Goal: Book appointment/travel/reservation

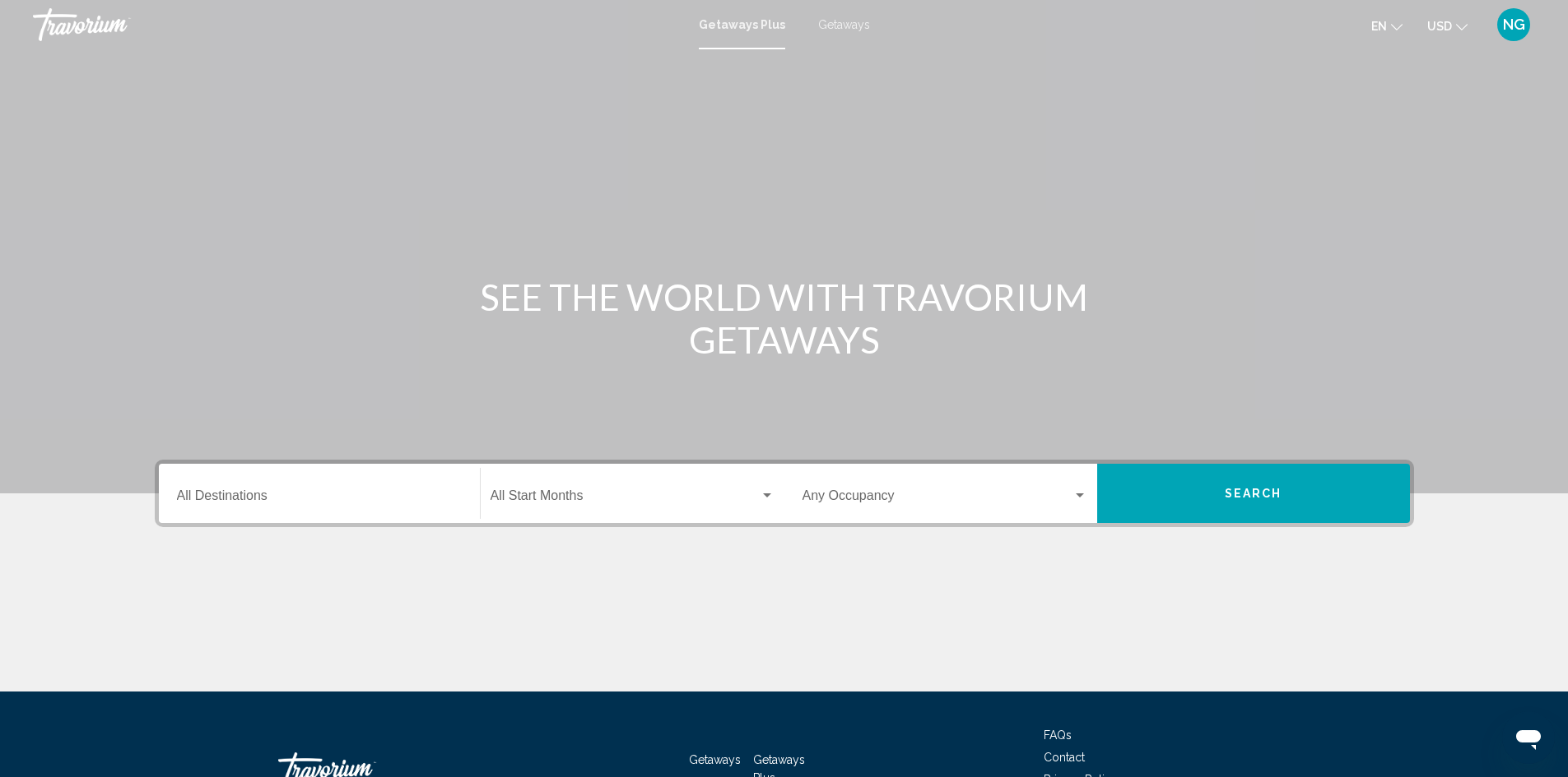
click at [829, 21] on span "Getaways" at bounding box center [843, 25] width 52 height 13
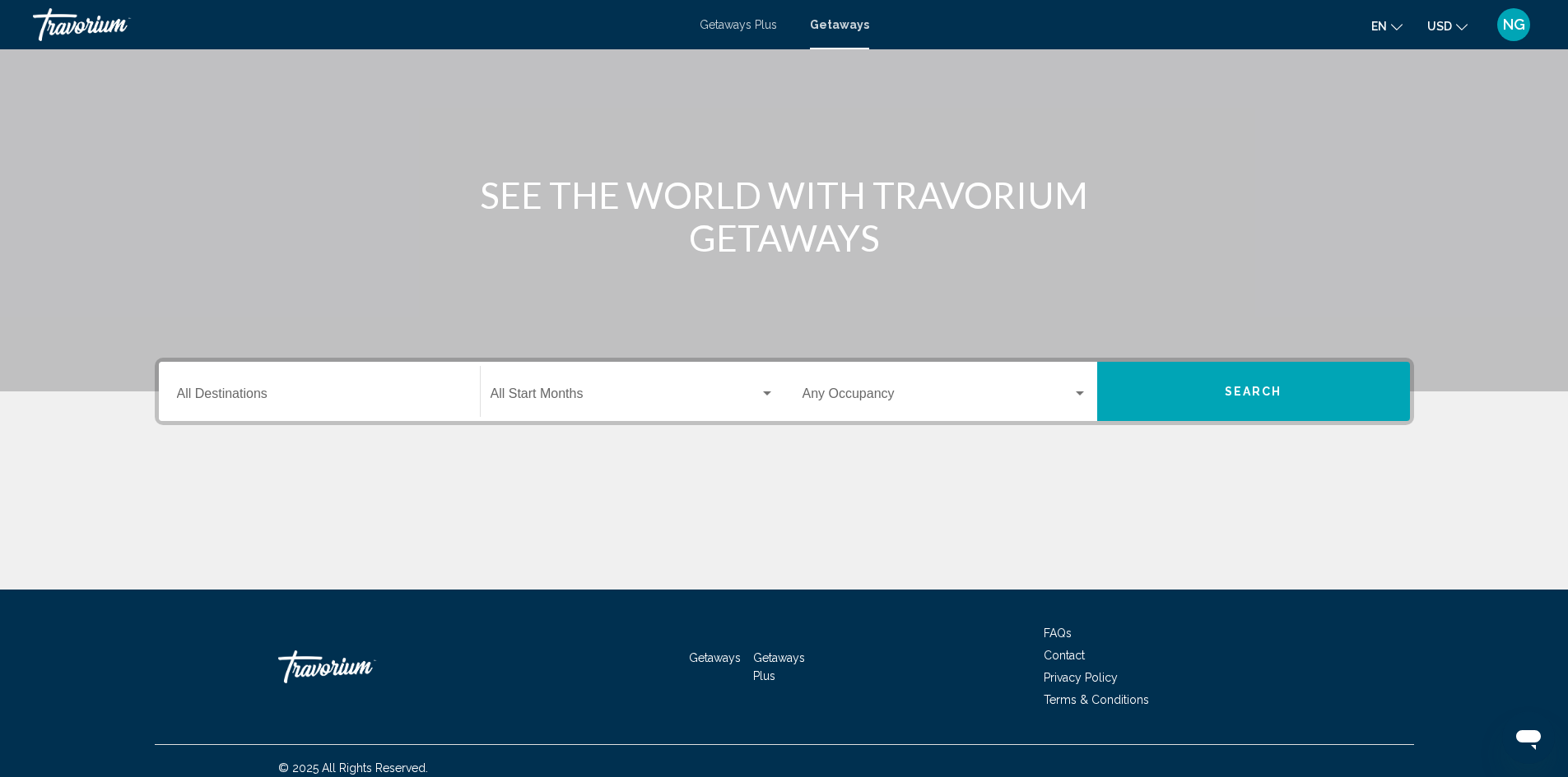
scroll to position [116, 0]
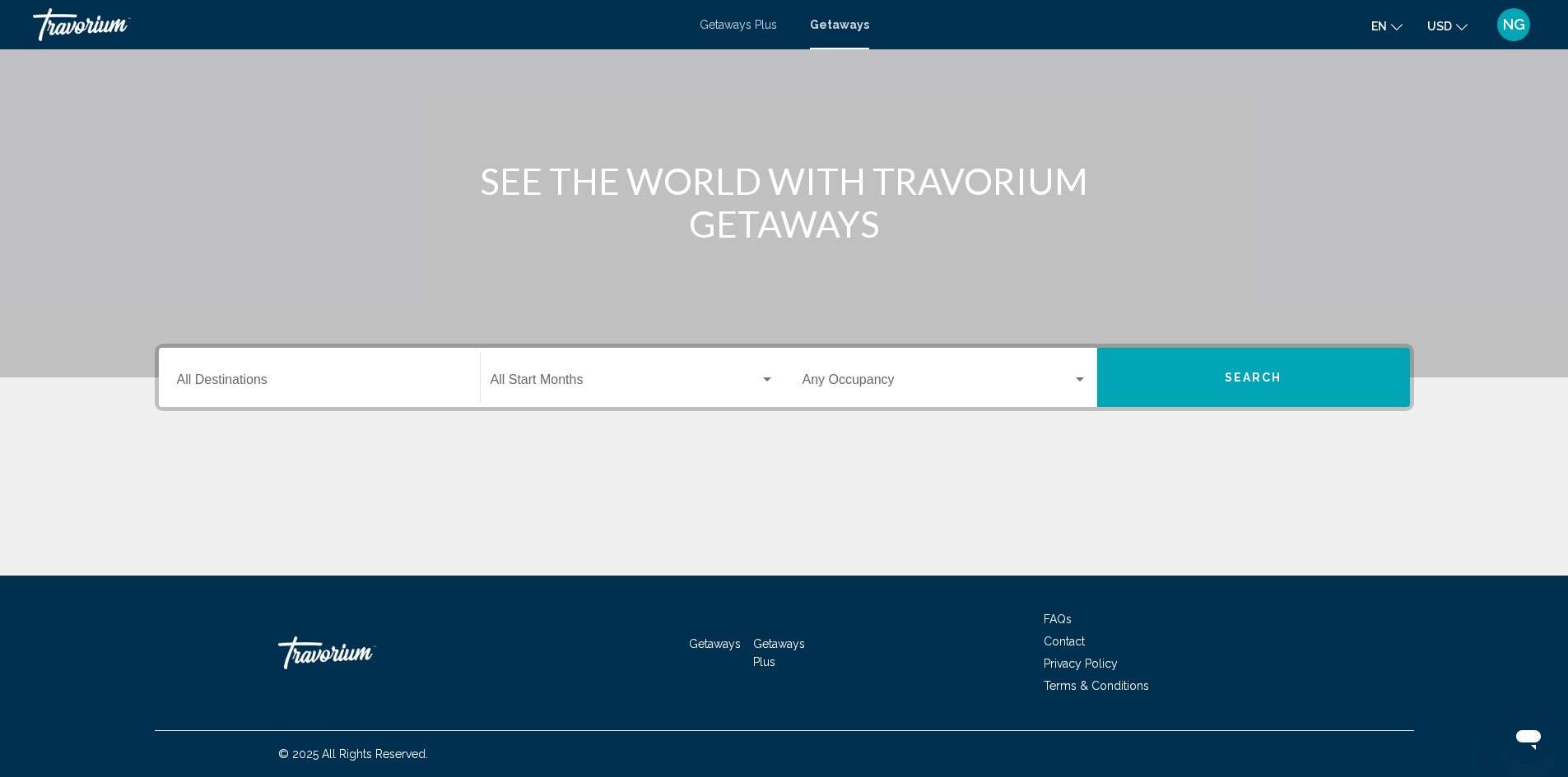
click at [199, 371] on div "Destination All Destinations" at bounding box center [319, 378] width 285 height 52
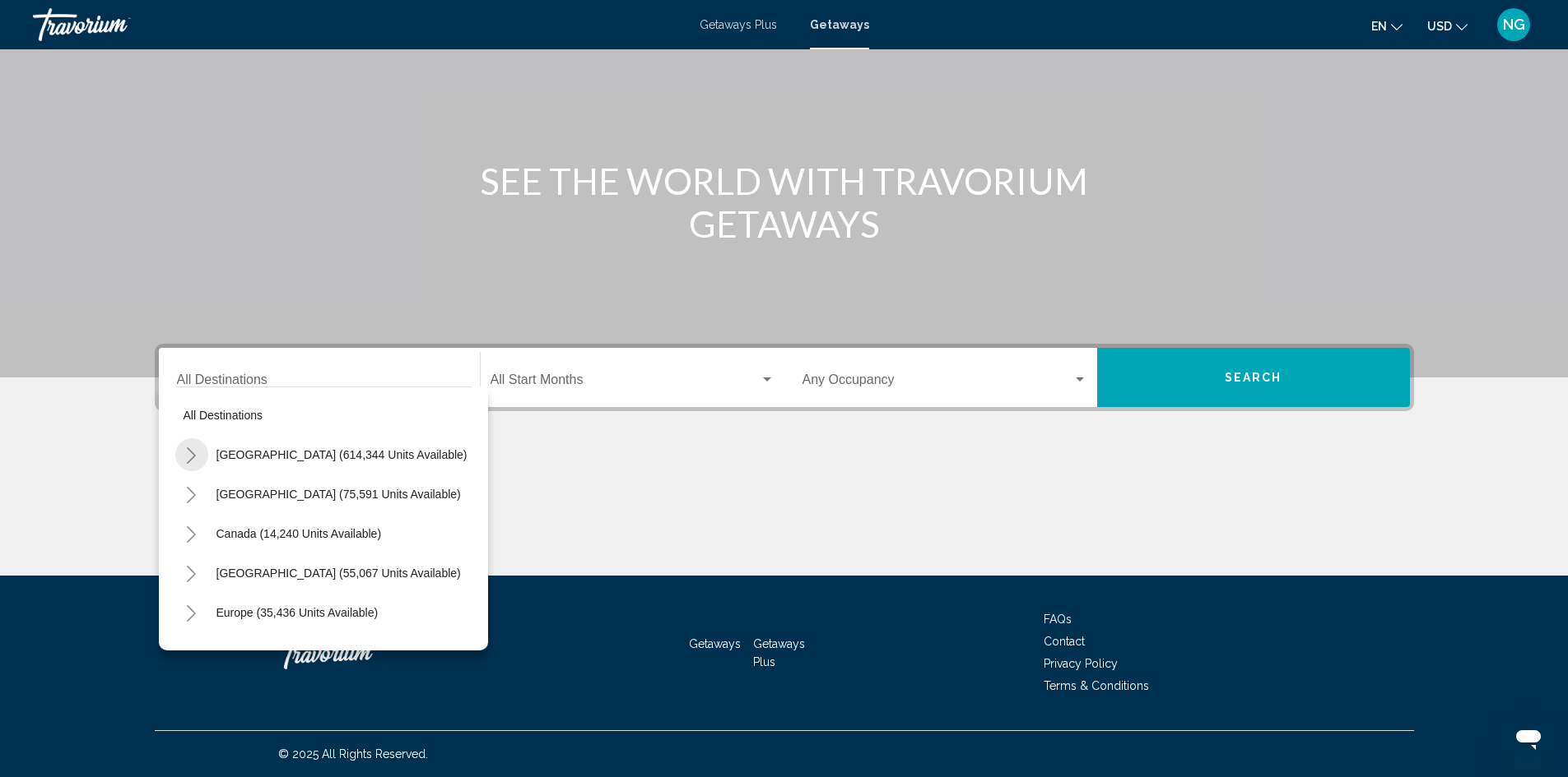
click at [192, 456] on icon "Toggle United States (614,344 units available)" at bounding box center [191, 455] width 12 height 17
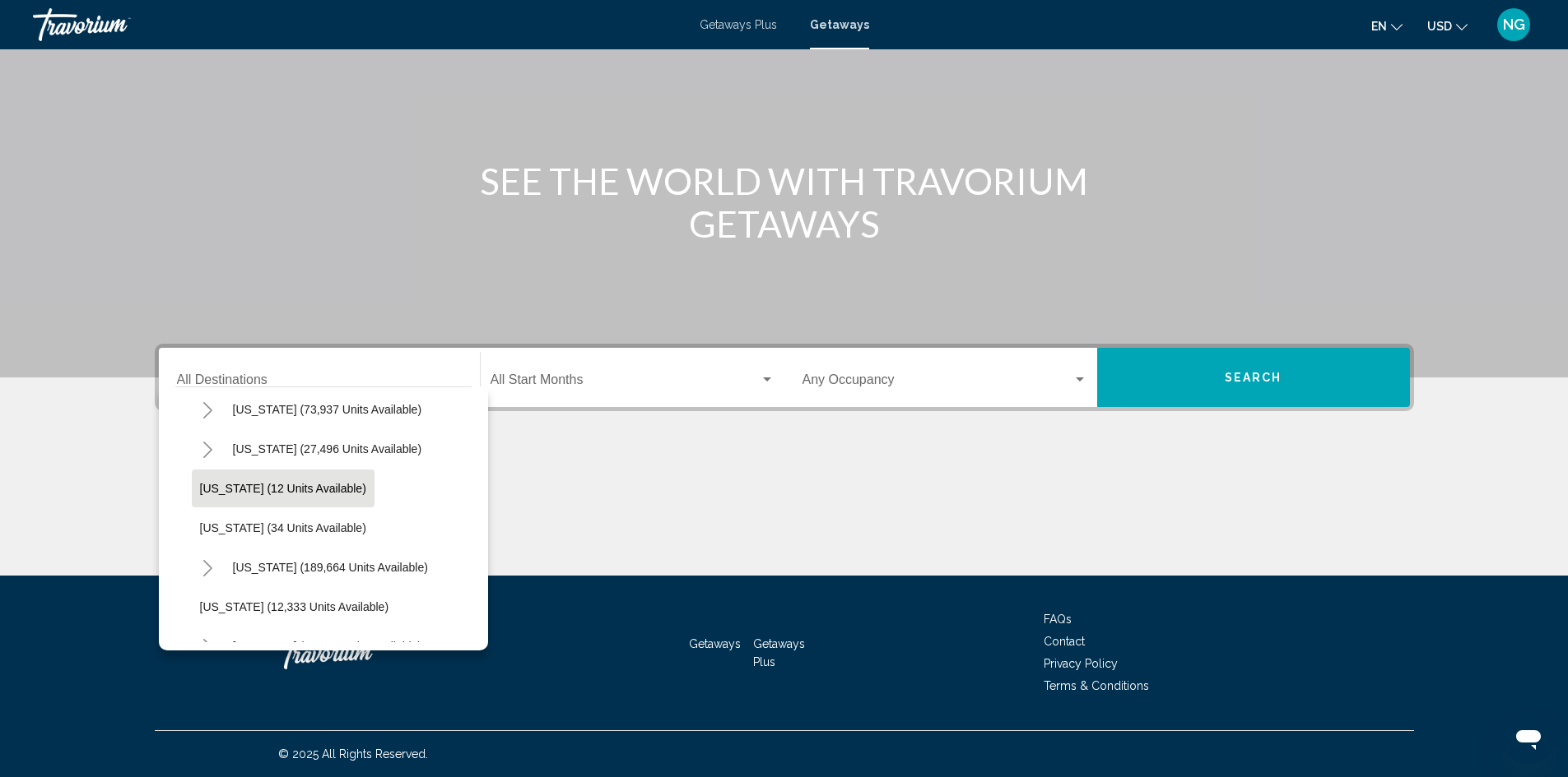
scroll to position [165, 0]
click at [208, 408] on icon "Toggle California (73,937 units available)" at bounding box center [208, 410] width 12 height 17
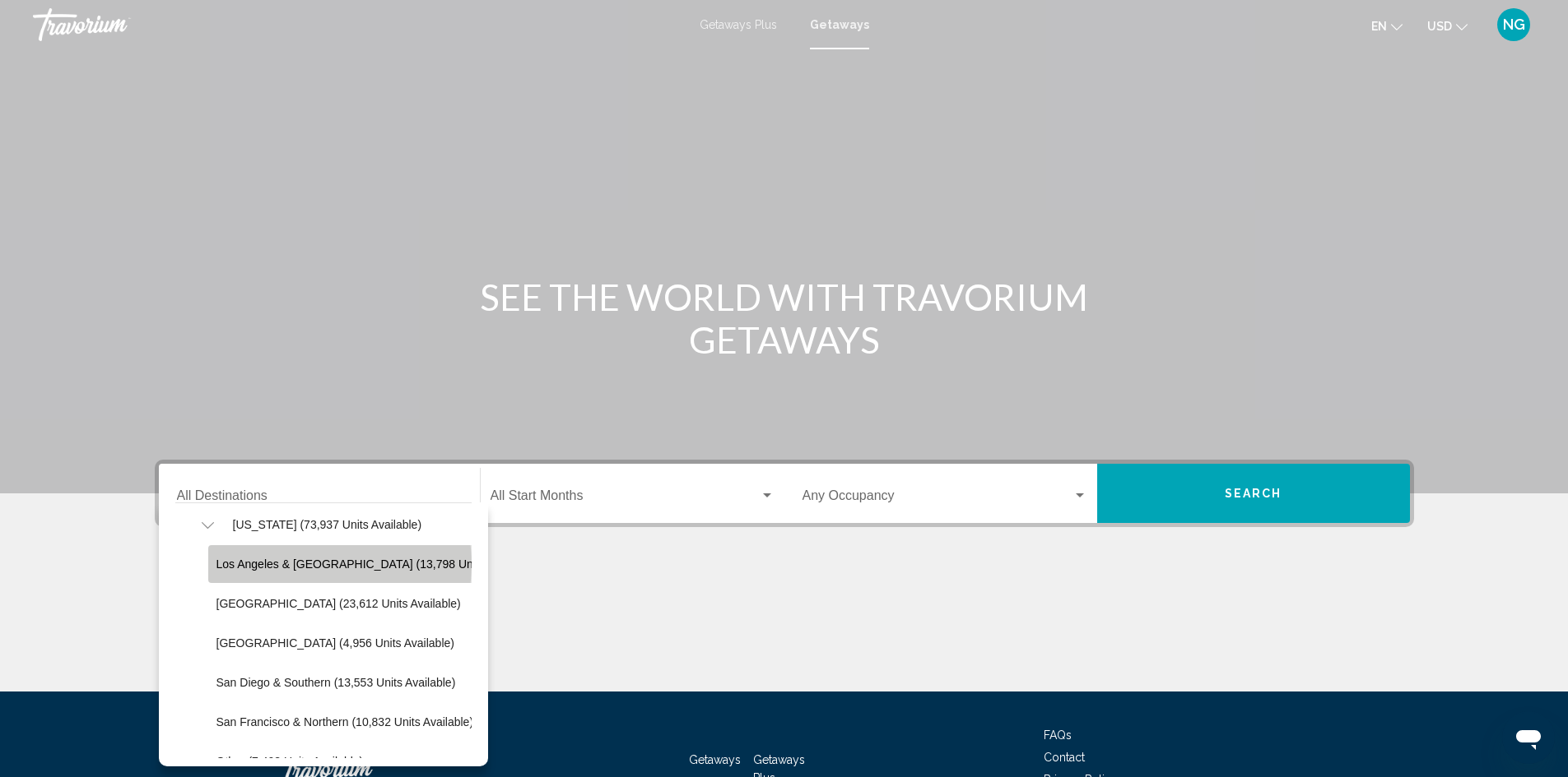
click at [316, 564] on span "Los Angeles & [GEOGRAPHIC_DATA] (13,798 units available)" at bounding box center [377, 564] width 322 height 13
type input "**********"
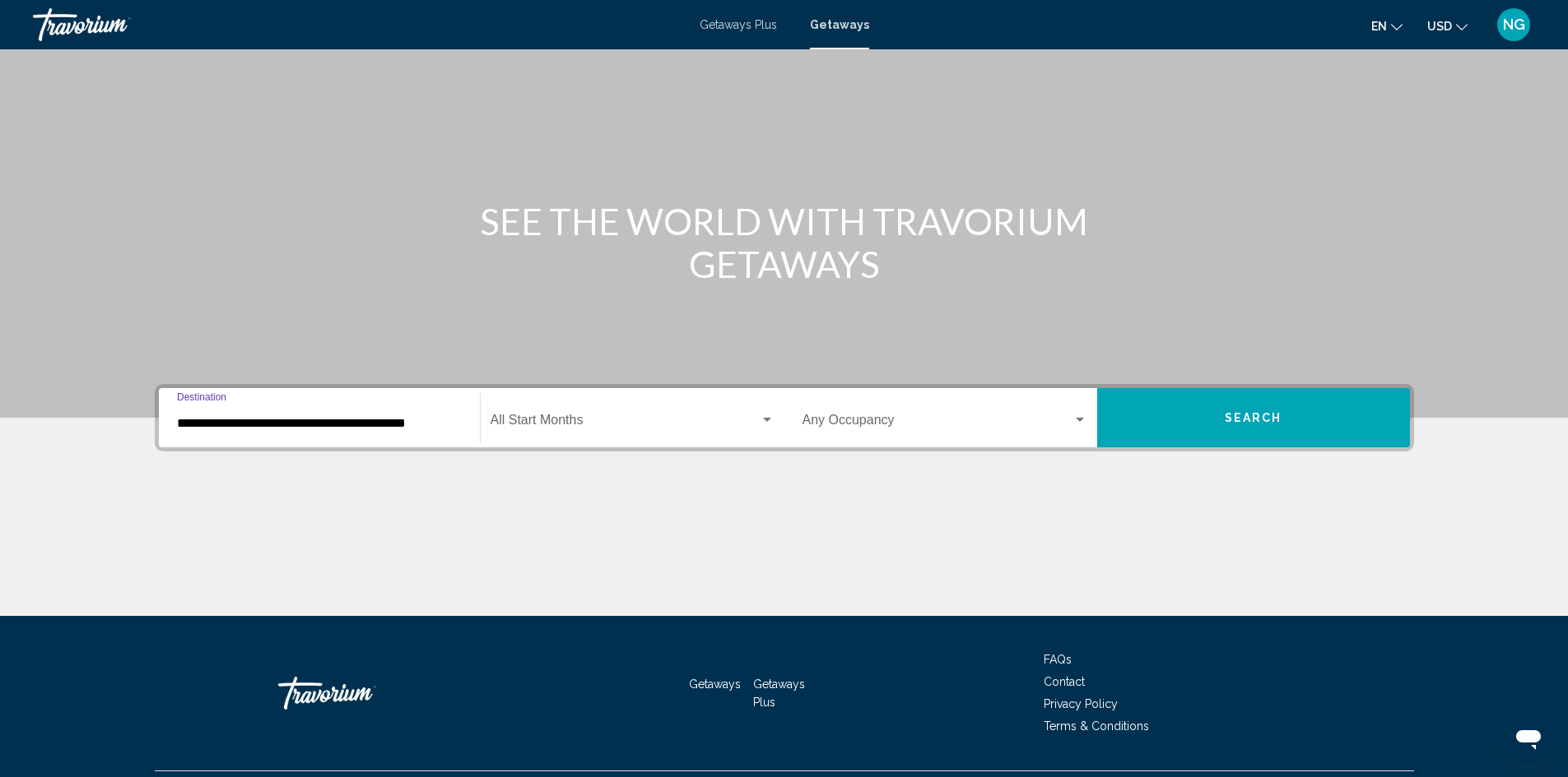
scroll to position [116, 0]
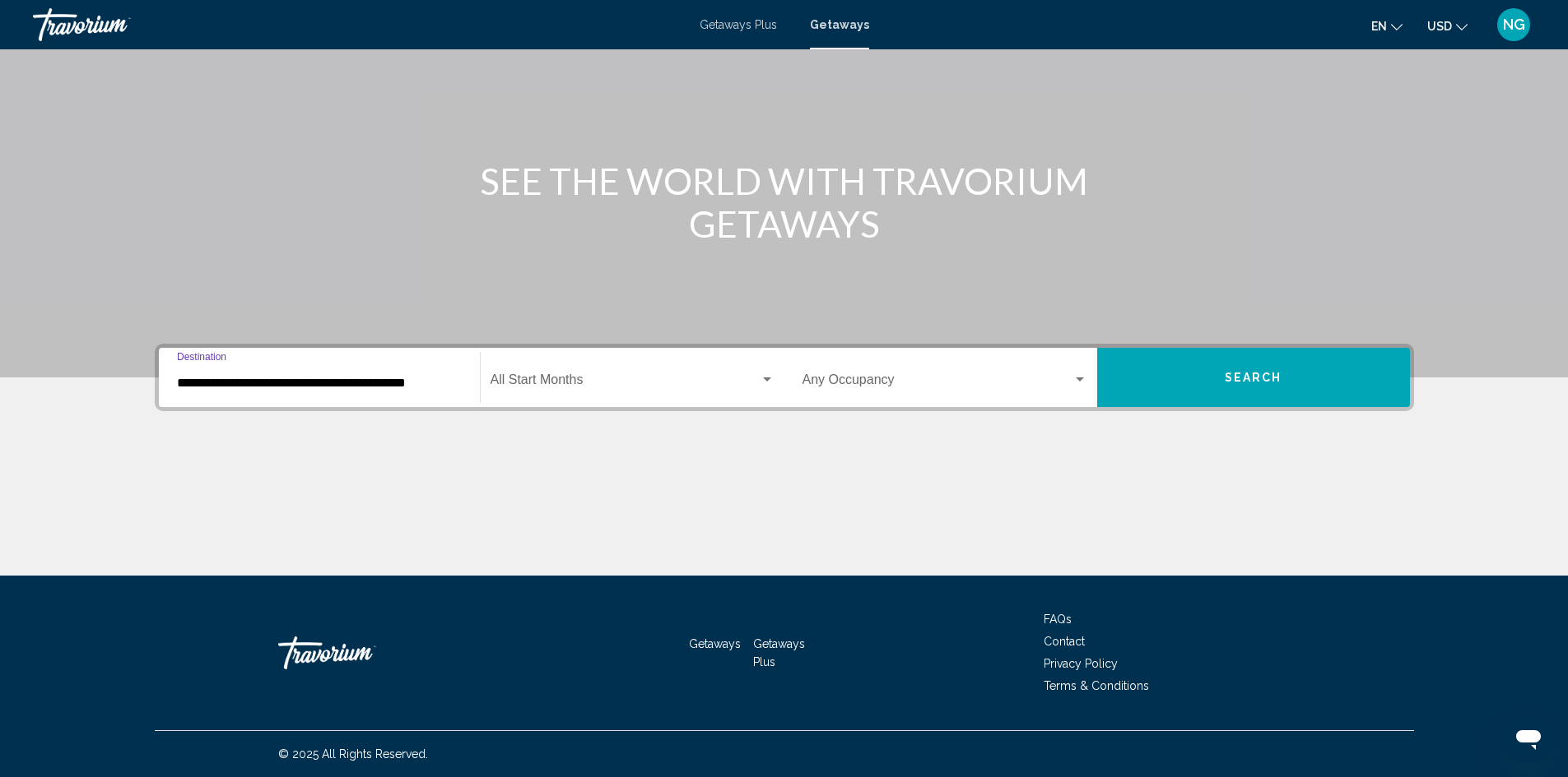
click at [510, 378] on span "Search widget" at bounding box center [624, 383] width 269 height 15
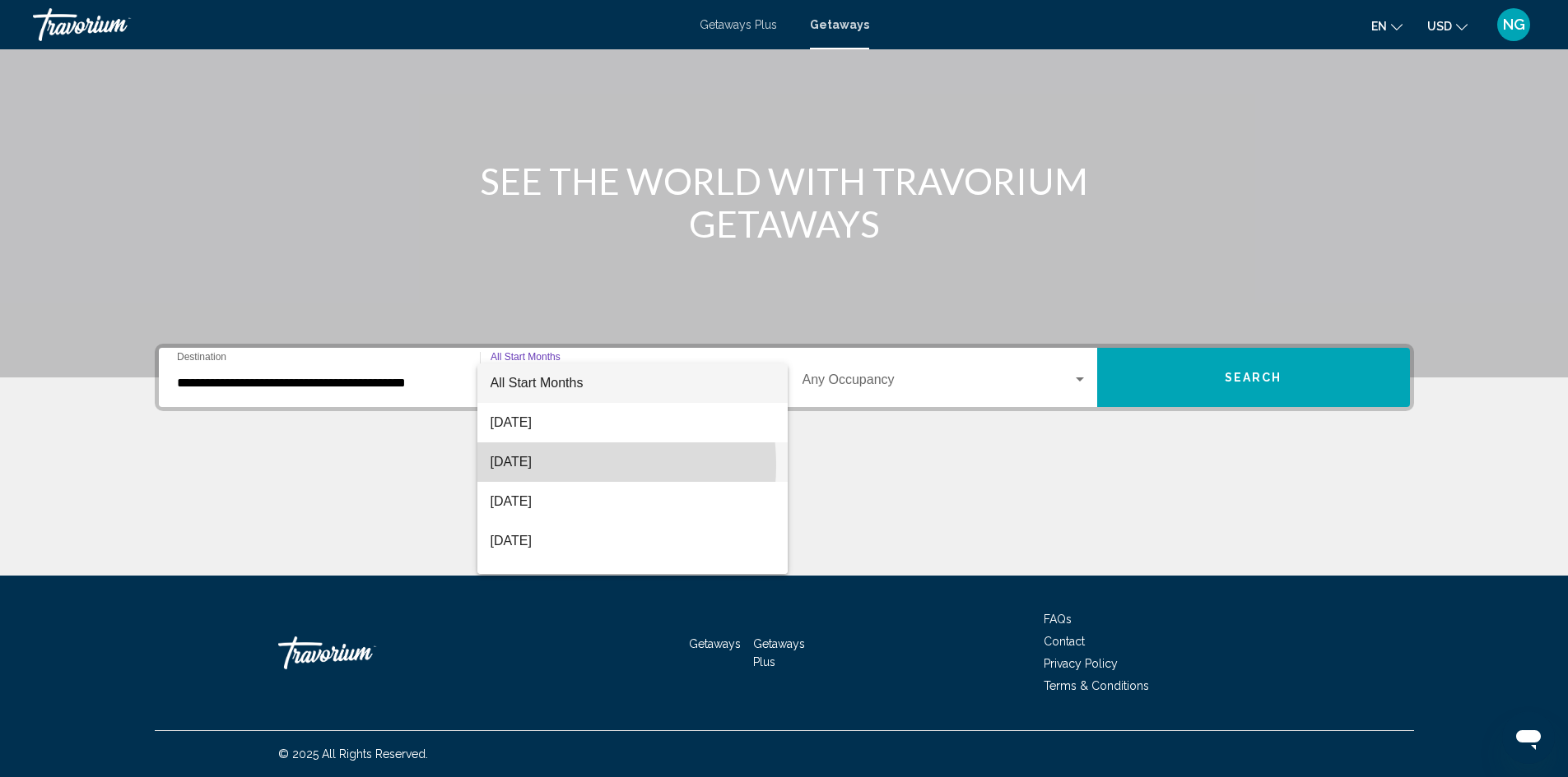
click at [550, 465] on span "[DATE]" at bounding box center [632, 462] width 284 height 40
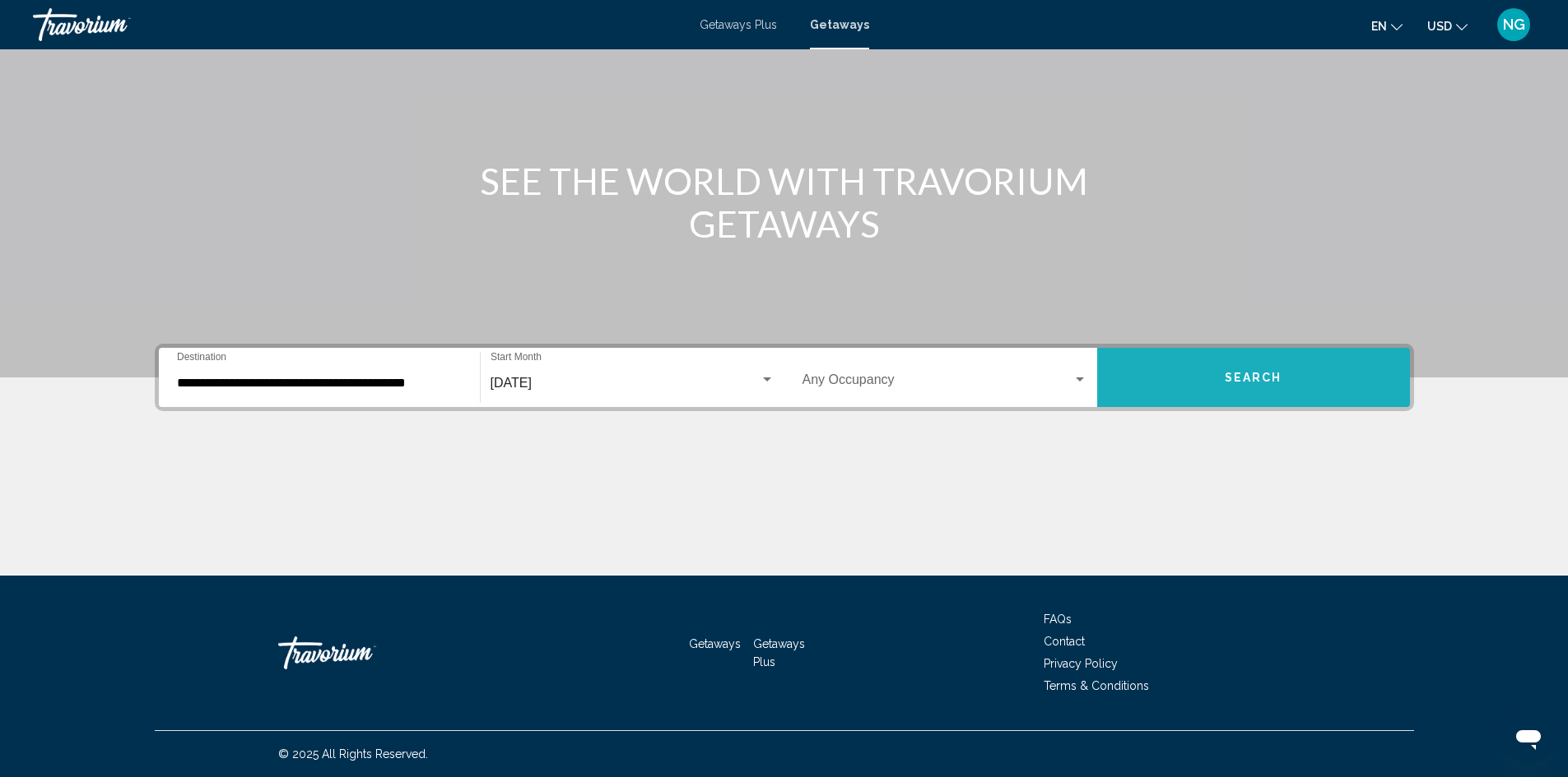
click at [1240, 382] on span "Search" at bounding box center [1252, 378] width 57 height 13
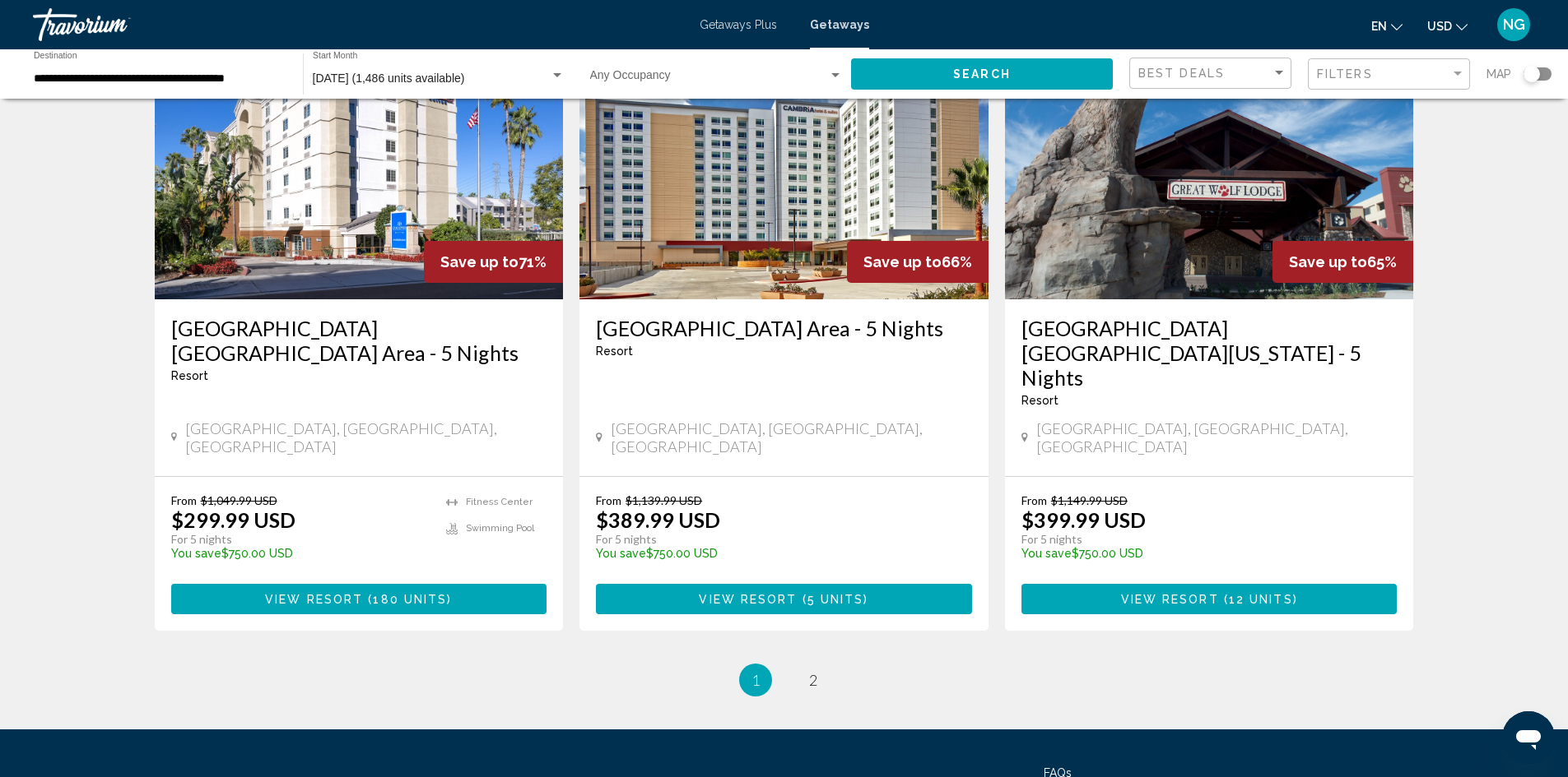
scroll to position [2002, 0]
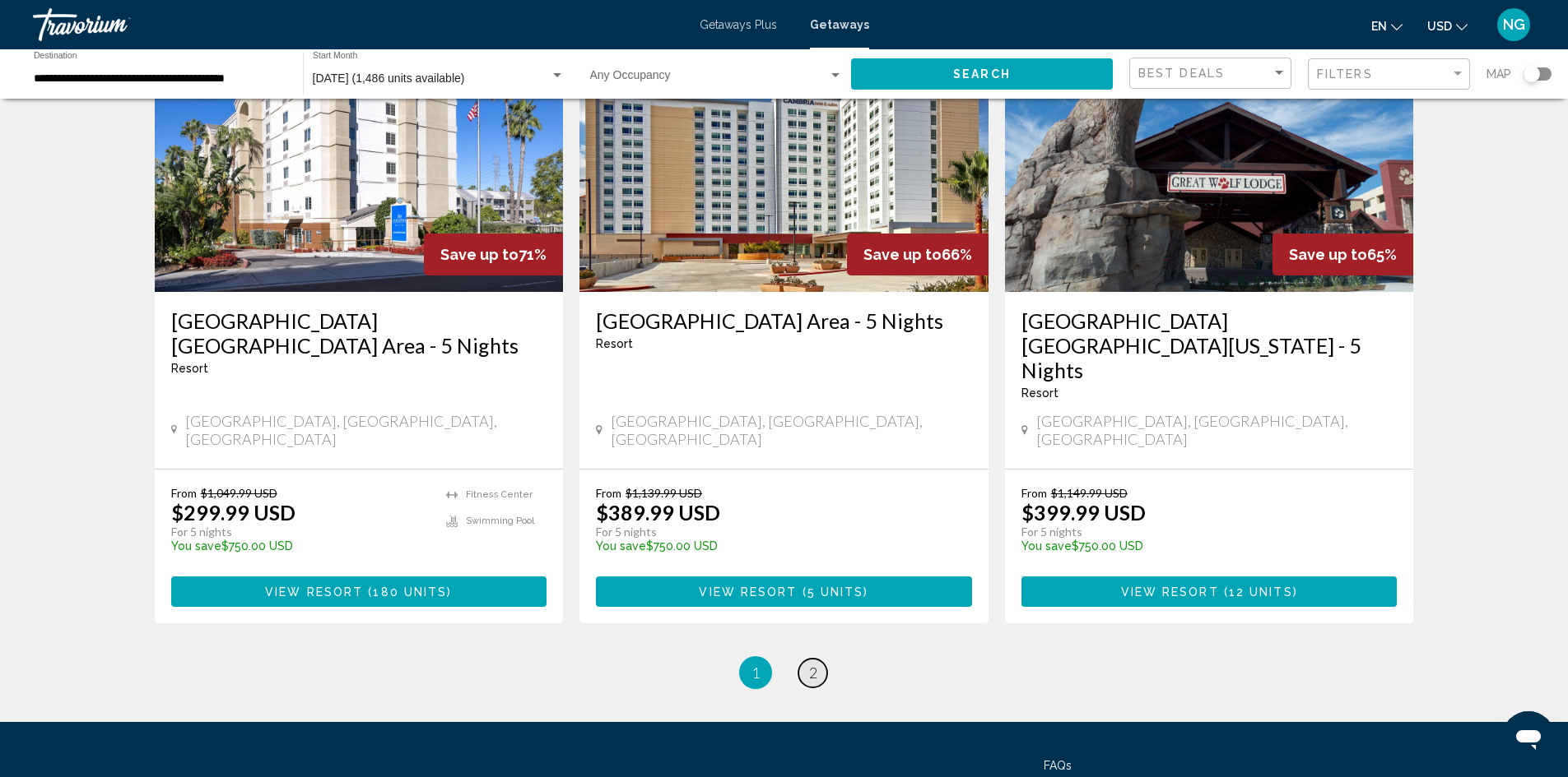
click at [811, 663] on span "2" at bounding box center [813, 672] width 8 height 18
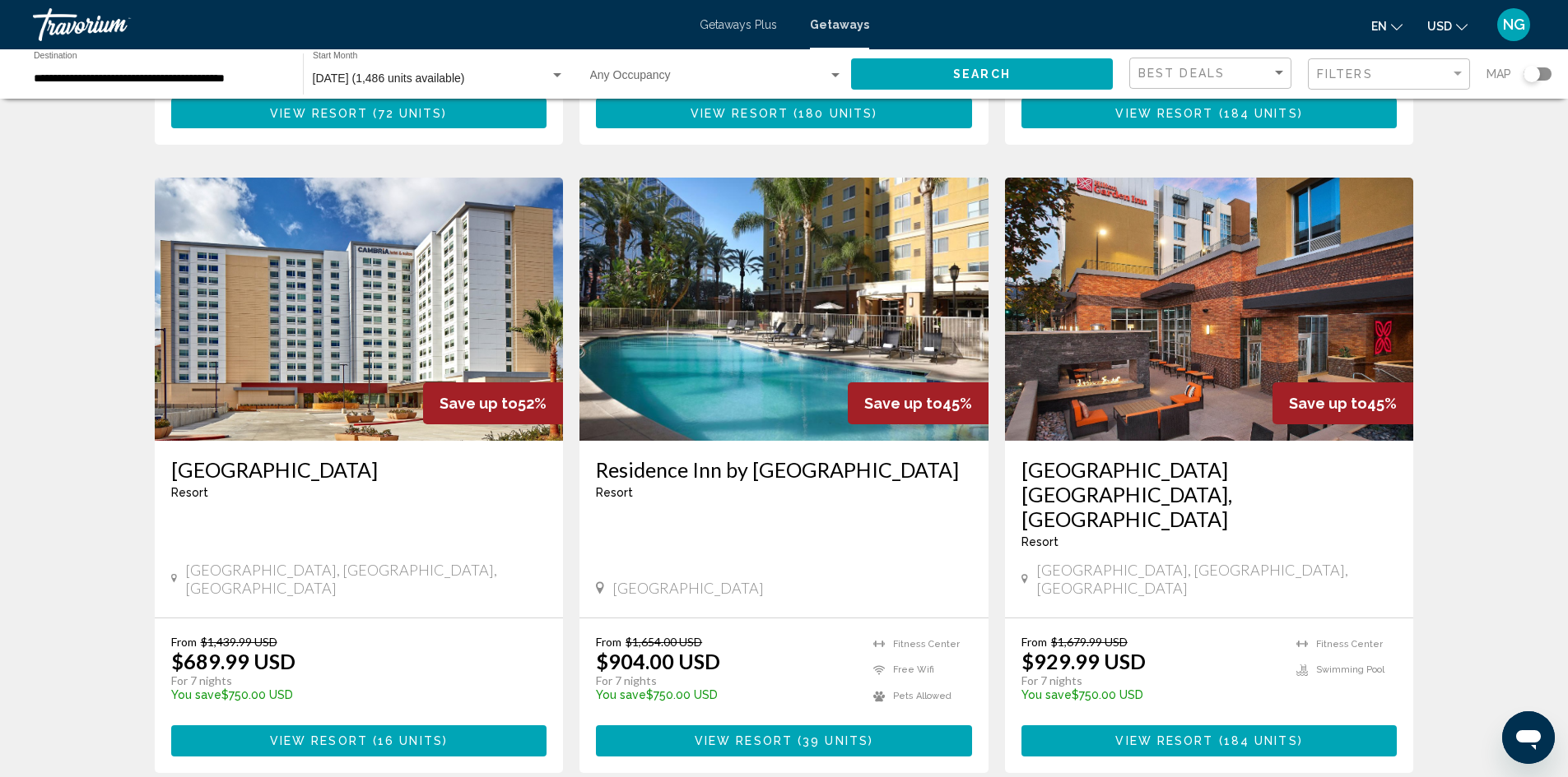
scroll to position [571, 0]
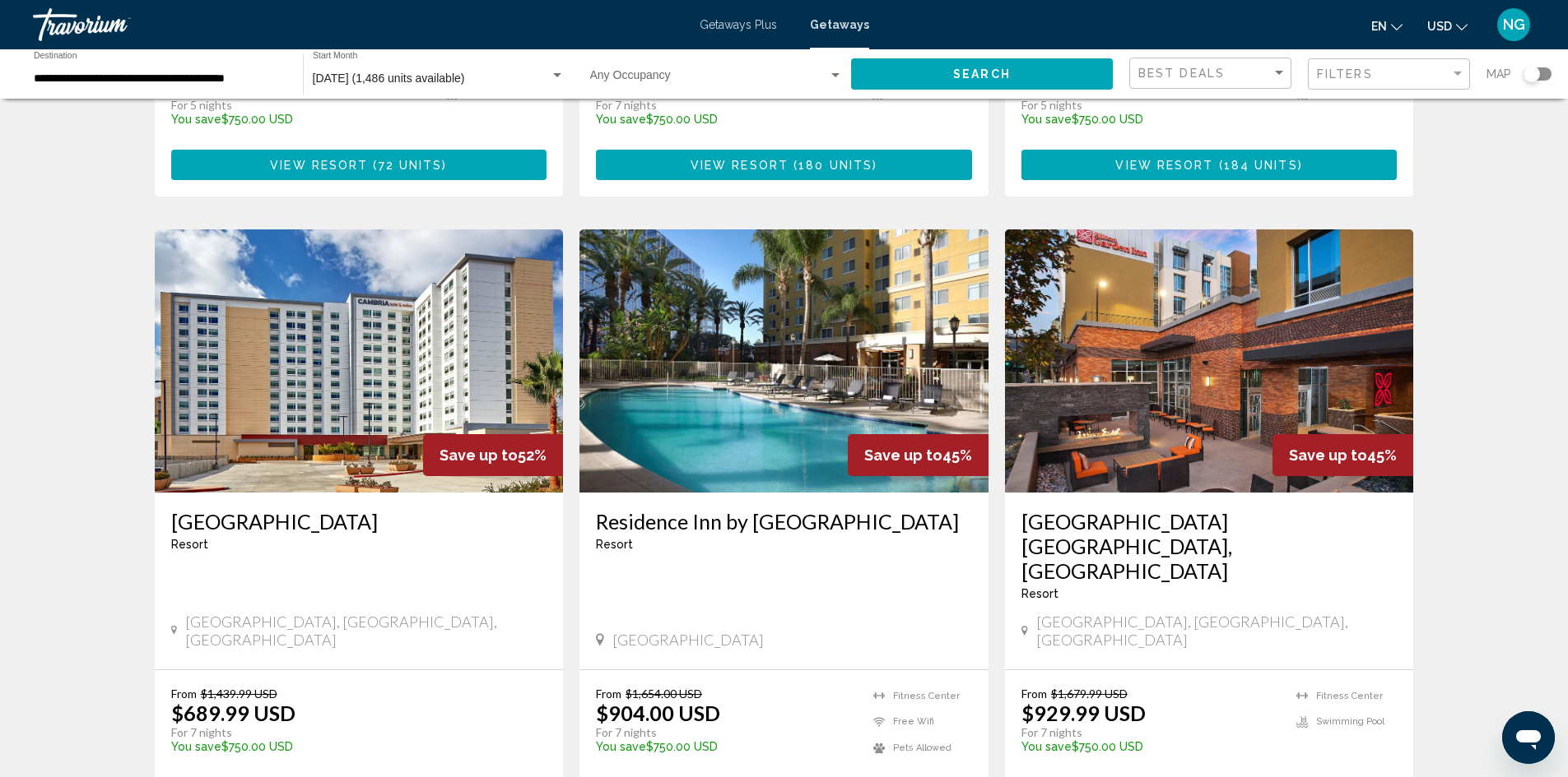
click at [739, 23] on span "Getaways Plus" at bounding box center [739, 25] width 78 height 13
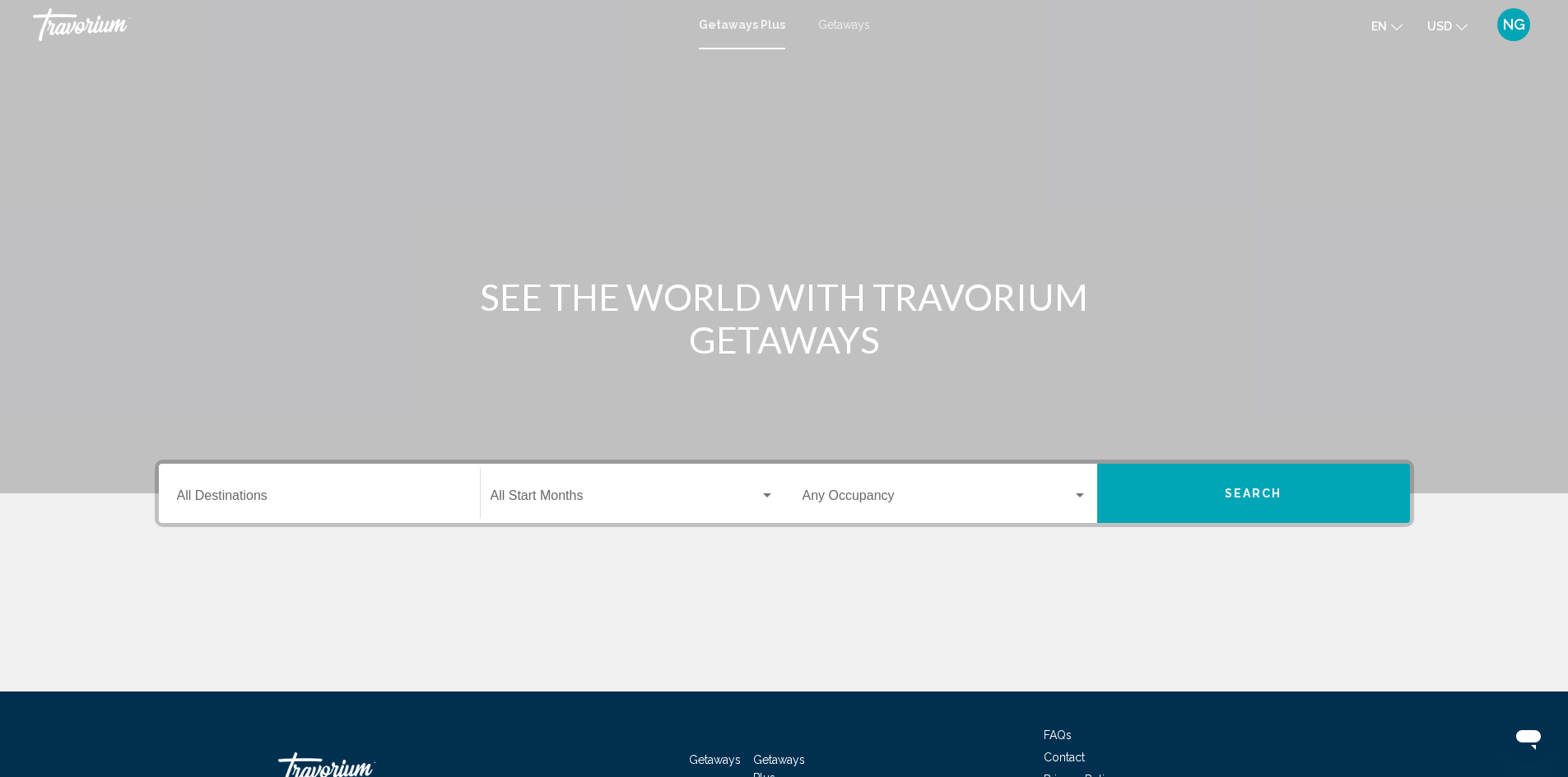
click at [238, 493] on input "Destination All Destinations" at bounding box center [319, 499] width 285 height 15
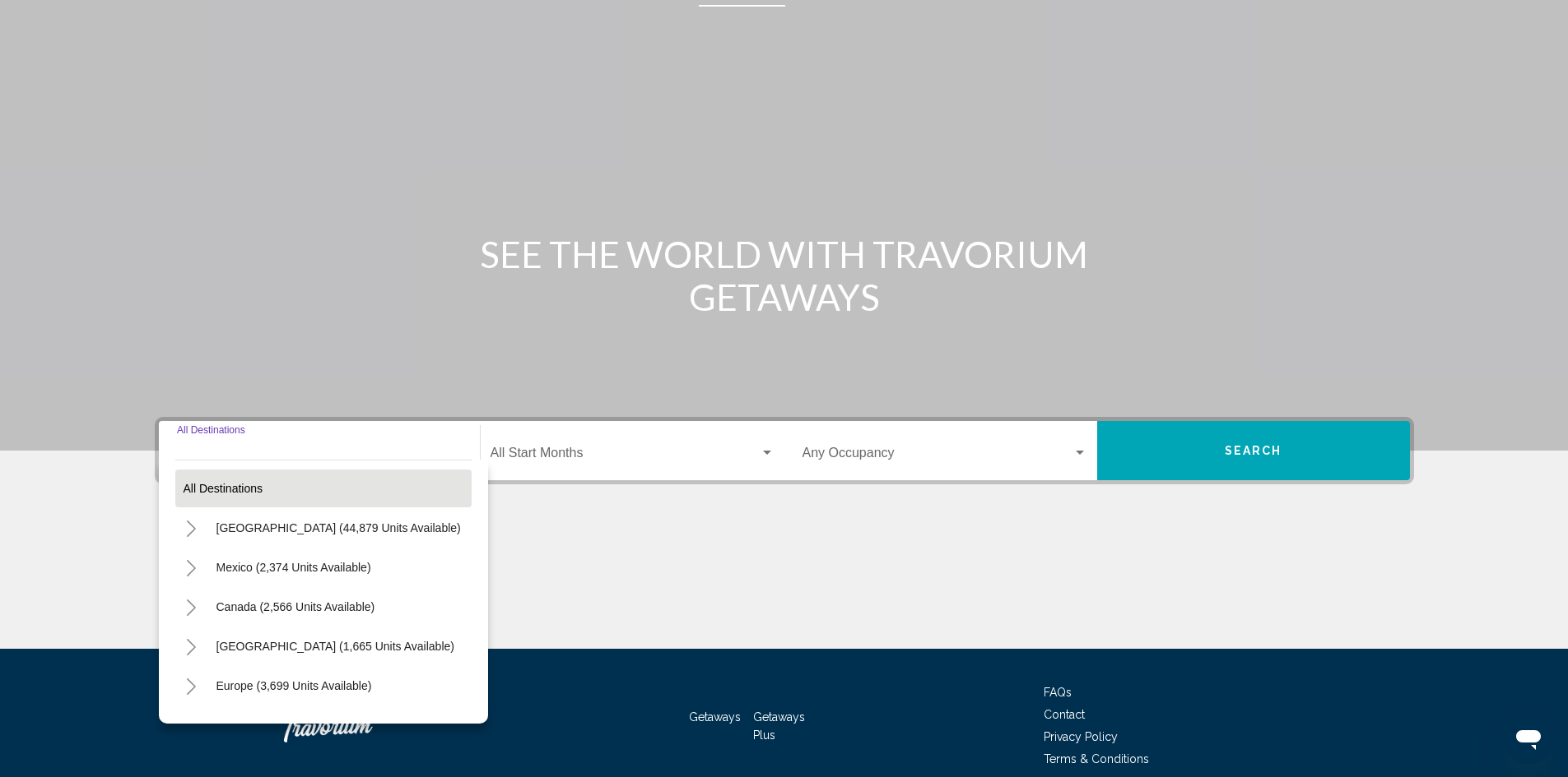
scroll to position [116, 0]
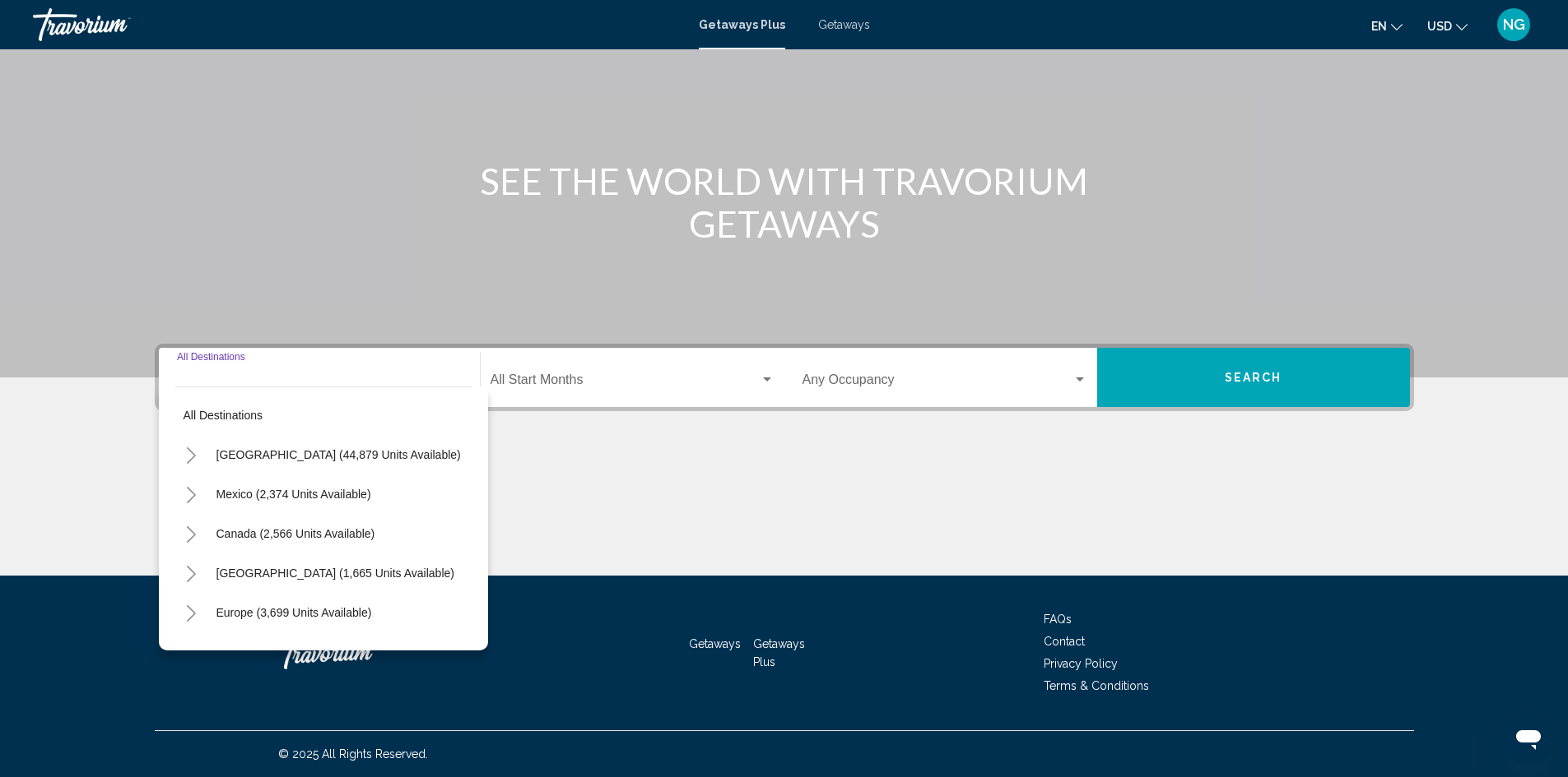
click at [191, 455] on icon "Toggle United States (44,879 units available)" at bounding box center [191, 455] width 12 height 17
click at [213, 574] on icon "Toggle California (2,637 units available)" at bounding box center [208, 574] width 12 height 17
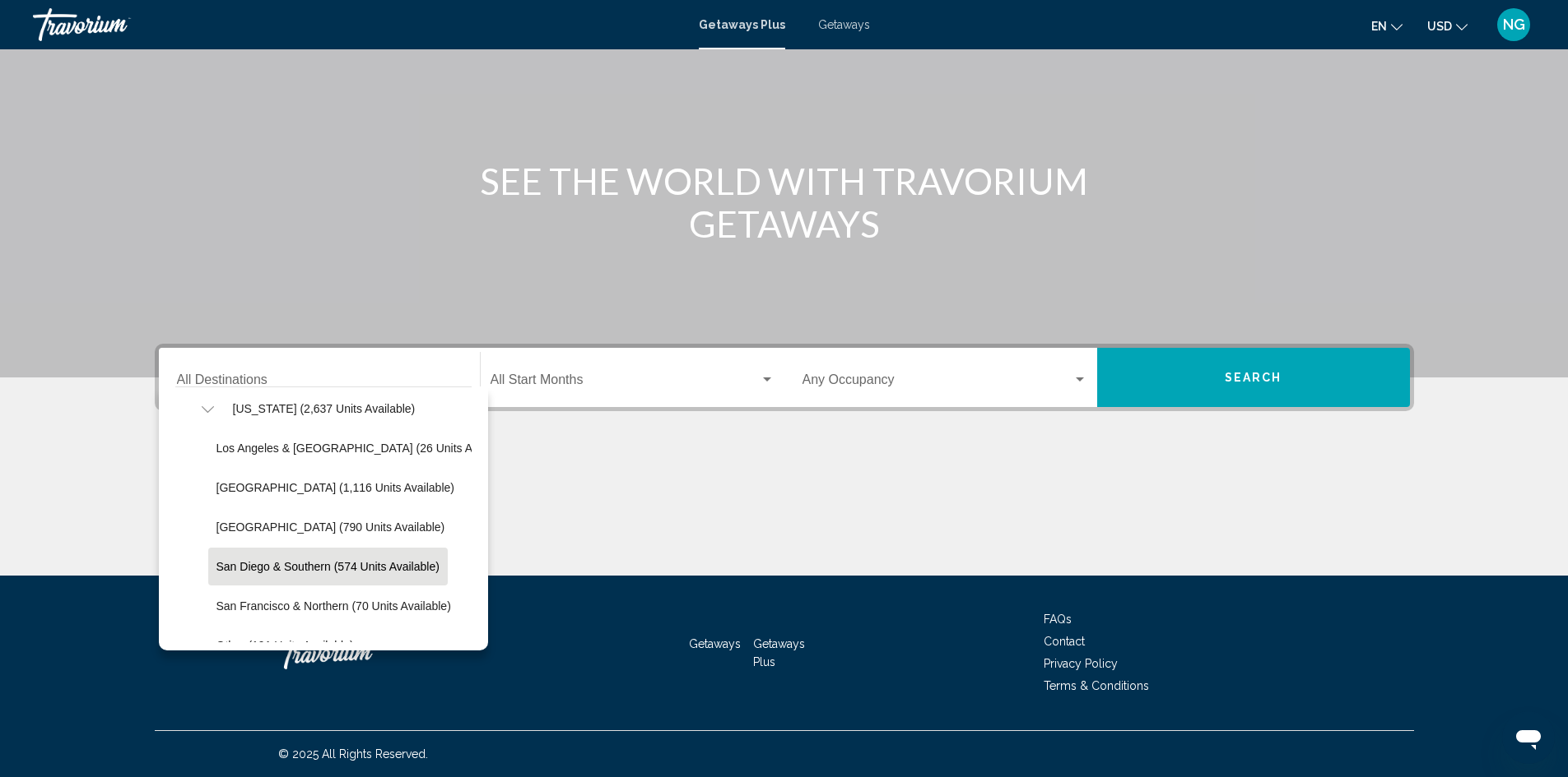
click at [369, 569] on span "San Diego & Southern (574 units available)" at bounding box center [328, 566] width 223 height 13
type input "**********"
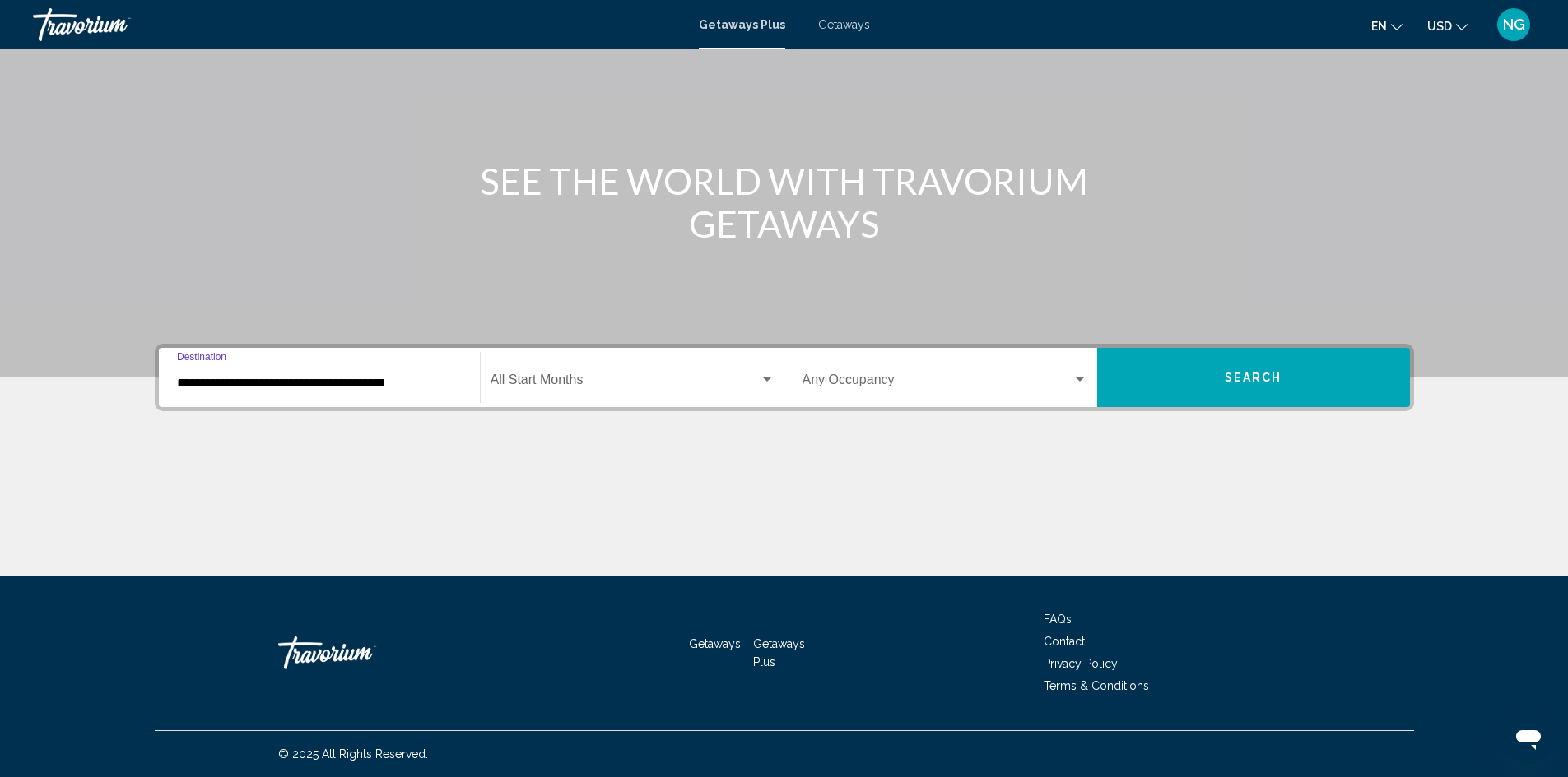
click at [623, 383] on span "Search widget" at bounding box center [624, 383] width 269 height 15
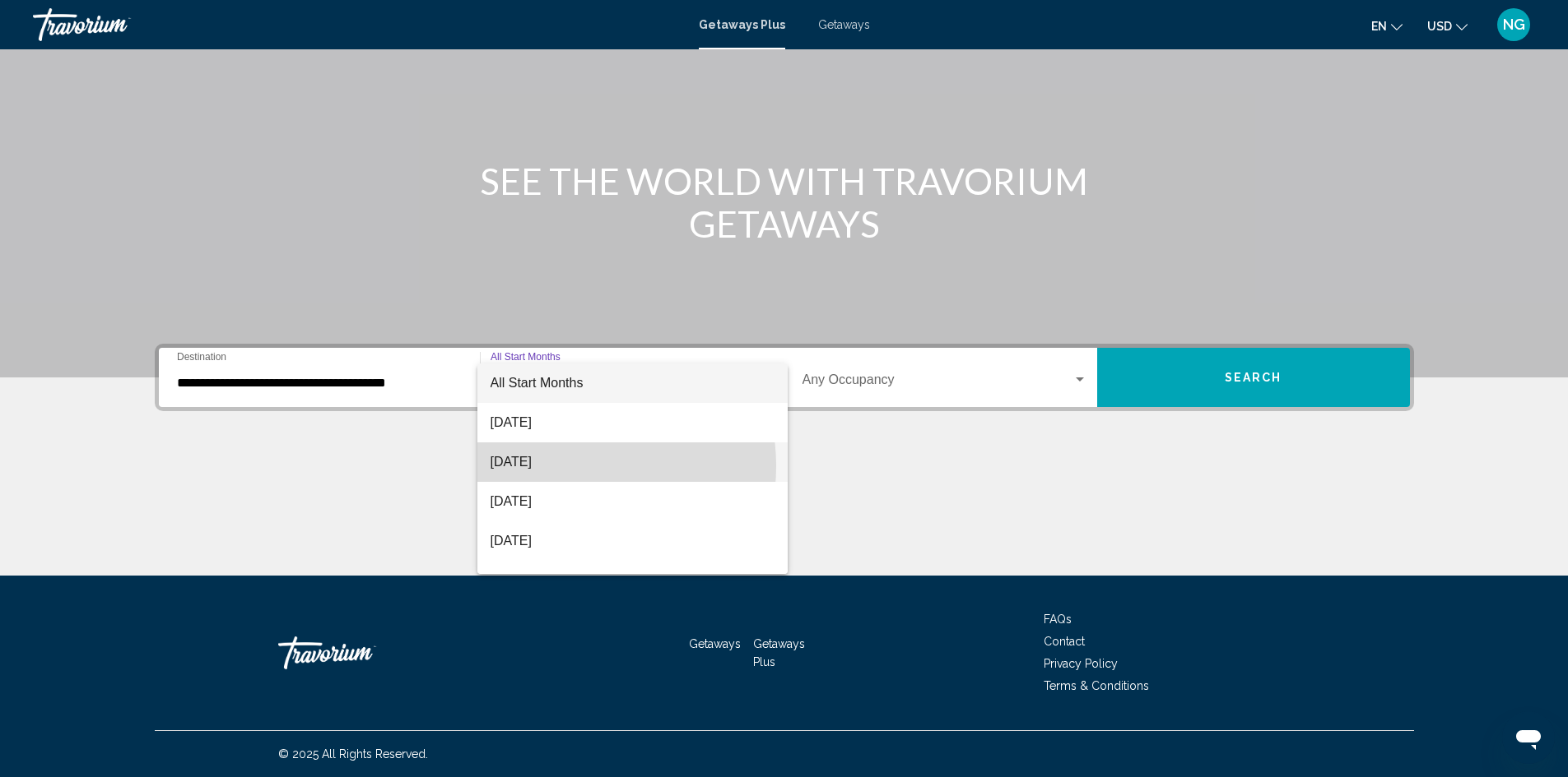
click at [563, 466] on span "[DATE]" at bounding box center [632, 462] width 284 height 40
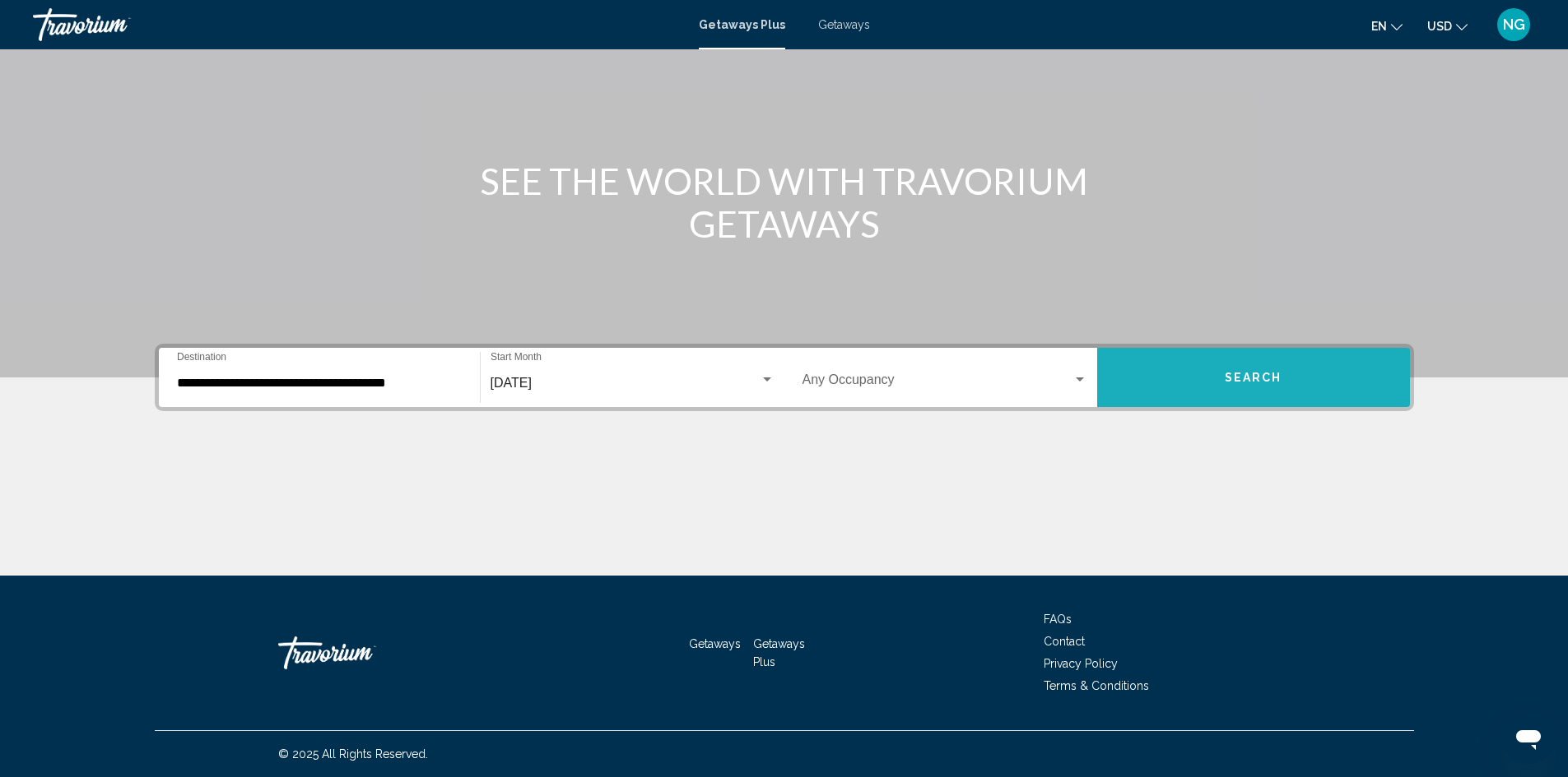
click at [1179, 386] on button "Search" at bounding box center [1253, 377] width 313 height 59
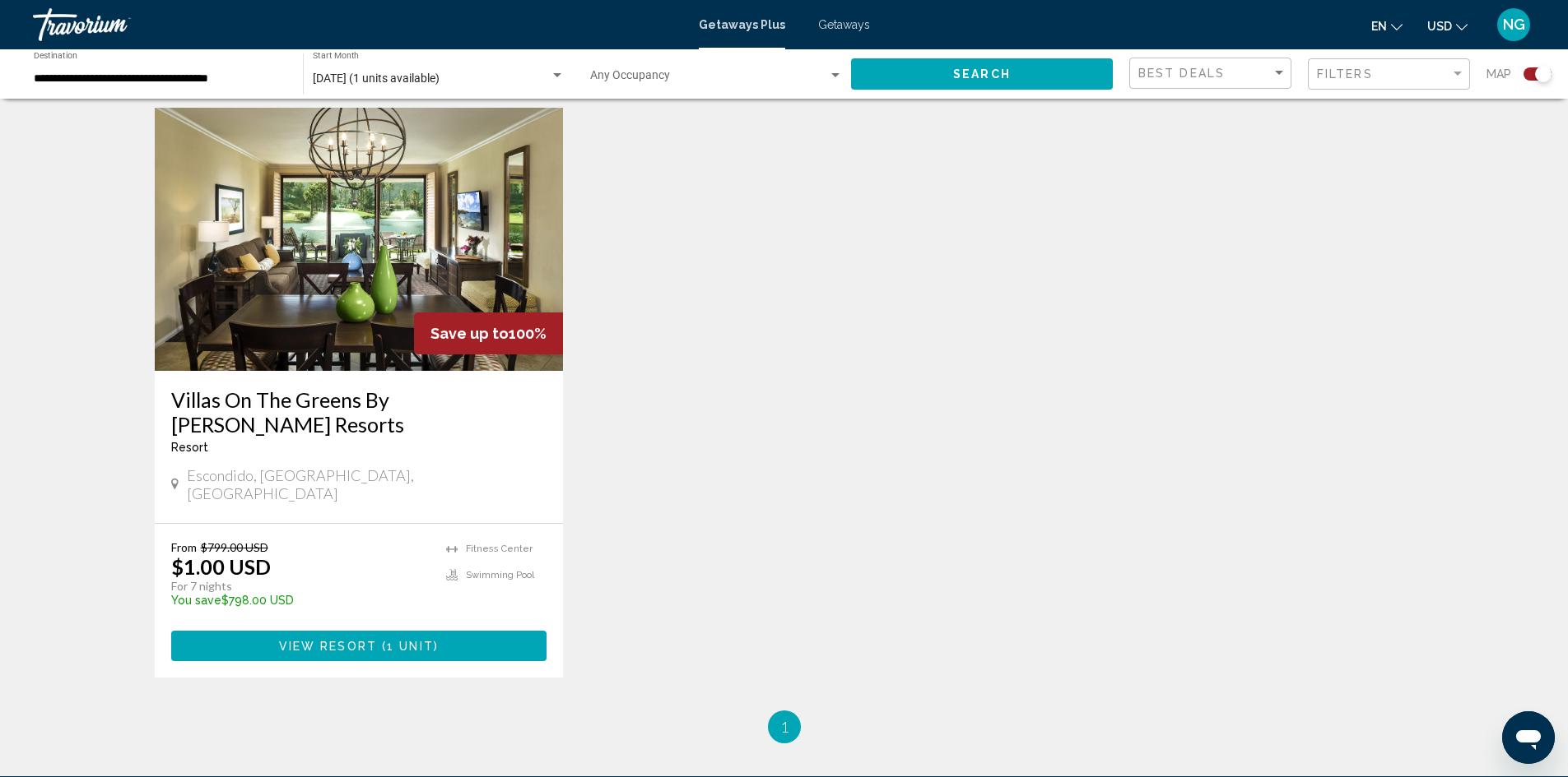
scroll to position [576, 0]
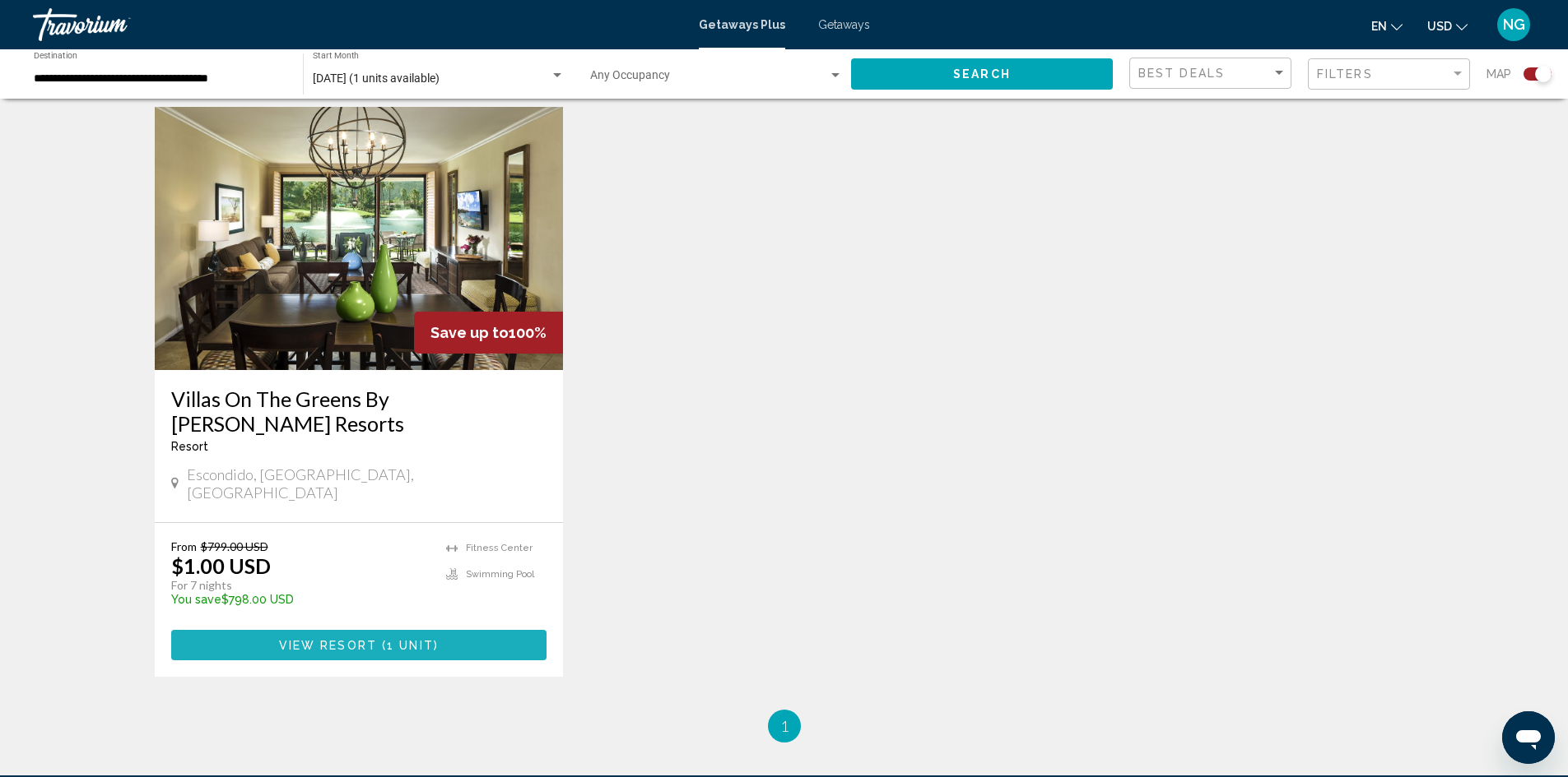
click at [324, 639] on span "View Resort" at bounding box center [328, 645] width 98 height 13
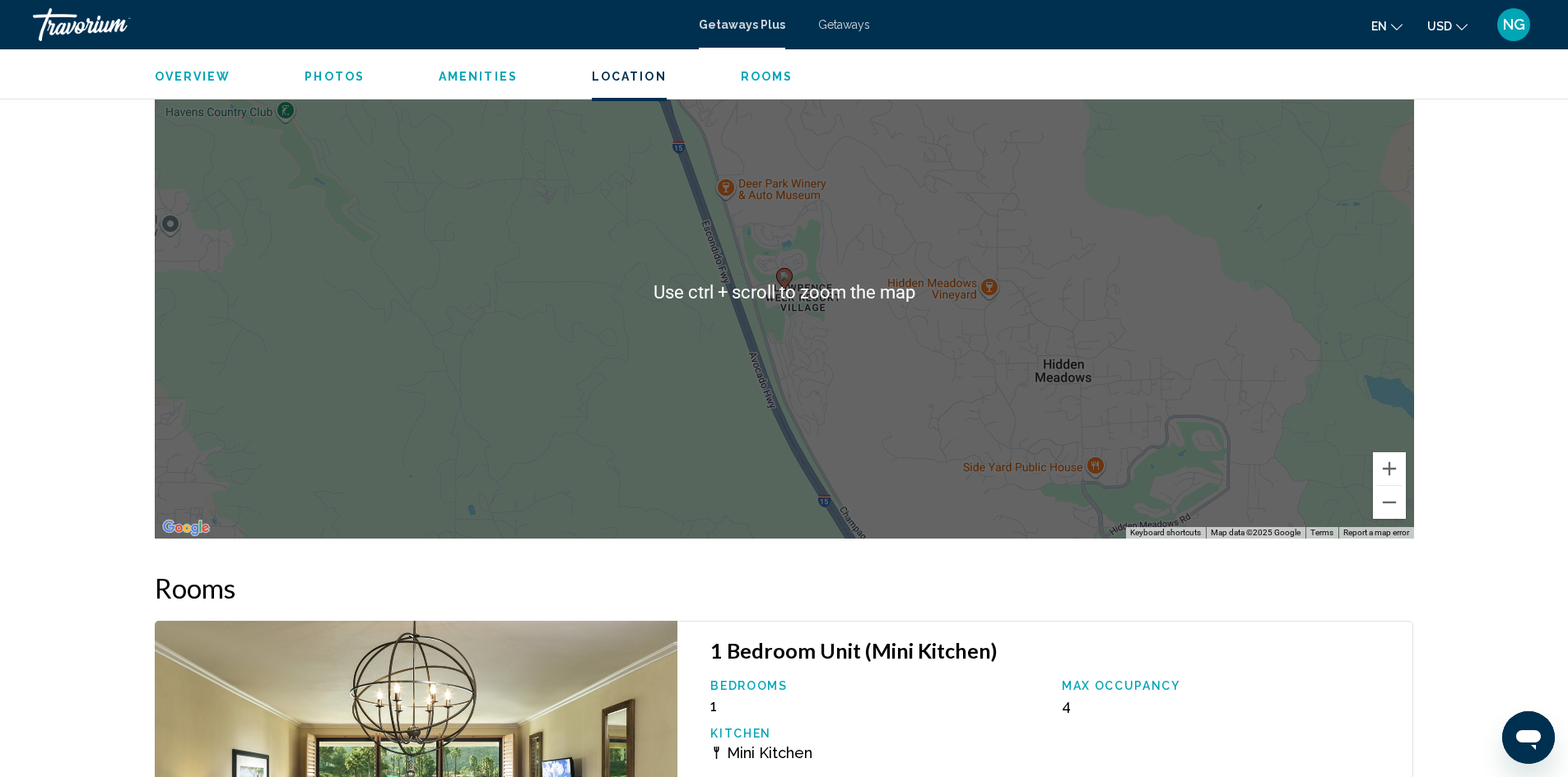
scroll to position [2549, 0]
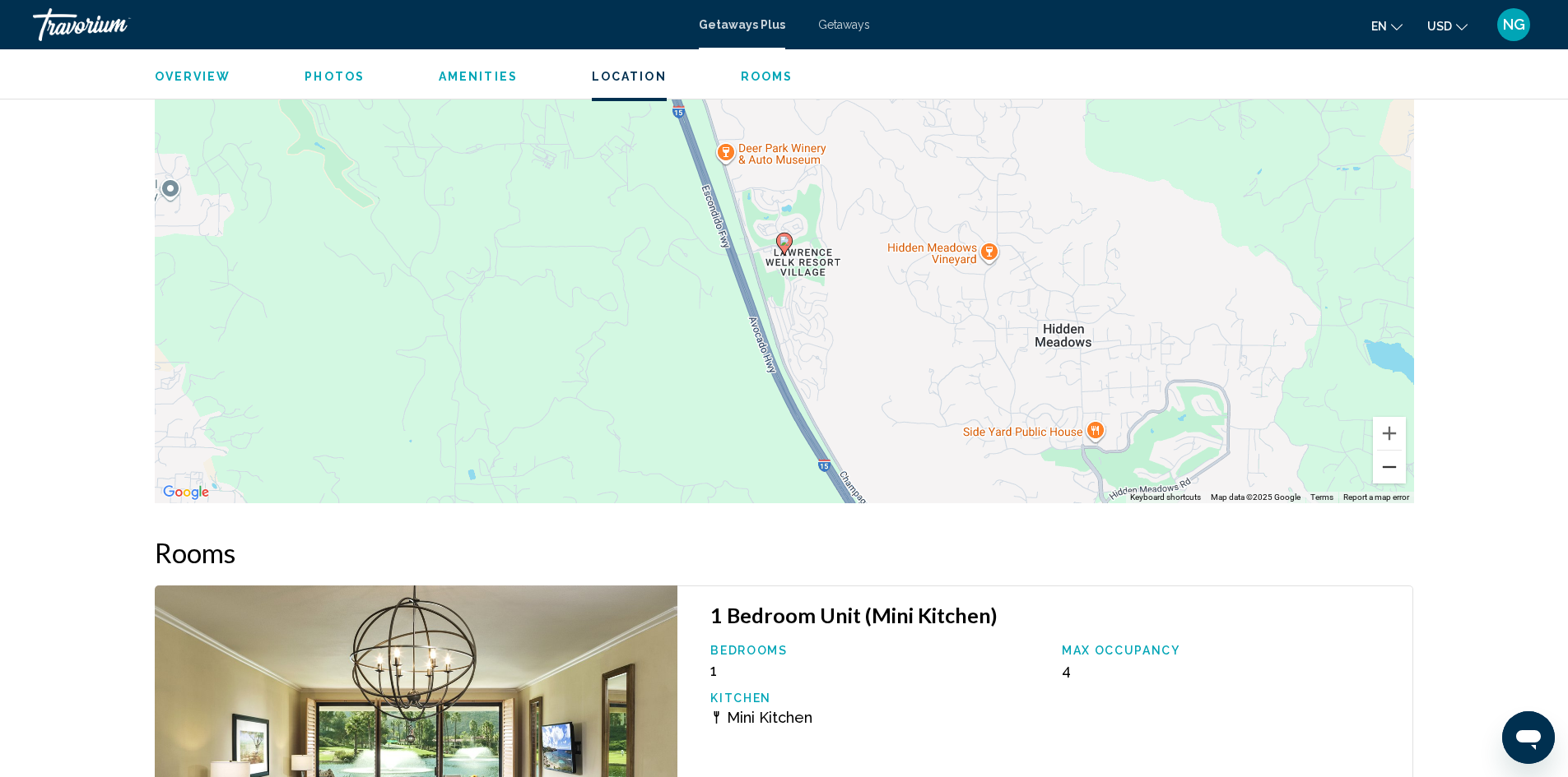
click at [1392, 473] on button "Zoom out" at bounding box center [1388, 467] width 33 height 33
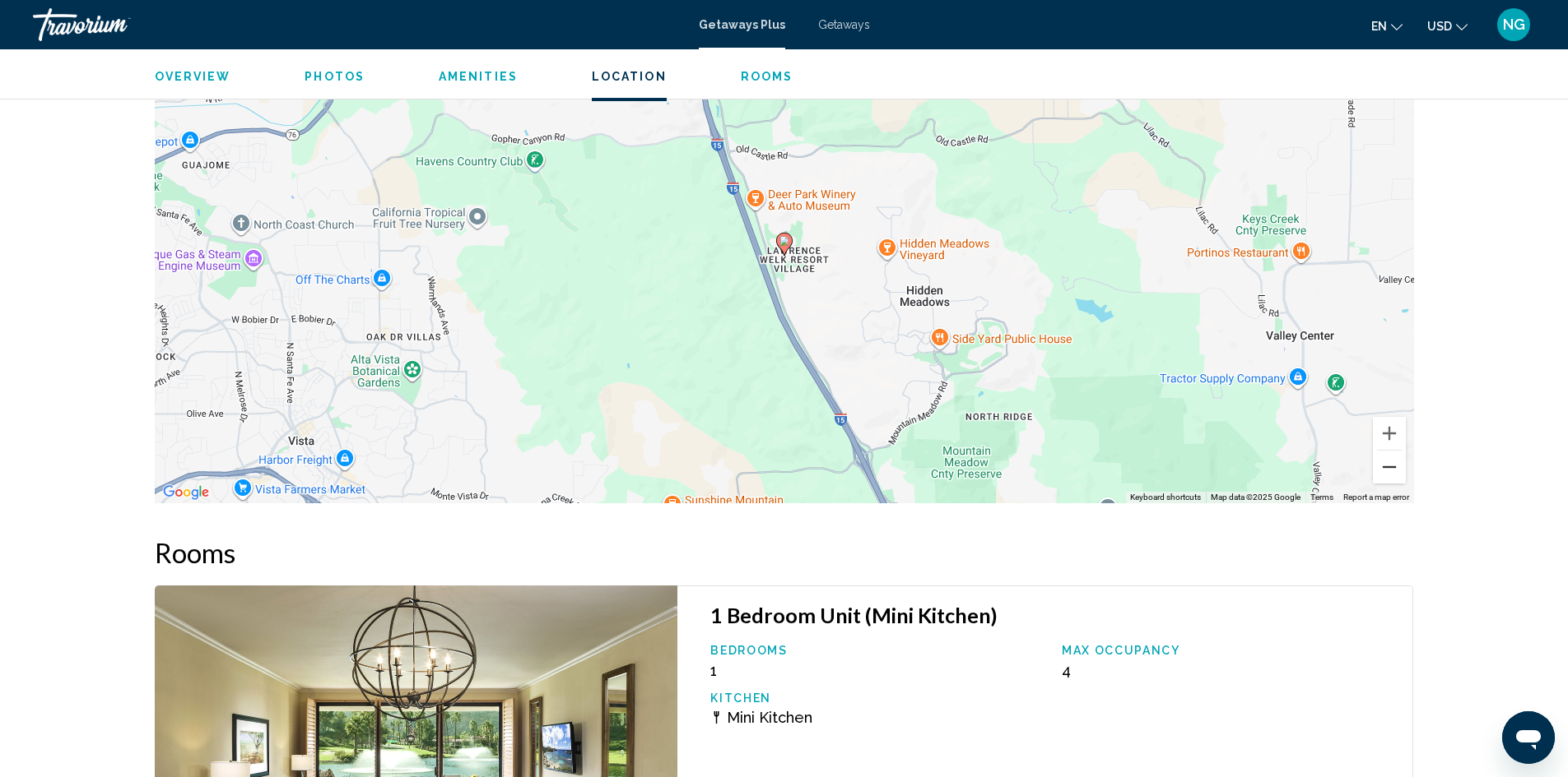
click at [1392, 473] on button "Zoom out" at bounding box center [1388, 467] width 33 height 33
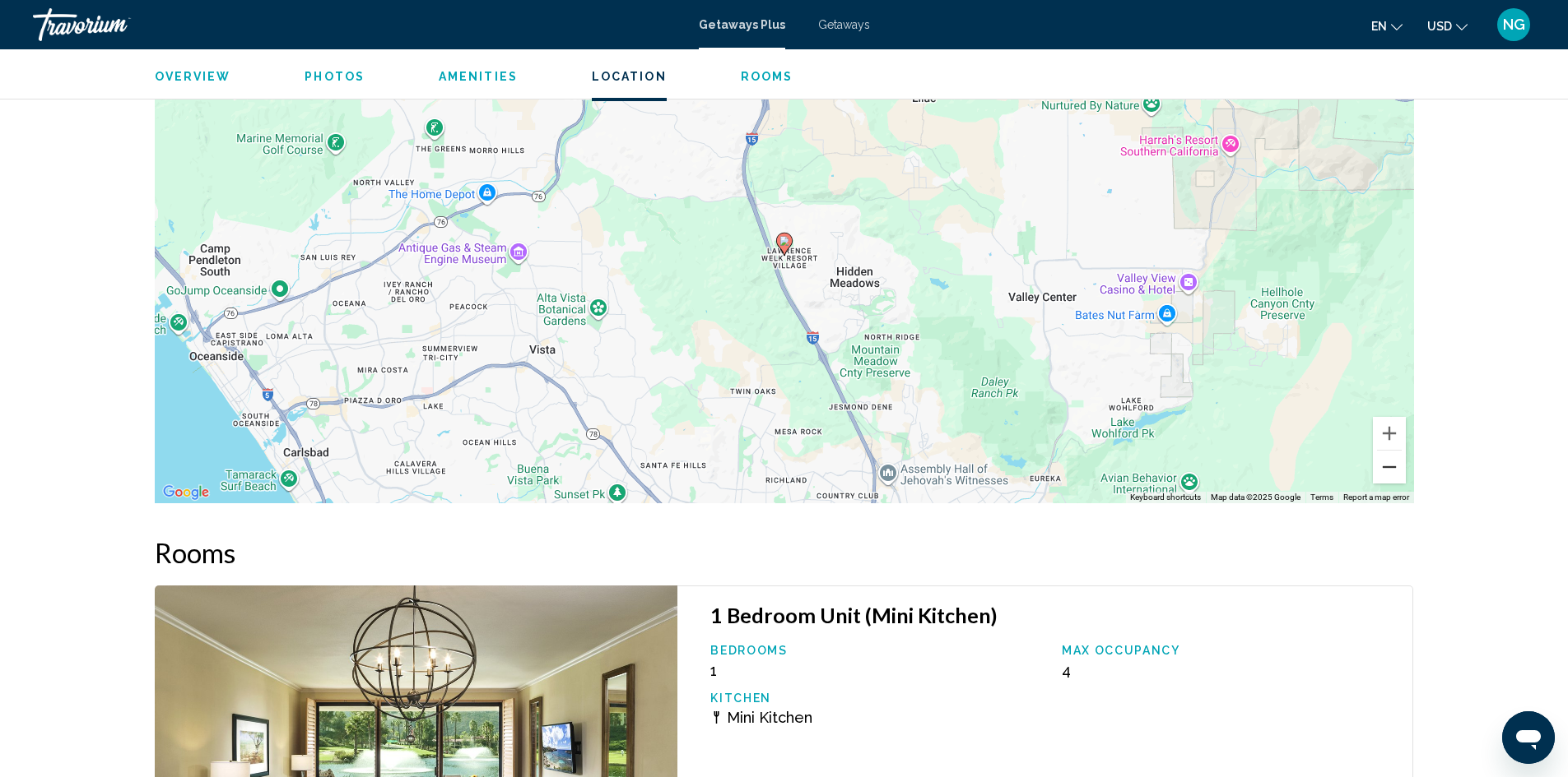
click at [1392, 473] on button "Zoom out" at bounding box center [1388, 467] width 33 height 33
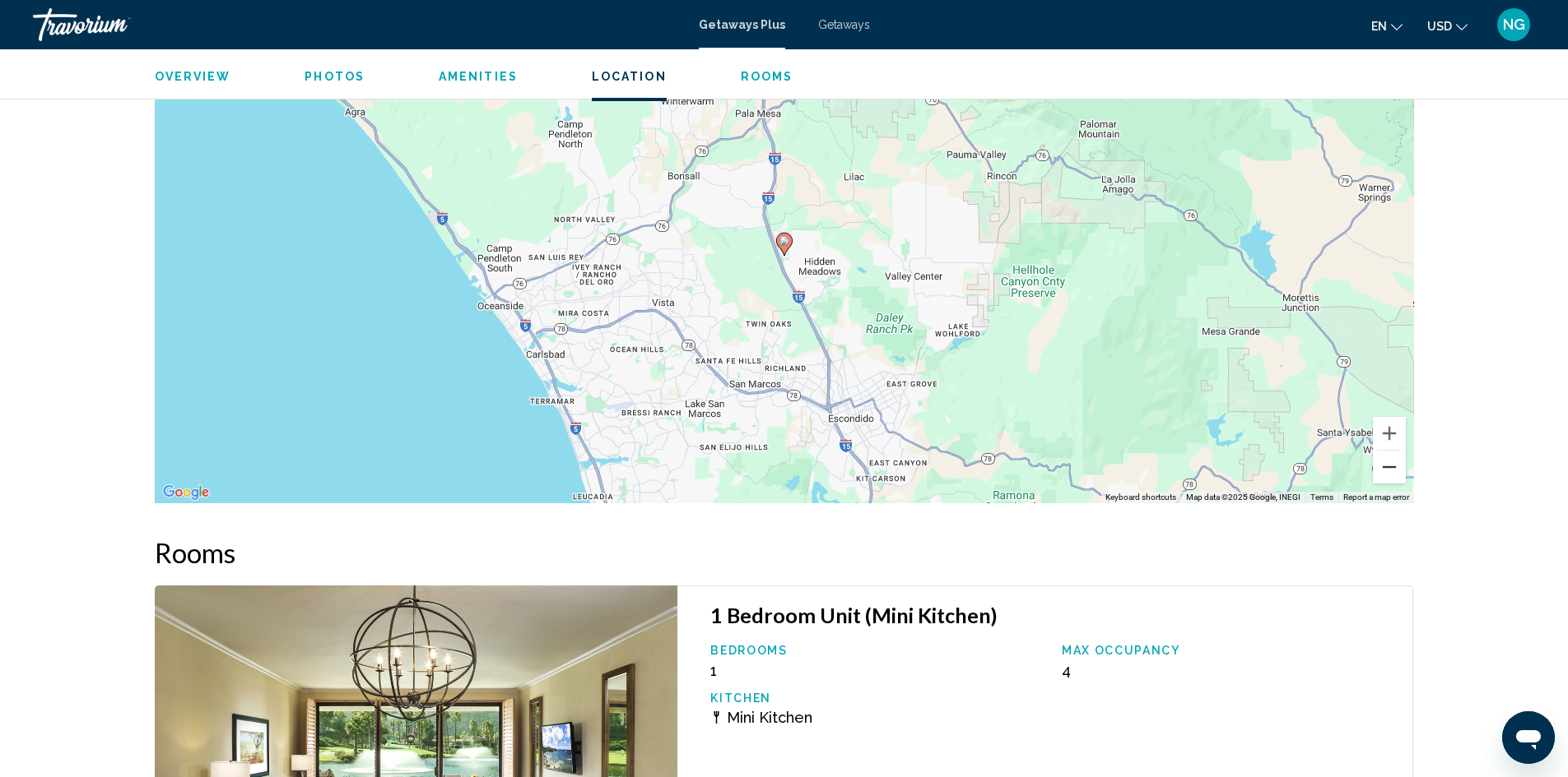
click at [1392, 473] on button "Zoom out" at bounding box center [1388, 467] width 33 height 33
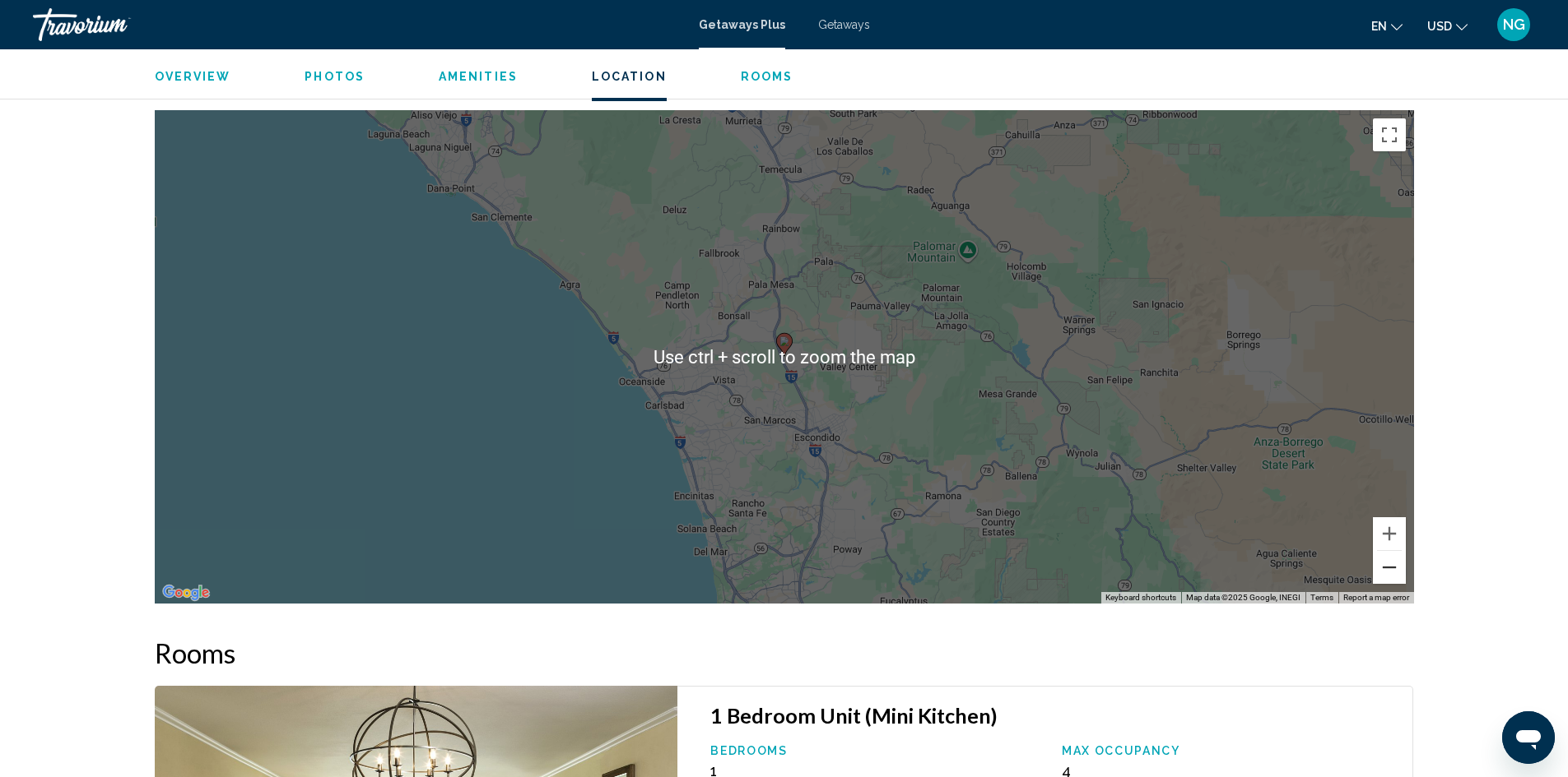
scroll to position [2468, 0]
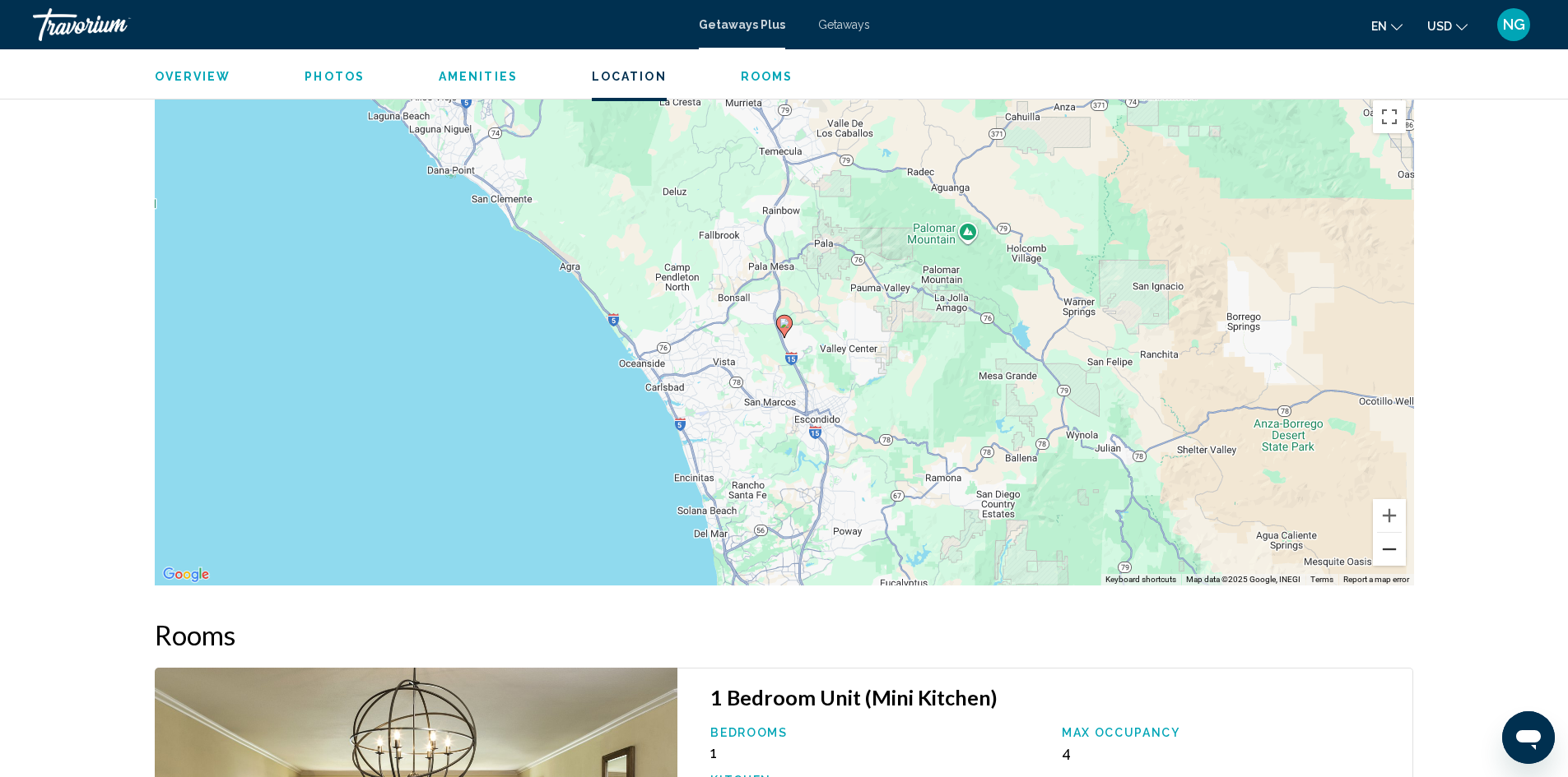
click at [1393, 552] on button "Zoom out" at bounding box center [1388, 549] width 33 height 33
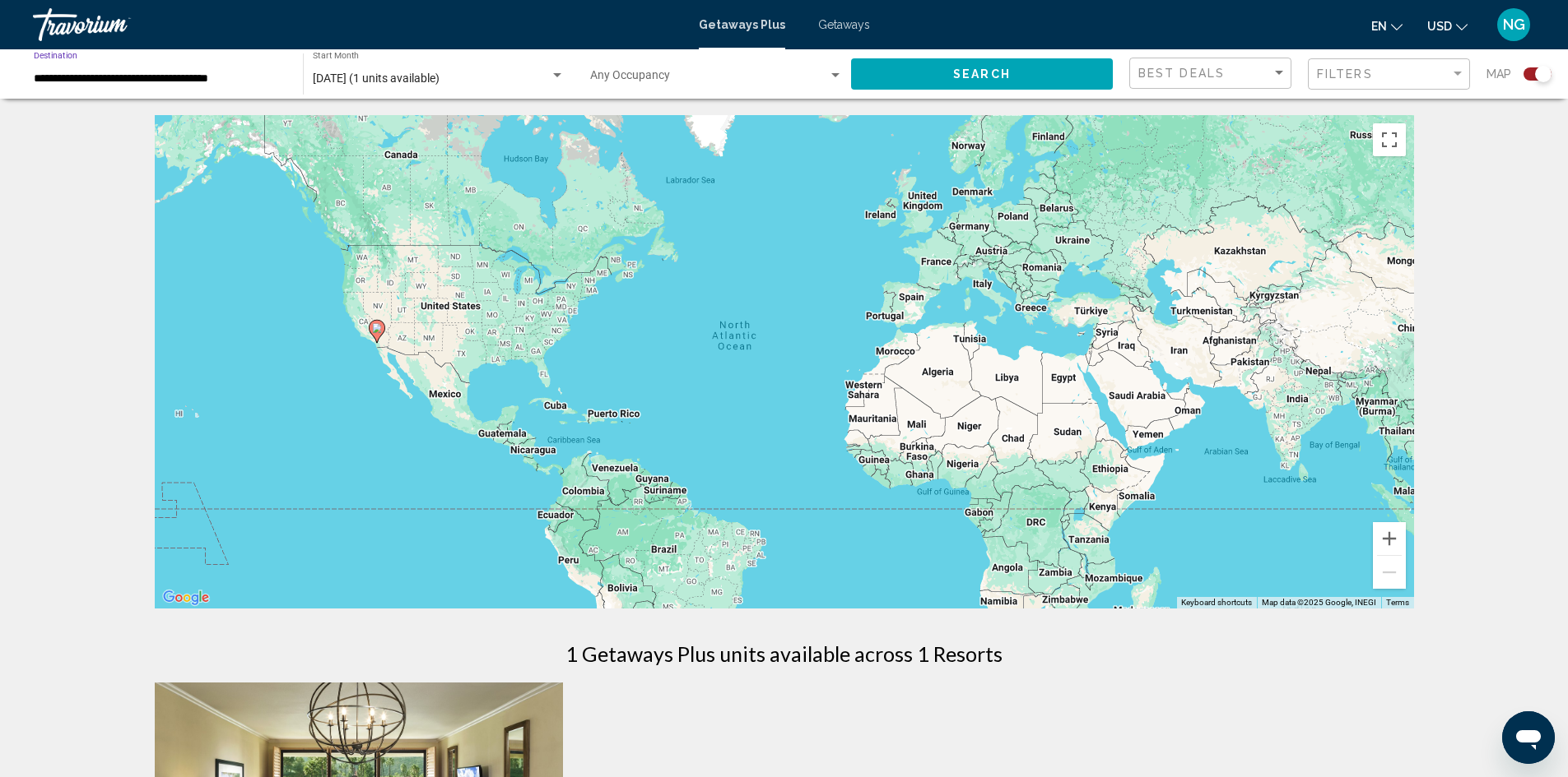
click at [61, 72] on input "**********" at bounding box center [160, 78] width 253 height 13
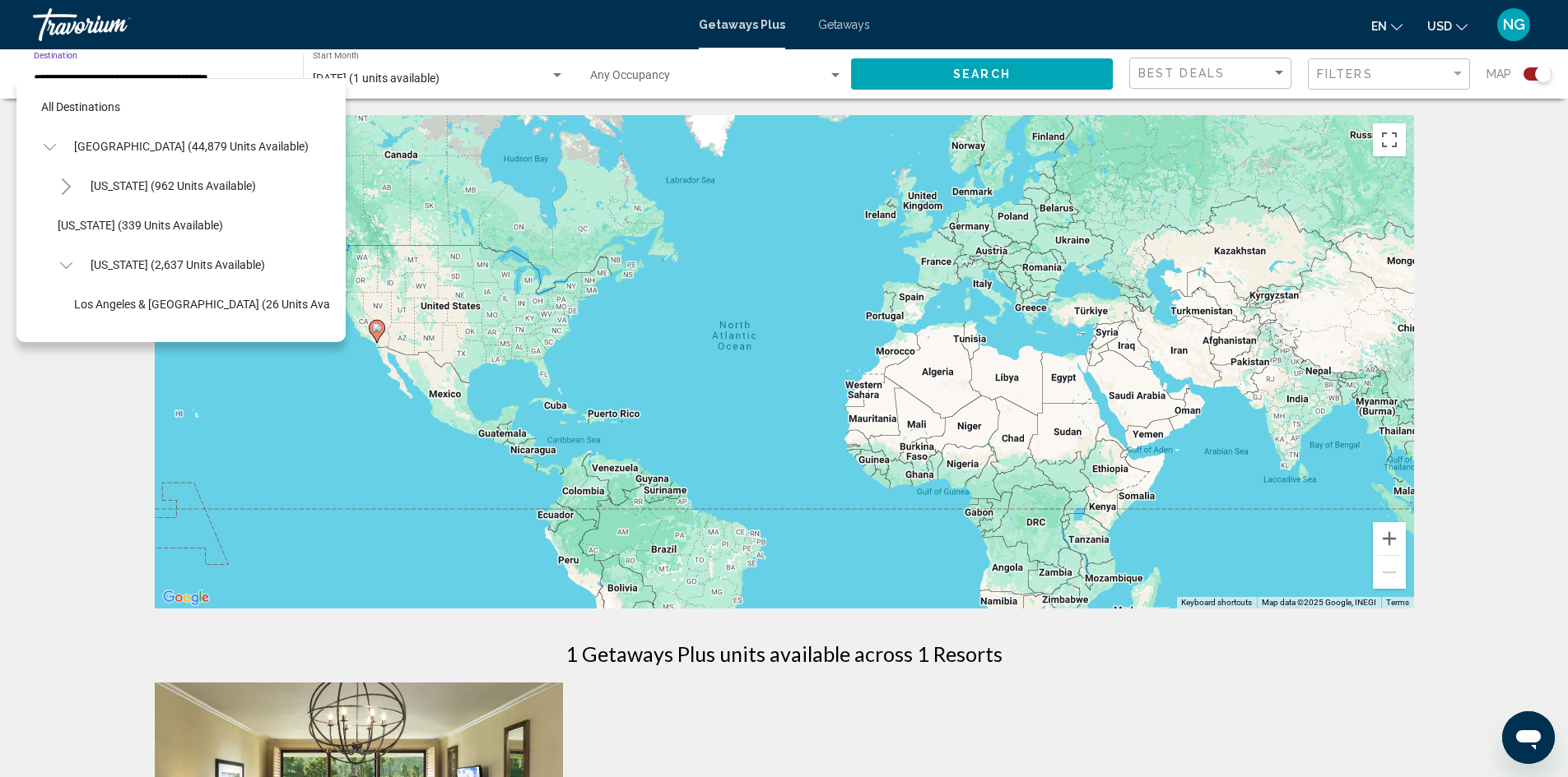
scroll to position [223, 0]
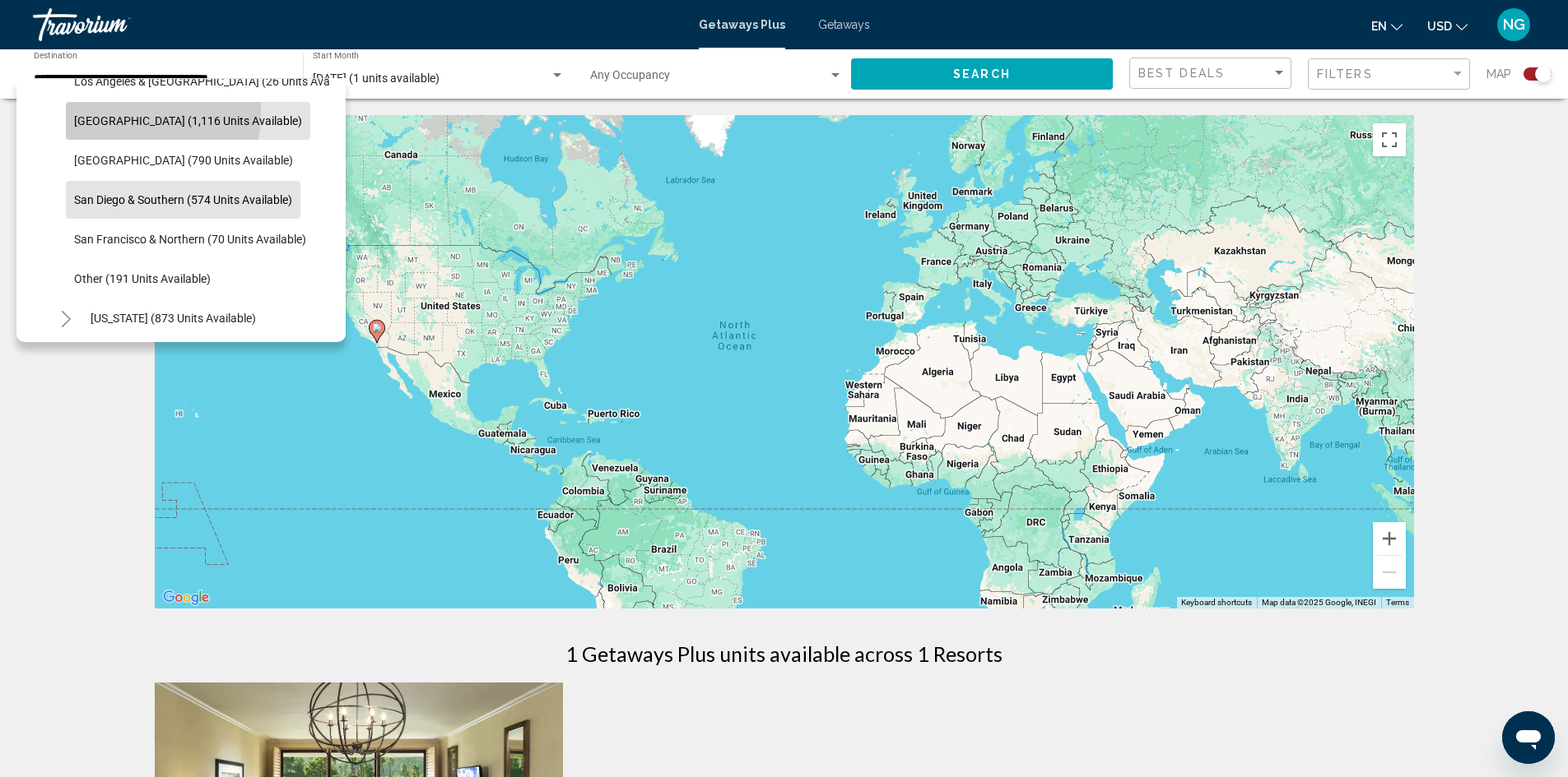
click at [93, 110] on button "[GEOGRAPHIC_DATA] (1,116 units available)" at bounding box center [188, 121] width 244 height 38
type input "**********"
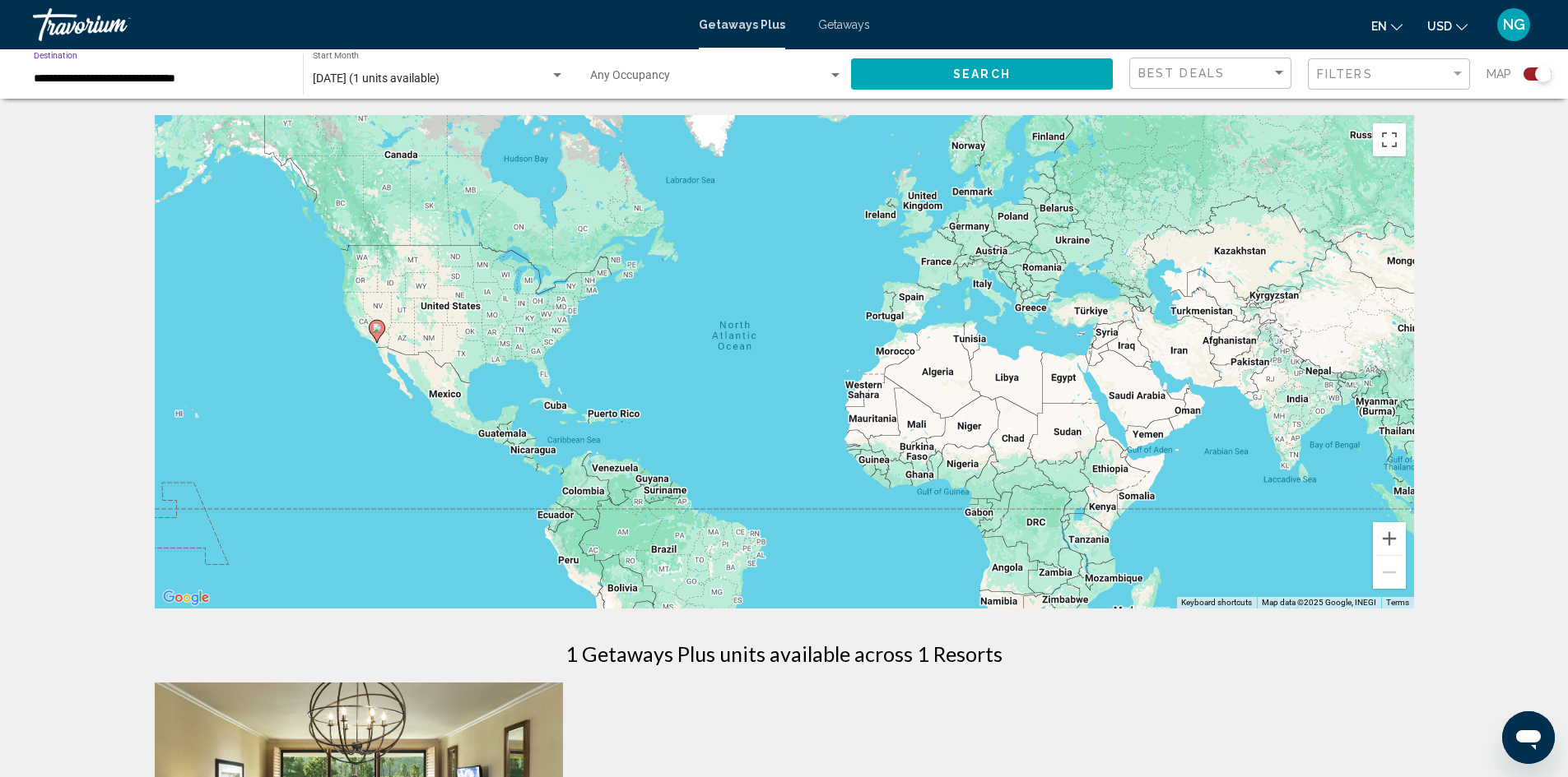
click at [937, 73] on button "Search" at bounding box center [981, 73] width 262 height 31
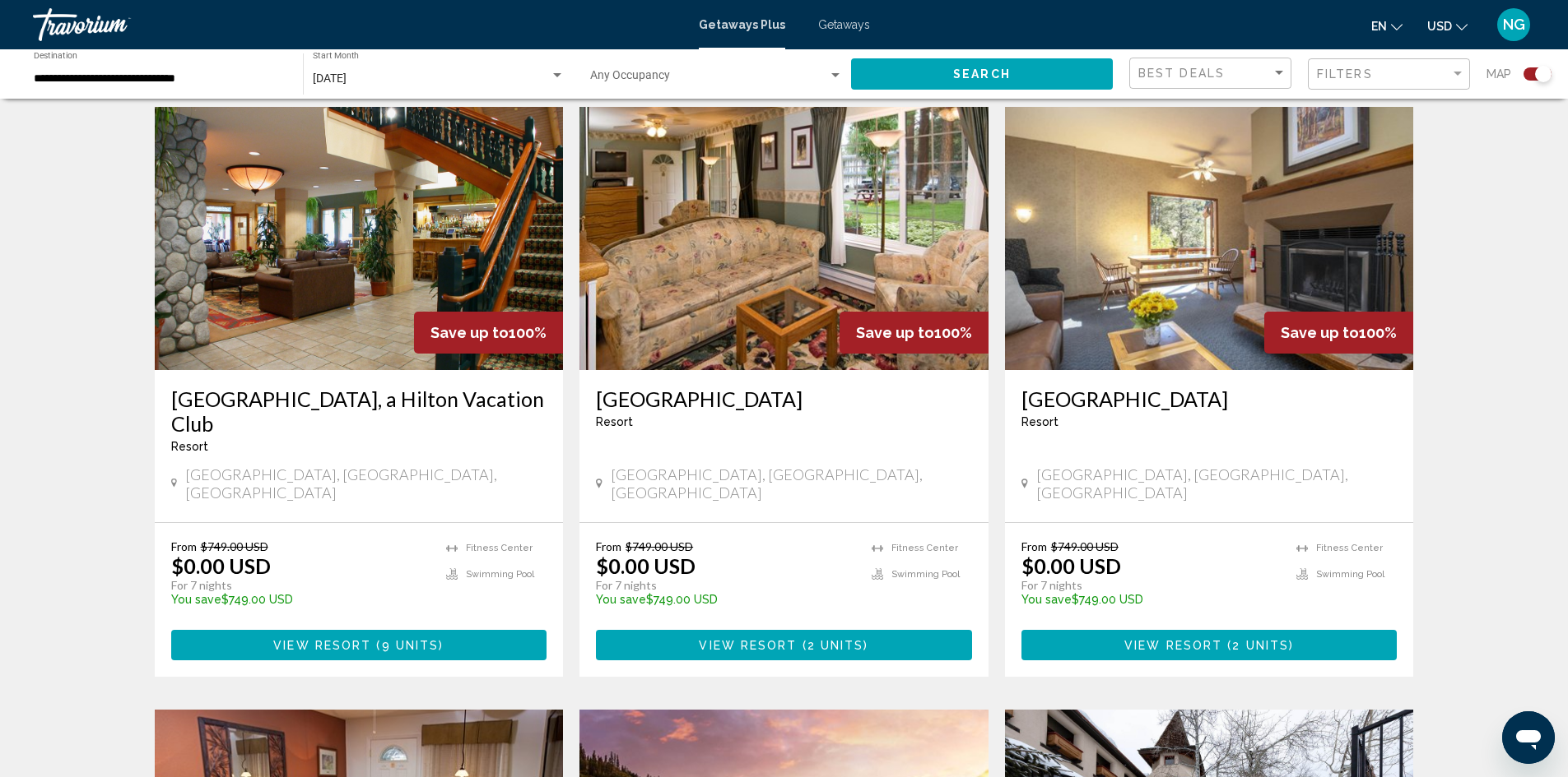
scroll to position [493, 0]
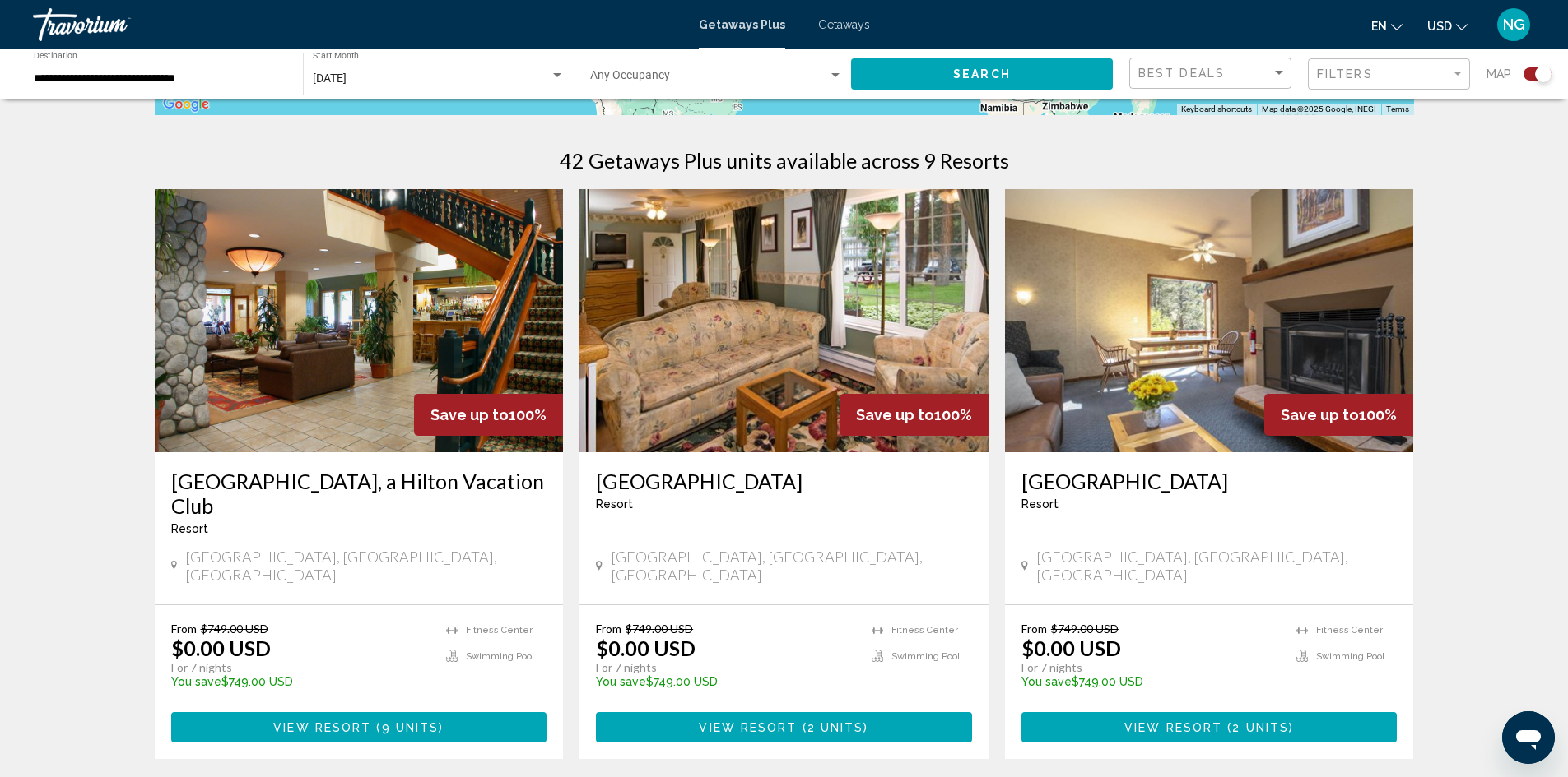
click at [478, 338] on img "Main content" at bounding box center [360, 321] width 409 height 263
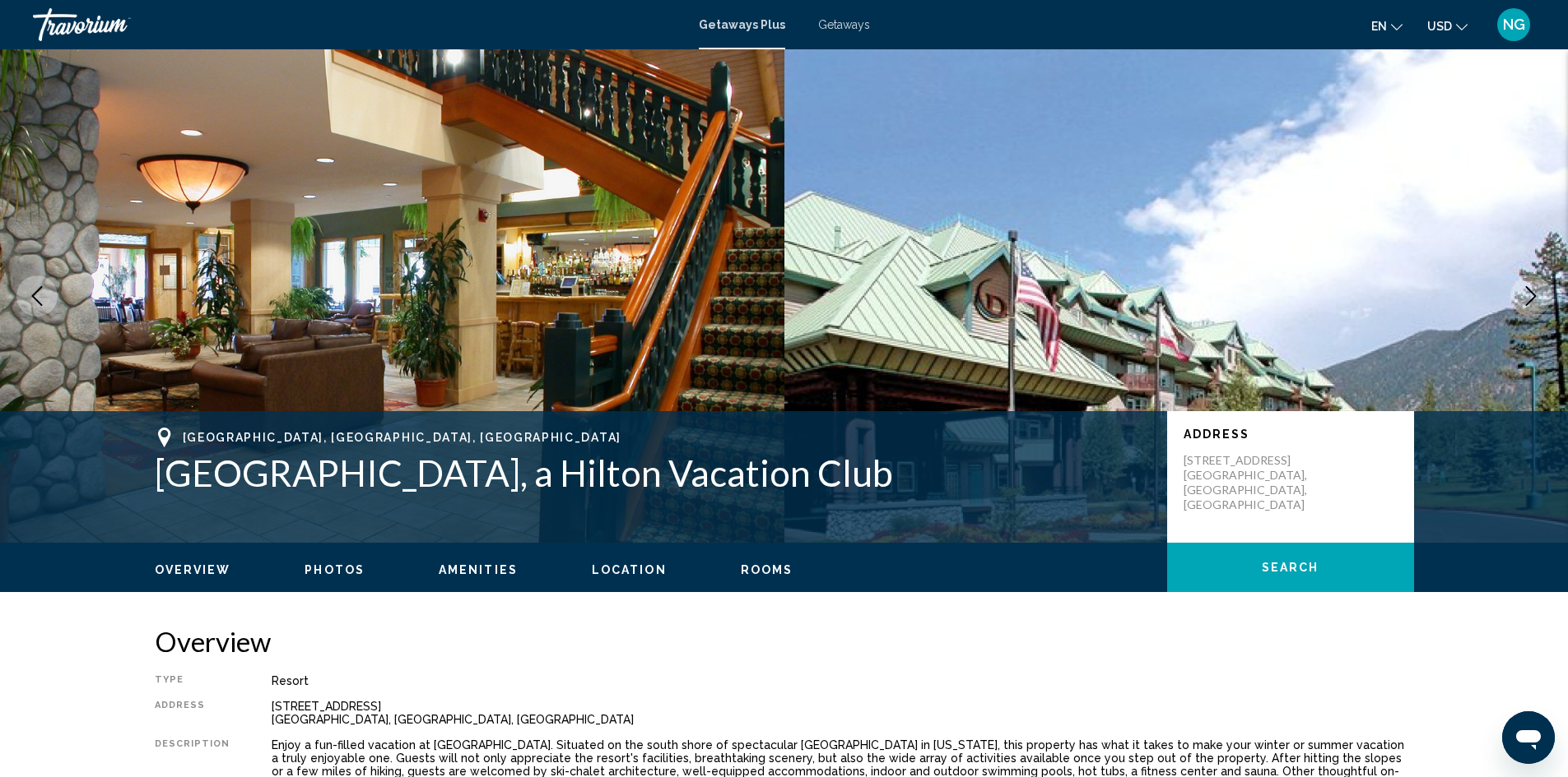
click at [502, 355] on img "Main content" at bounding box center [392, 296] width 784 height 493
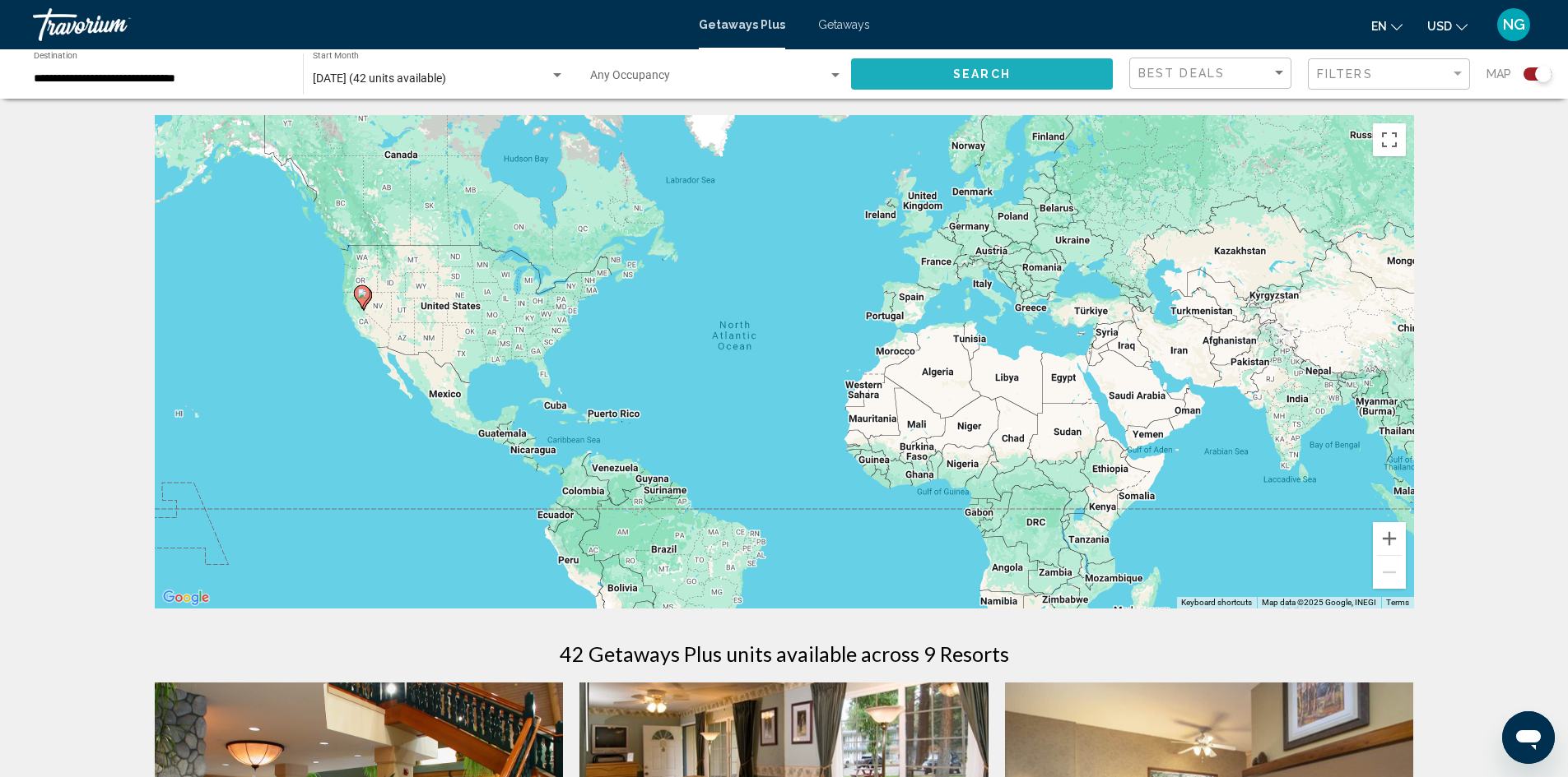
click at [951, 71] on button "Search" at bounding box center [981, 73] width 262 height 31
click at [441, 82] on div "[DATE]" at bounding box center [431, 78] width 237 height 13
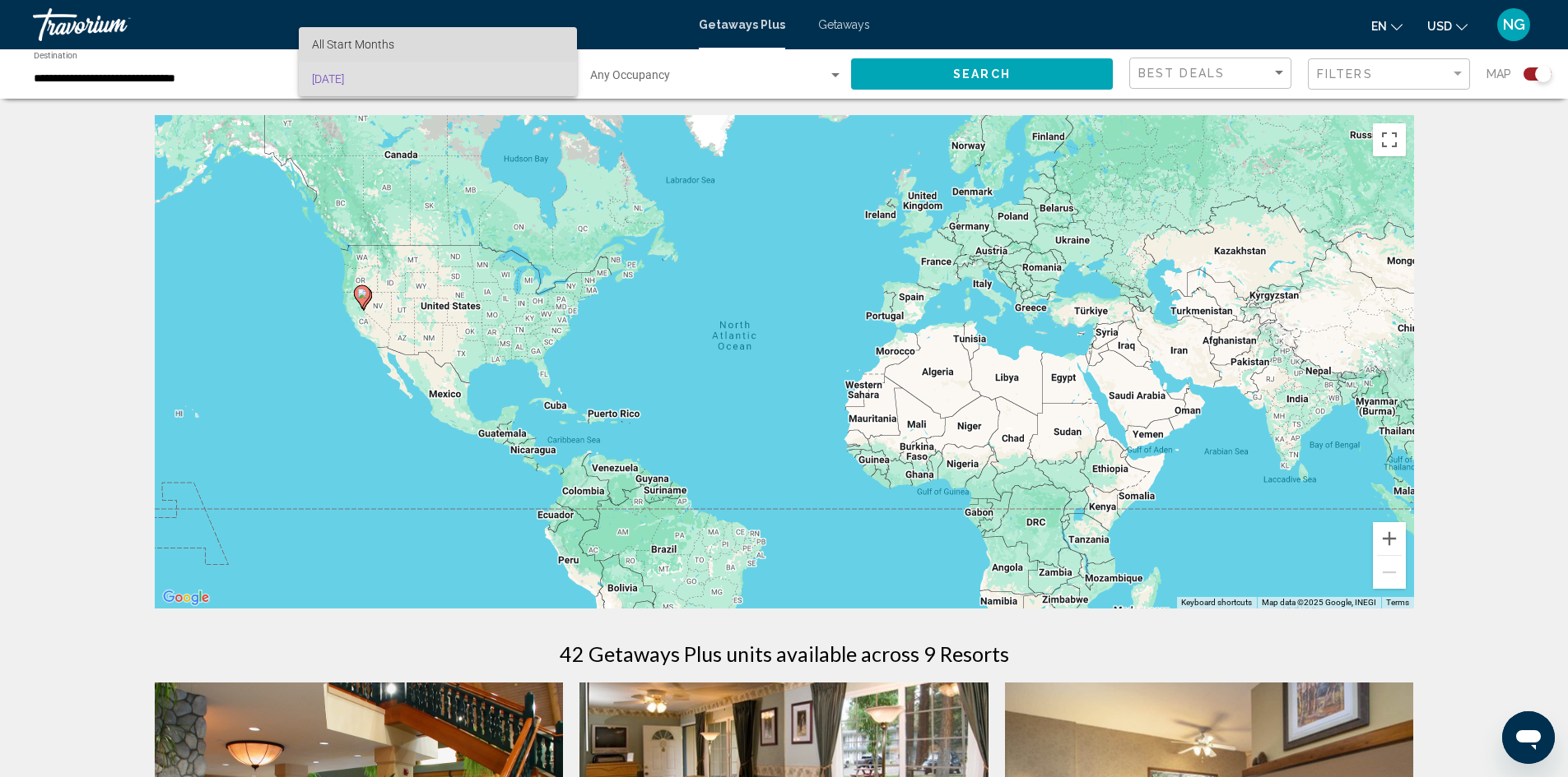
click at [383, 38] on span "All Start Months" at bounding box center [353, 44] width 82 height 13
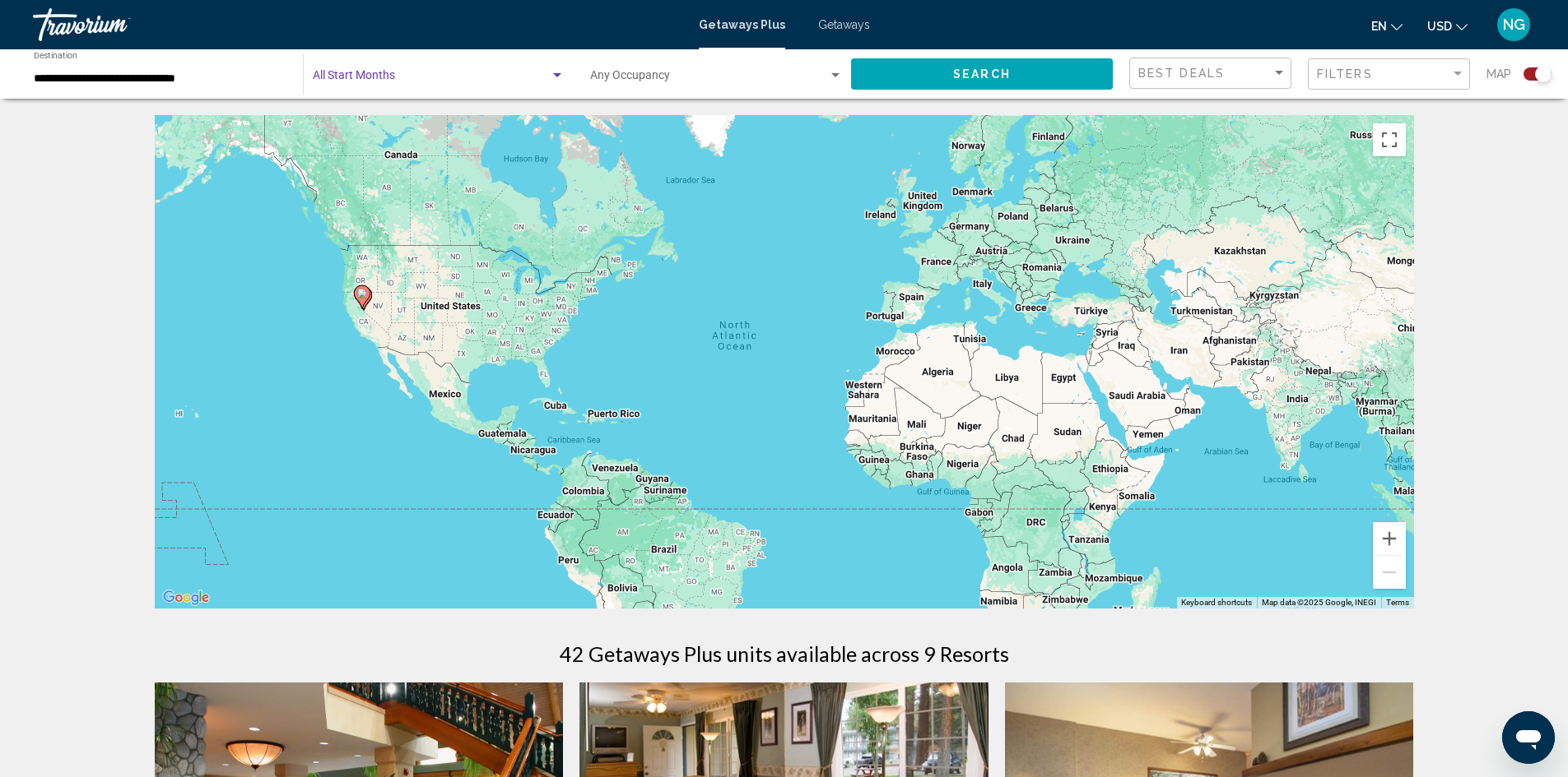
click at [361, 67] on div "Start Month All Start Months" at bounding box center [439, 74] width 252 height 45
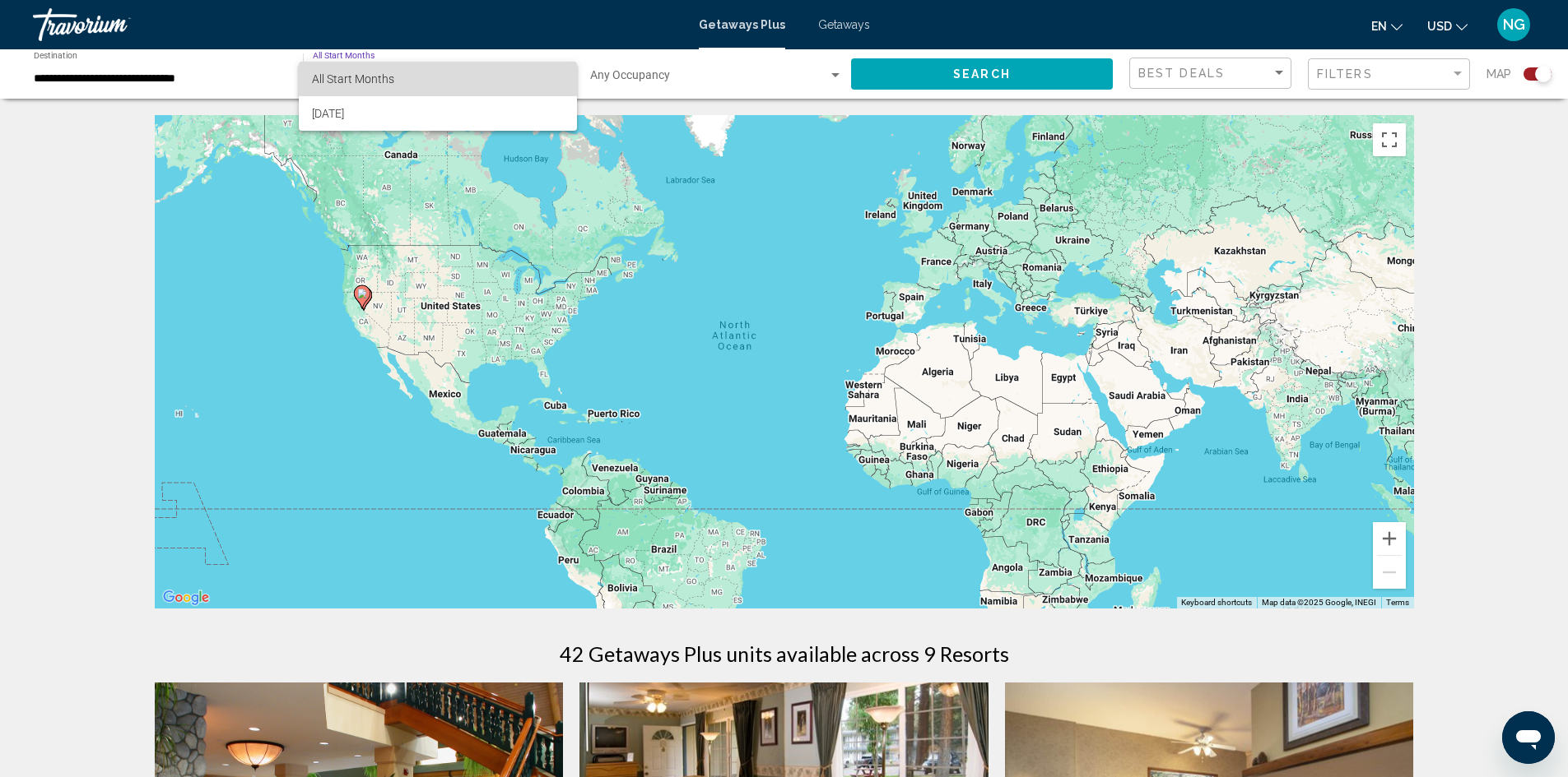
click at [427, 82] on span "All Start Months" at bounding box center [438, 78] width 252 height 34
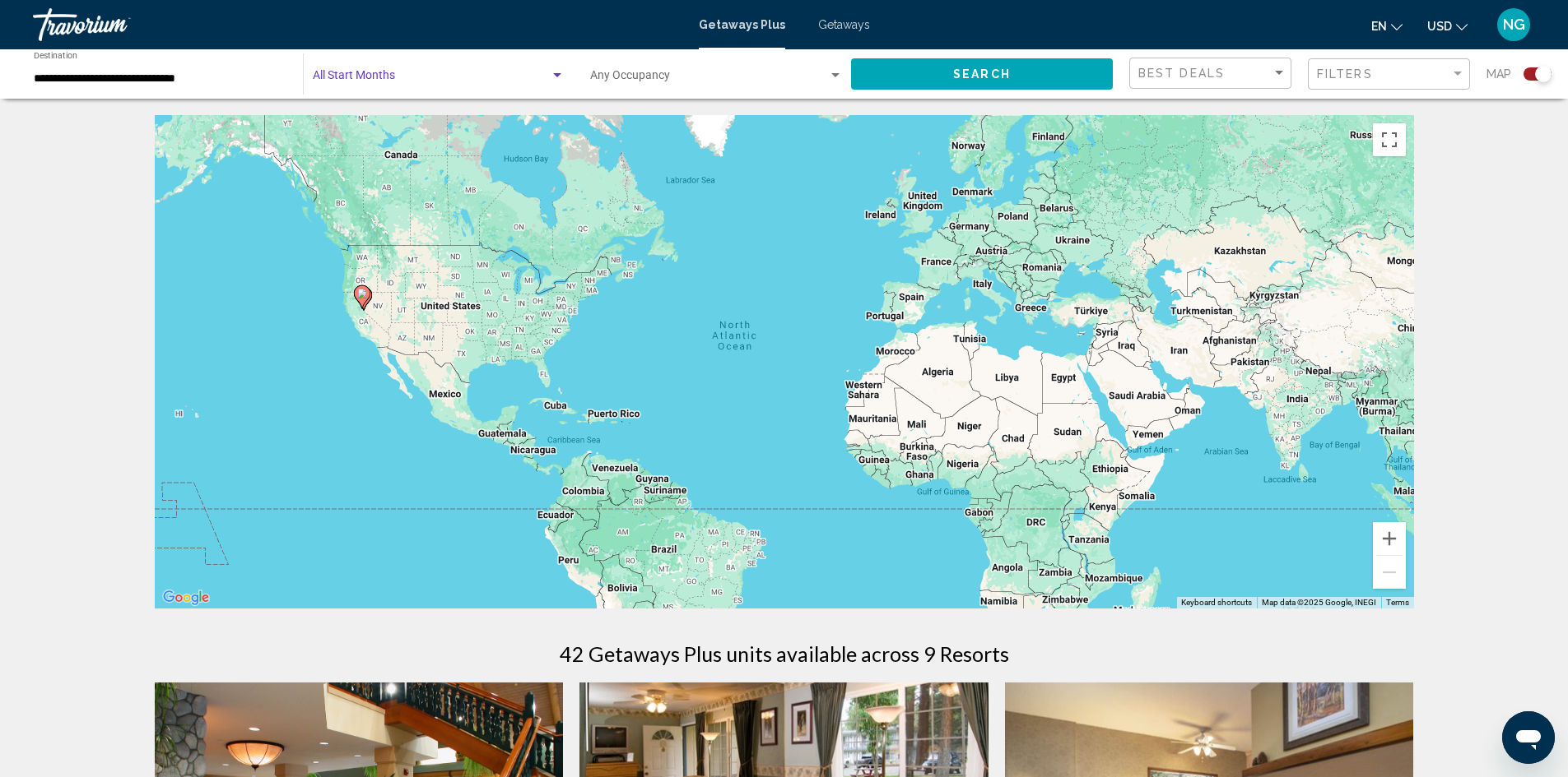
click at [561, 78] on div "Search widget" at bounding box center [557, 75] width 15 height 13
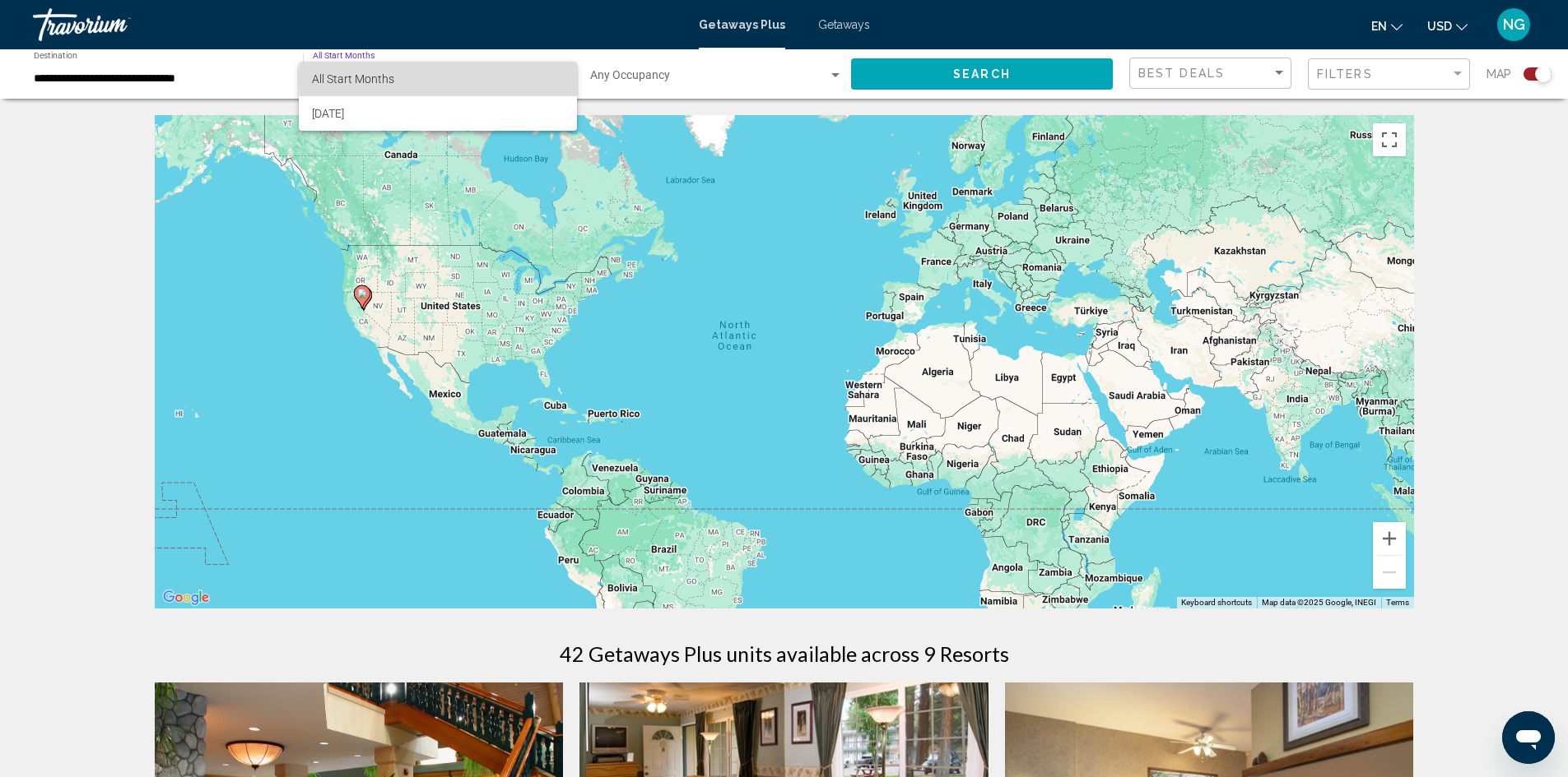
click at [561, 78] on span "All Start Months" at bounding box center [438, 78] width 252 height 34
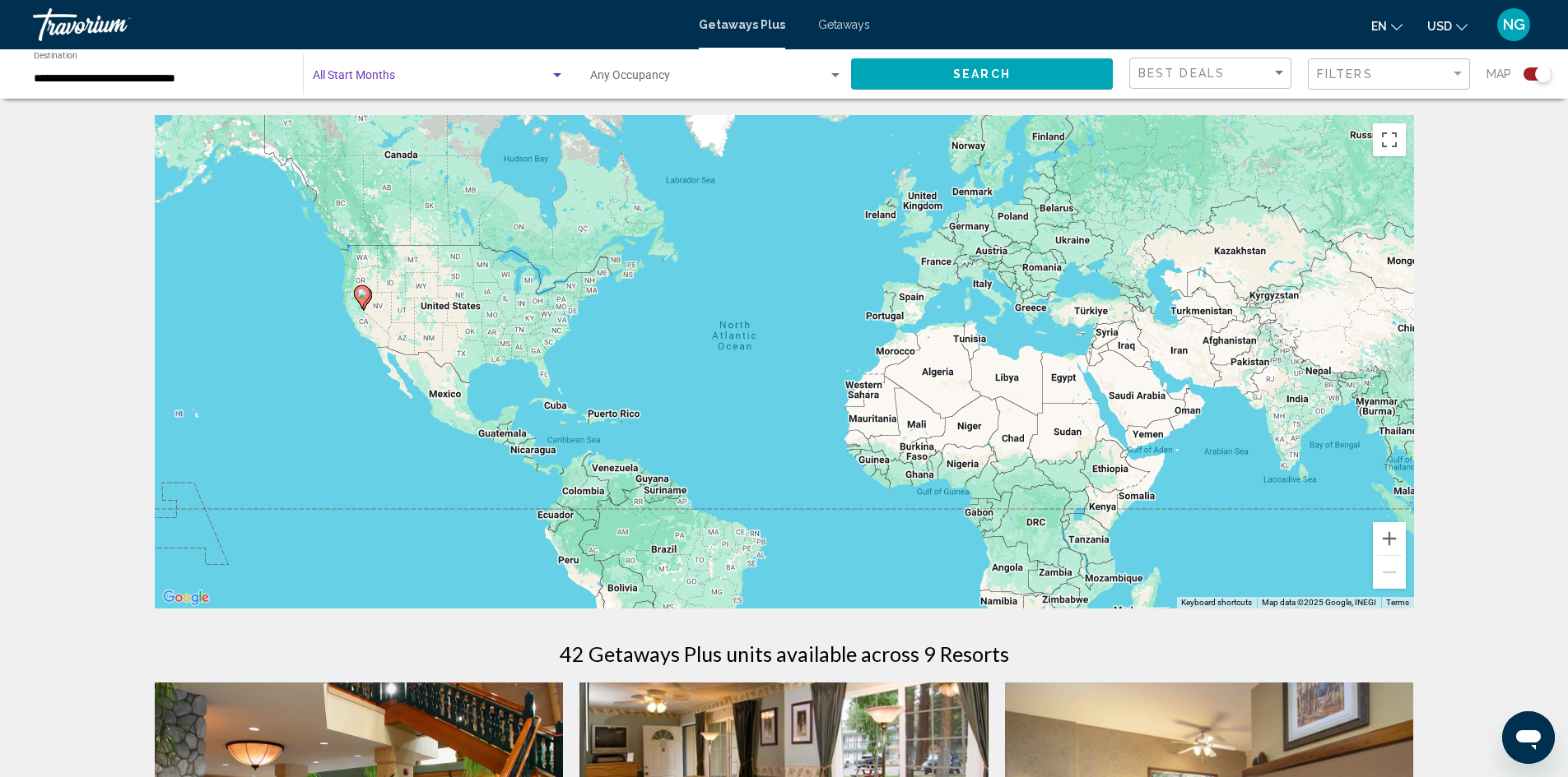
click at [561, 78] on div "Search widget" at bounding box center [557, 75] width 15 height 13
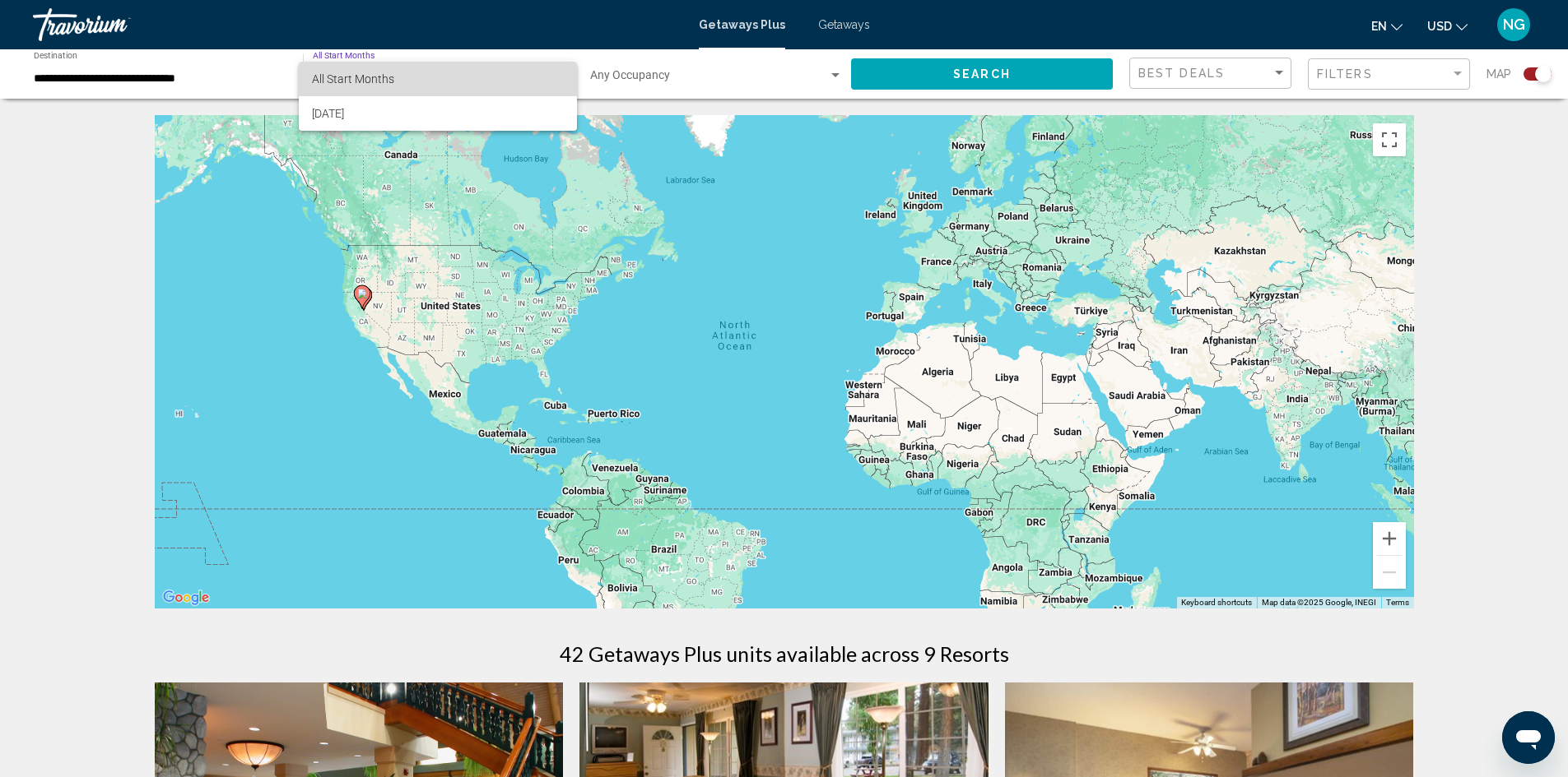
click at [425, 66] on span "All Start Months" at bounding box center [438, 78] width 252 height 34
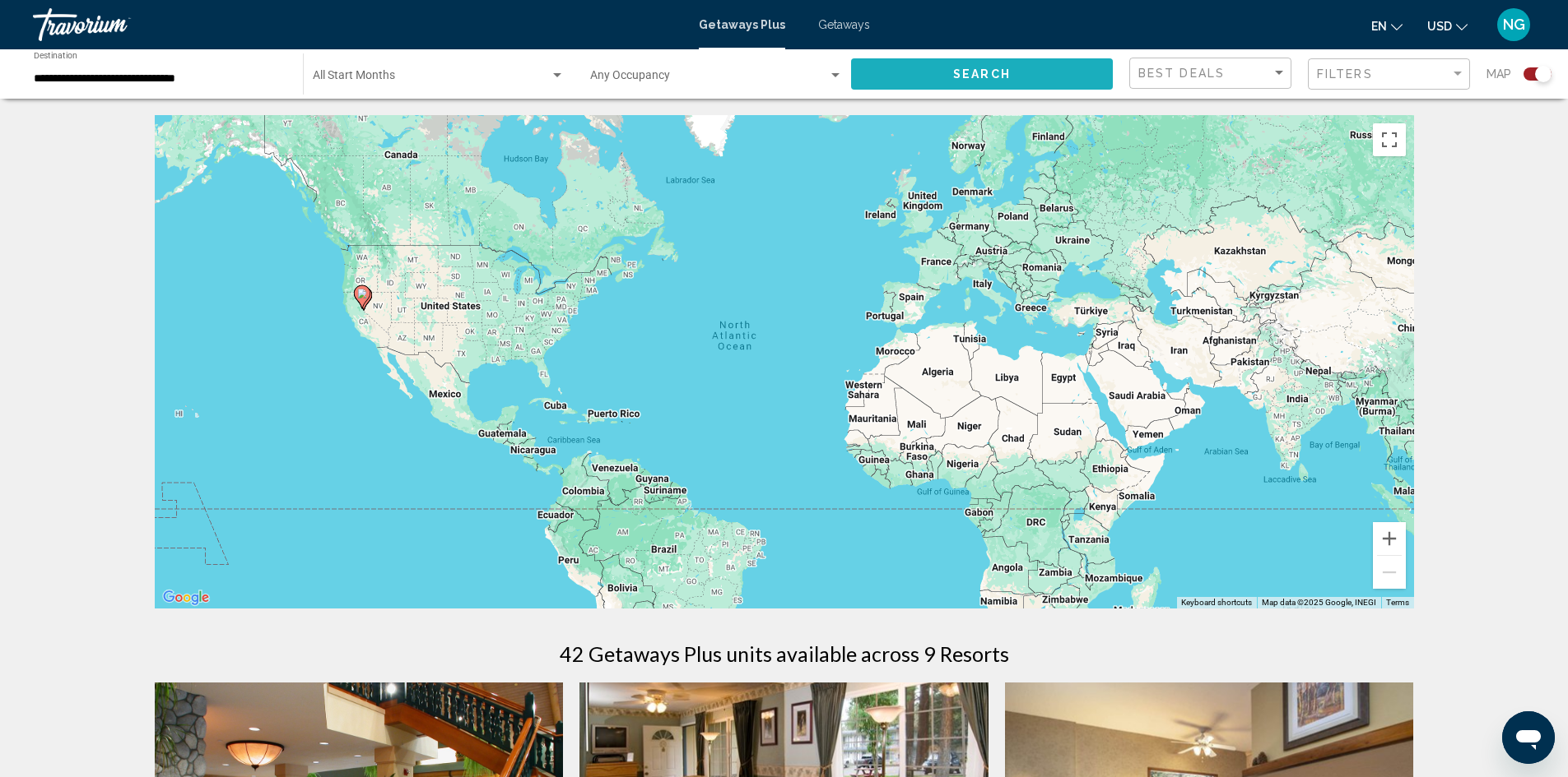
click at [955, 79] on span "Search" at bounding box center [981, 74] width 57 height 13
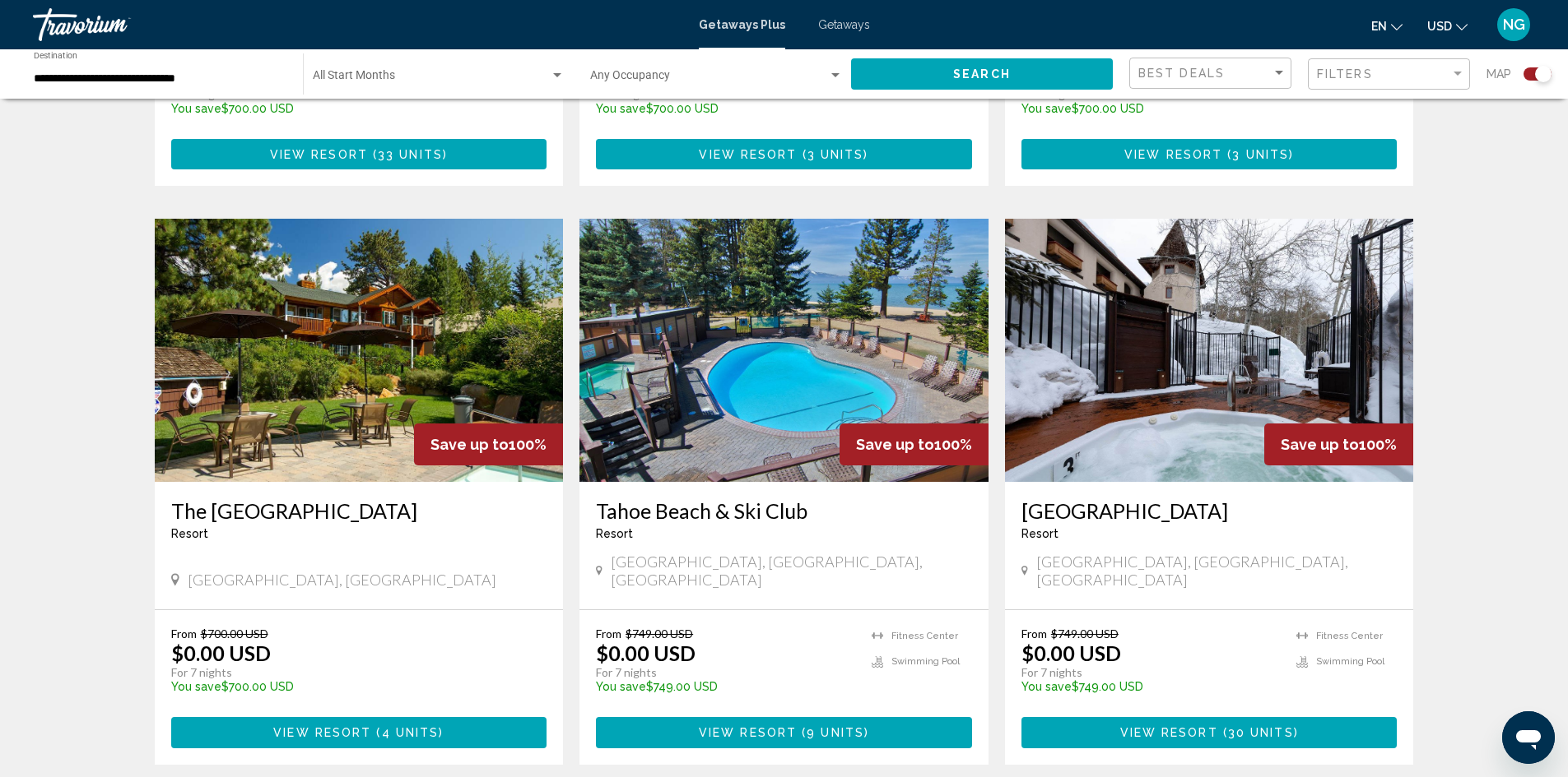
scroll to position [1069, 0]
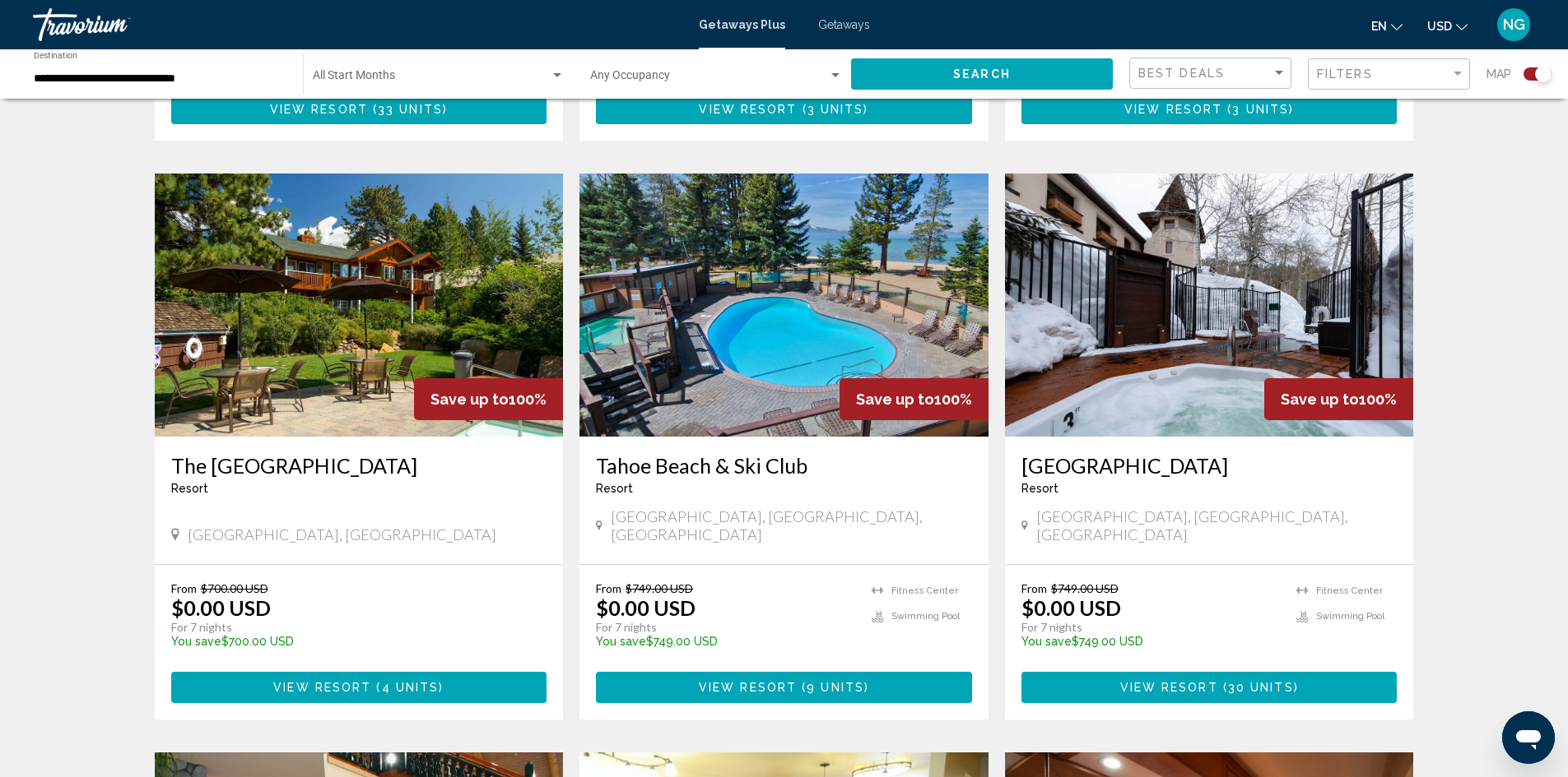
click at [755, 360] on img "Main content" at bounding box center [784, 305] width 409 height 263
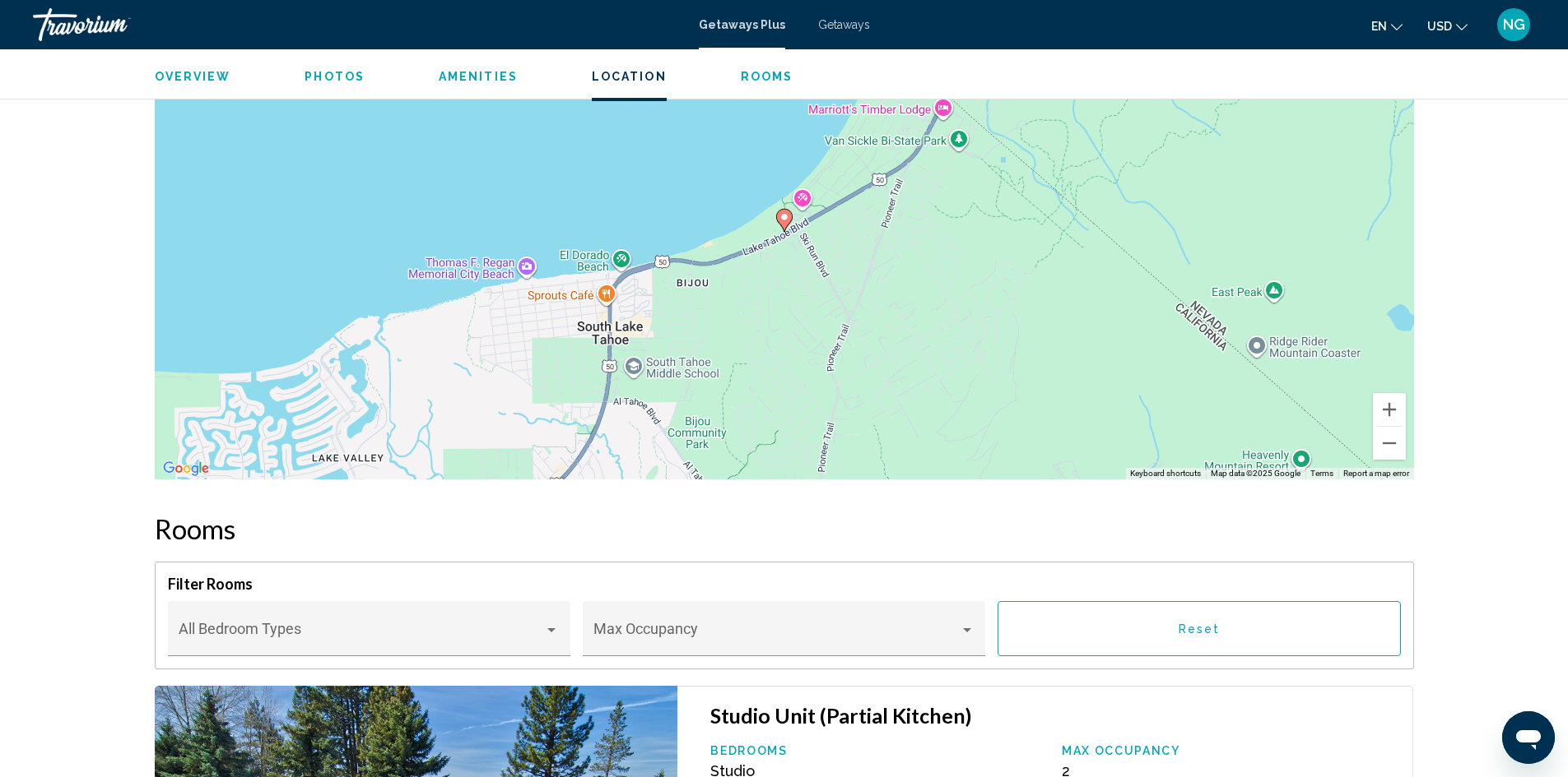
scroll to position [2102, 0]
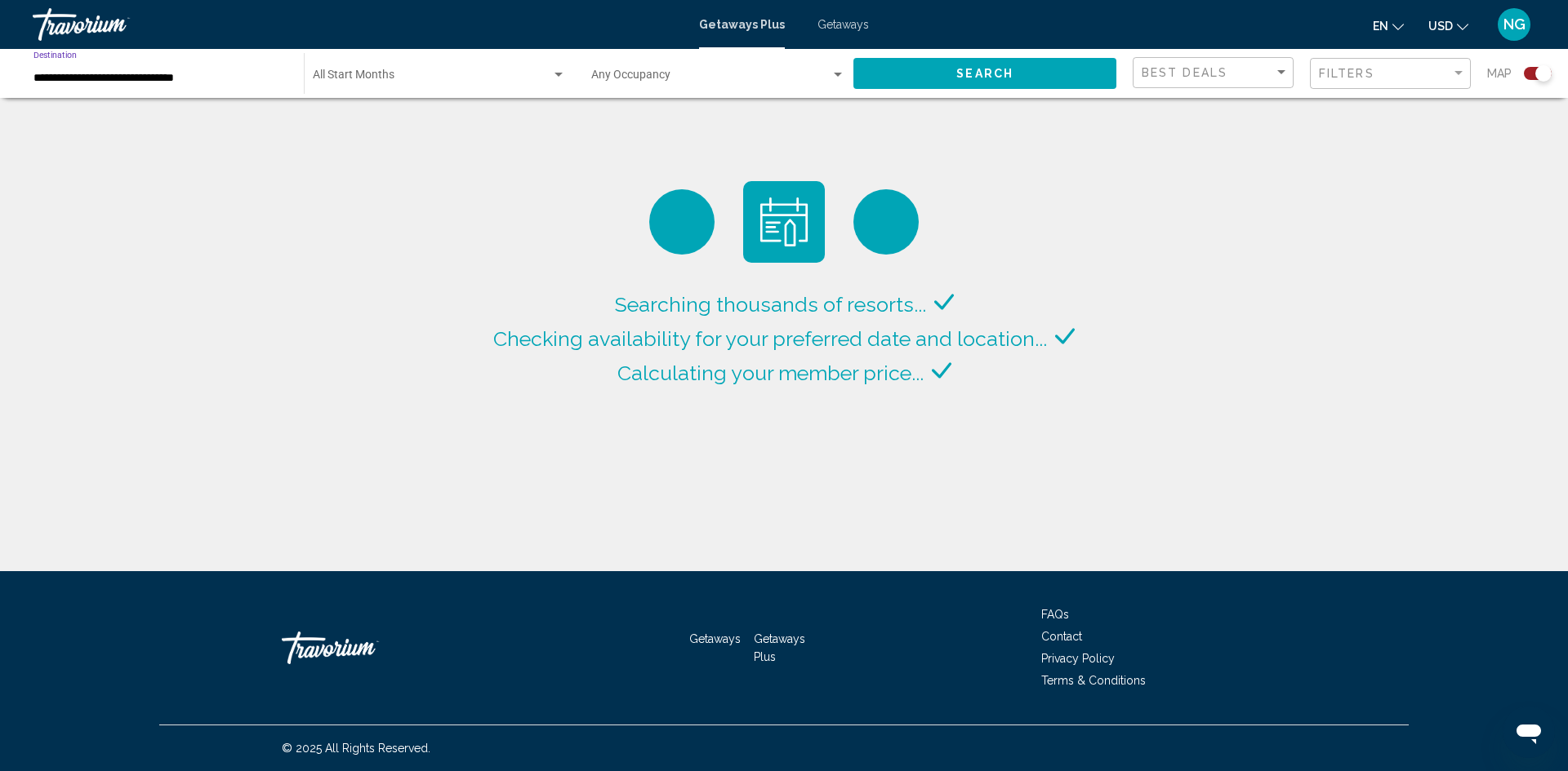
click at [74, 72] on input "**********" at bounding box center [160, 78] width 254 height 13
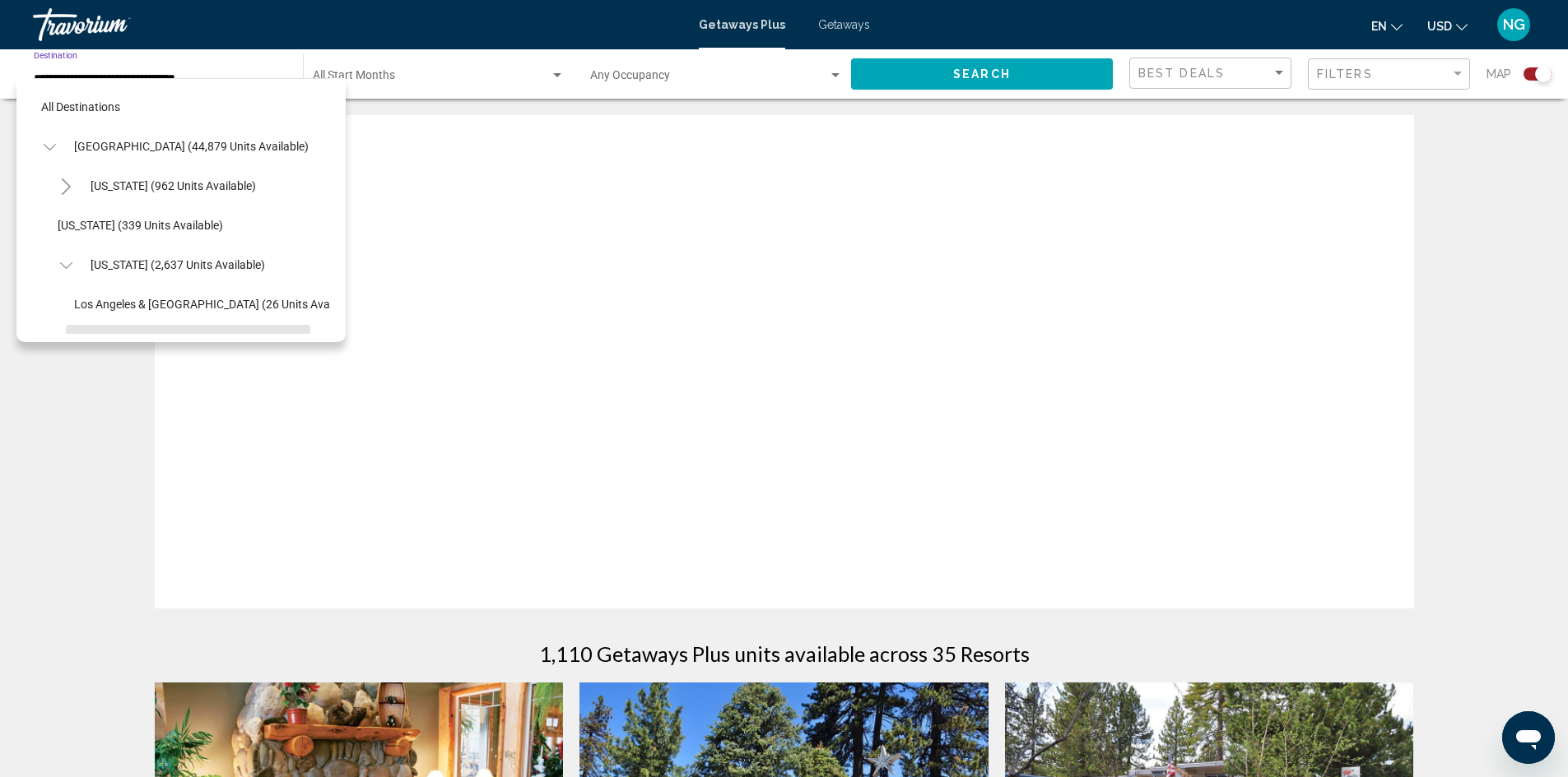
scroll to position [144, 0]
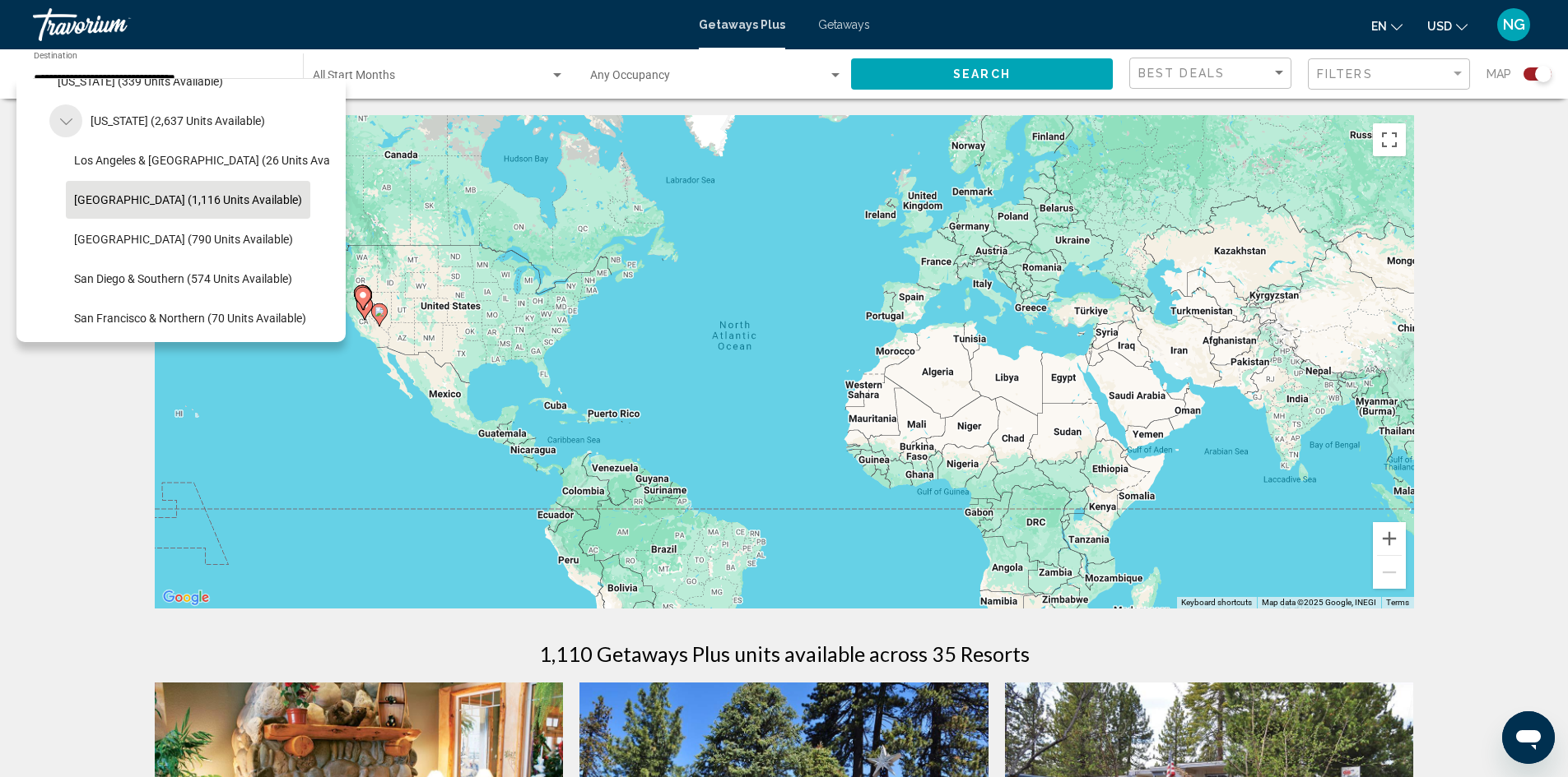
click at [68, 126] on icon "Toggle California (2,637 units available)" at bounding box center [66, 122] width 12 height 17
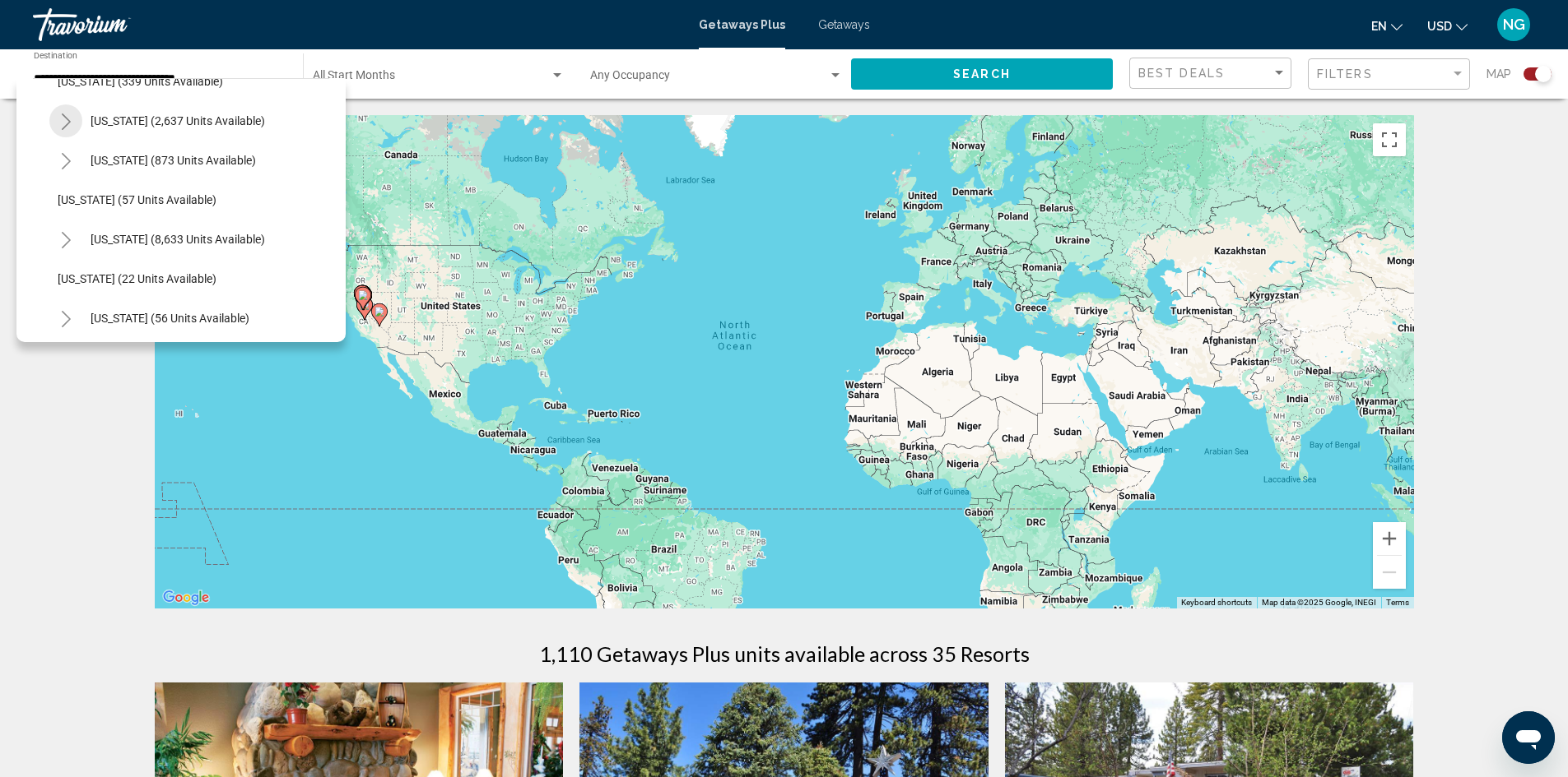
click at [70, 122] on icon "Toggle California (2,637 units available)" at bounding box center [66, 122] width 9 height 17
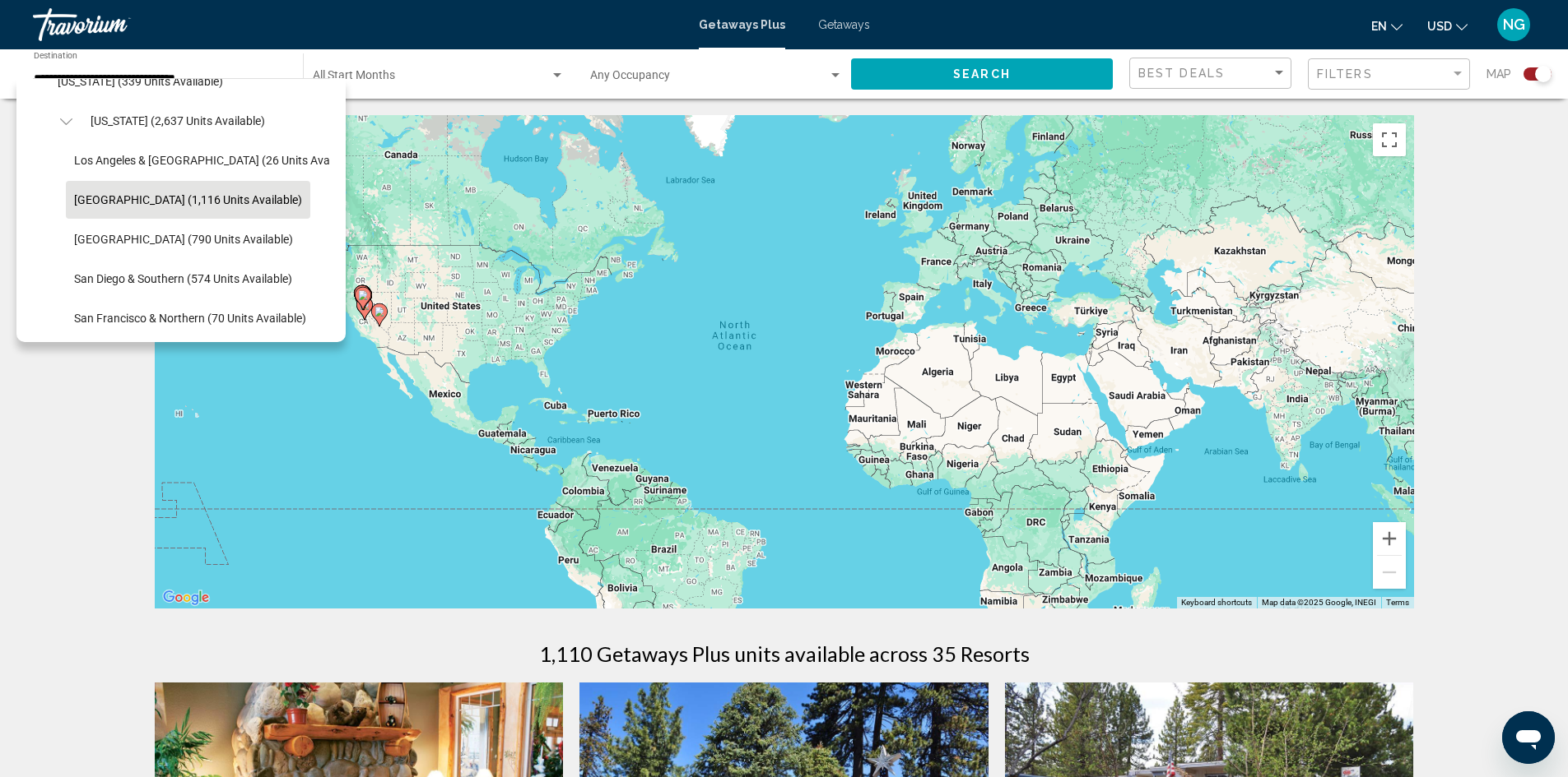
click at [118, 195] on span "[GEOGRAPHIC_DATA] (1,116 units available)" at bounding box center [188, 199] width 228 height 13
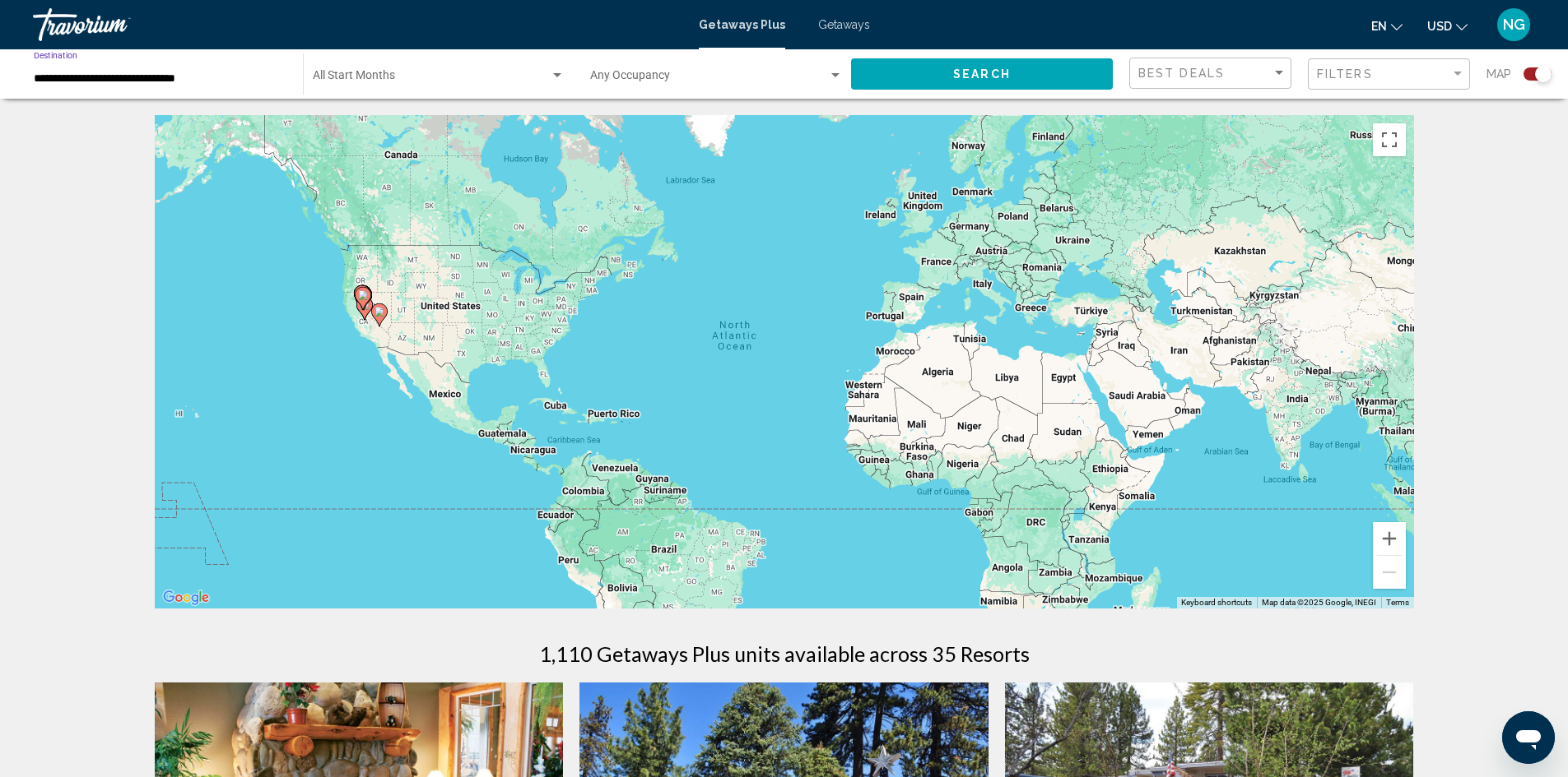
click at [433, 69] on div "Start Month All Start Months" at bounding box center [439, 74] width 252 height 45
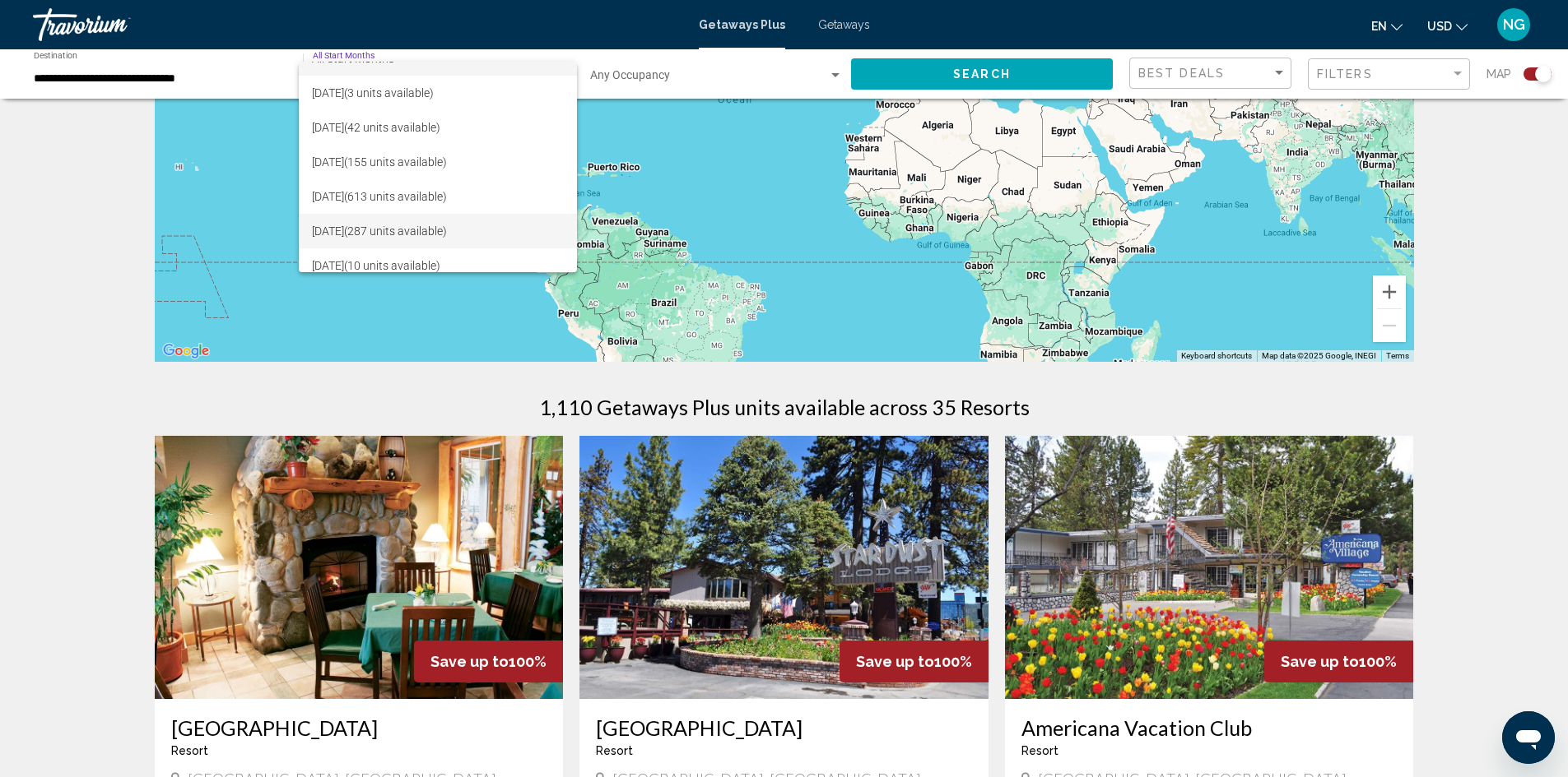
scroll to position [31, 0]
click at [435, 223] on span "[DATE] (287 units available)" at bounding box center [438, 220] width 252 height 34
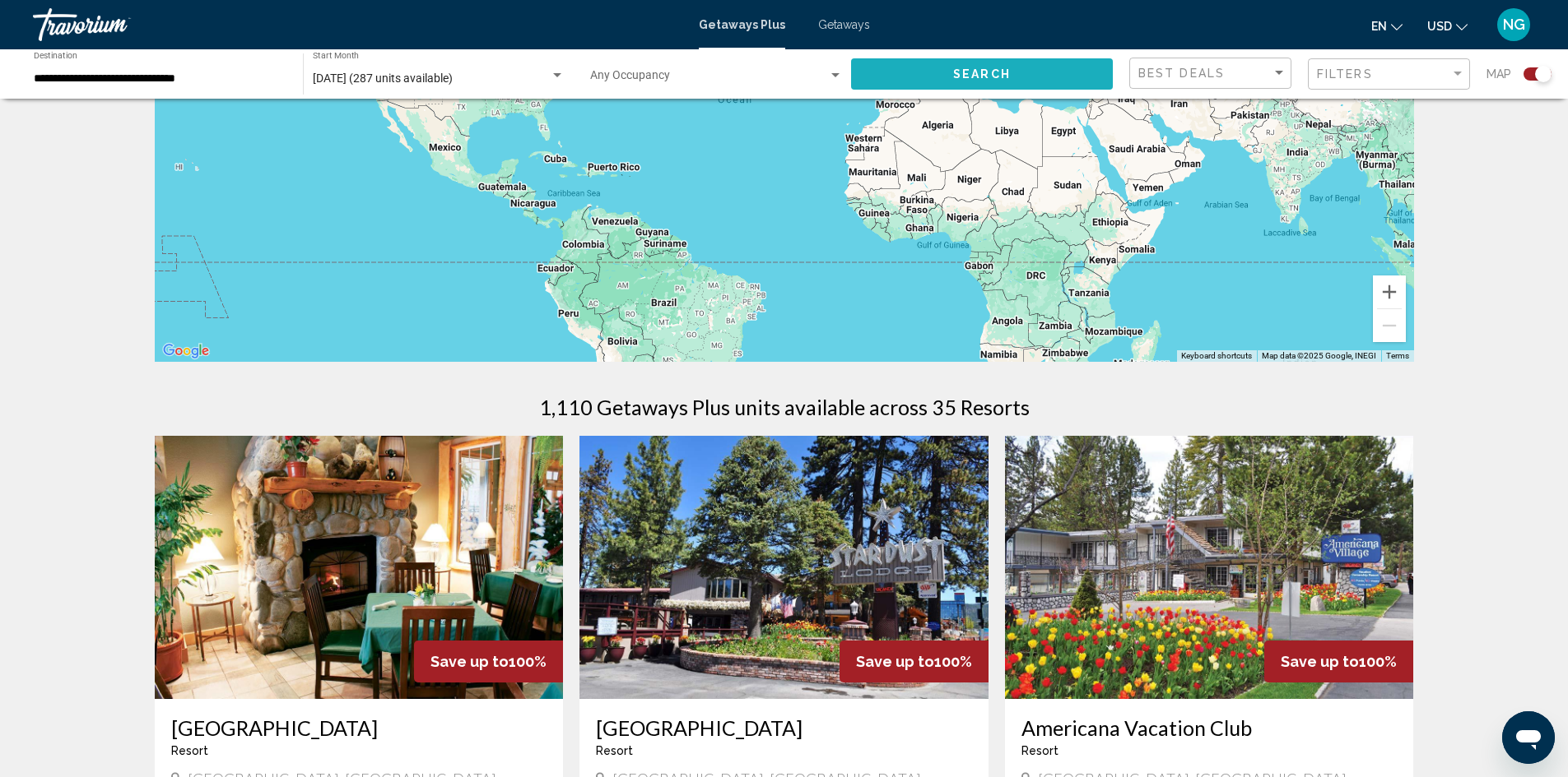
click at [996, 75] on span "Search" at bounding box center [981, 74] width 57 height 13
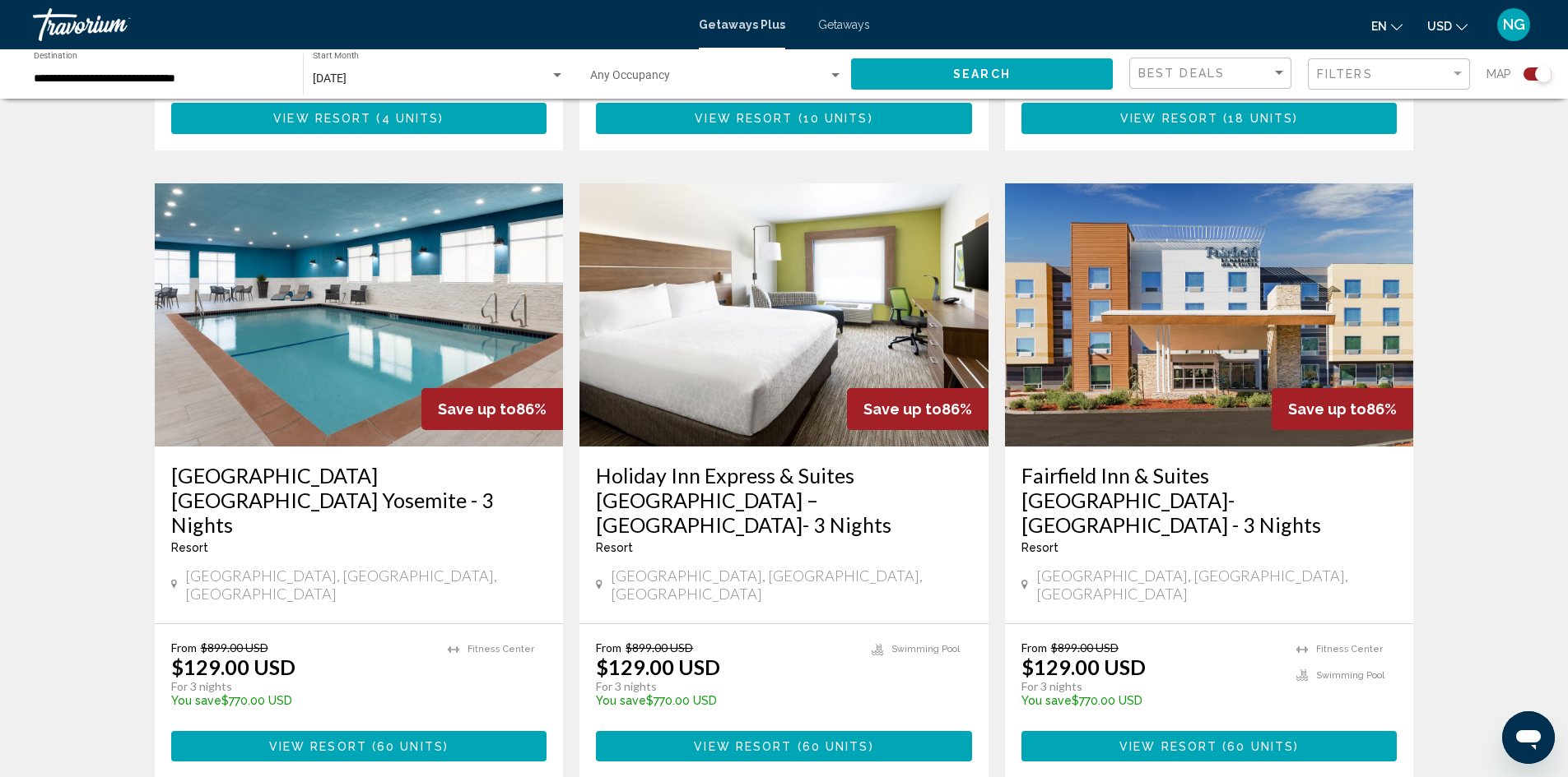
scroll to position [1645, 0]
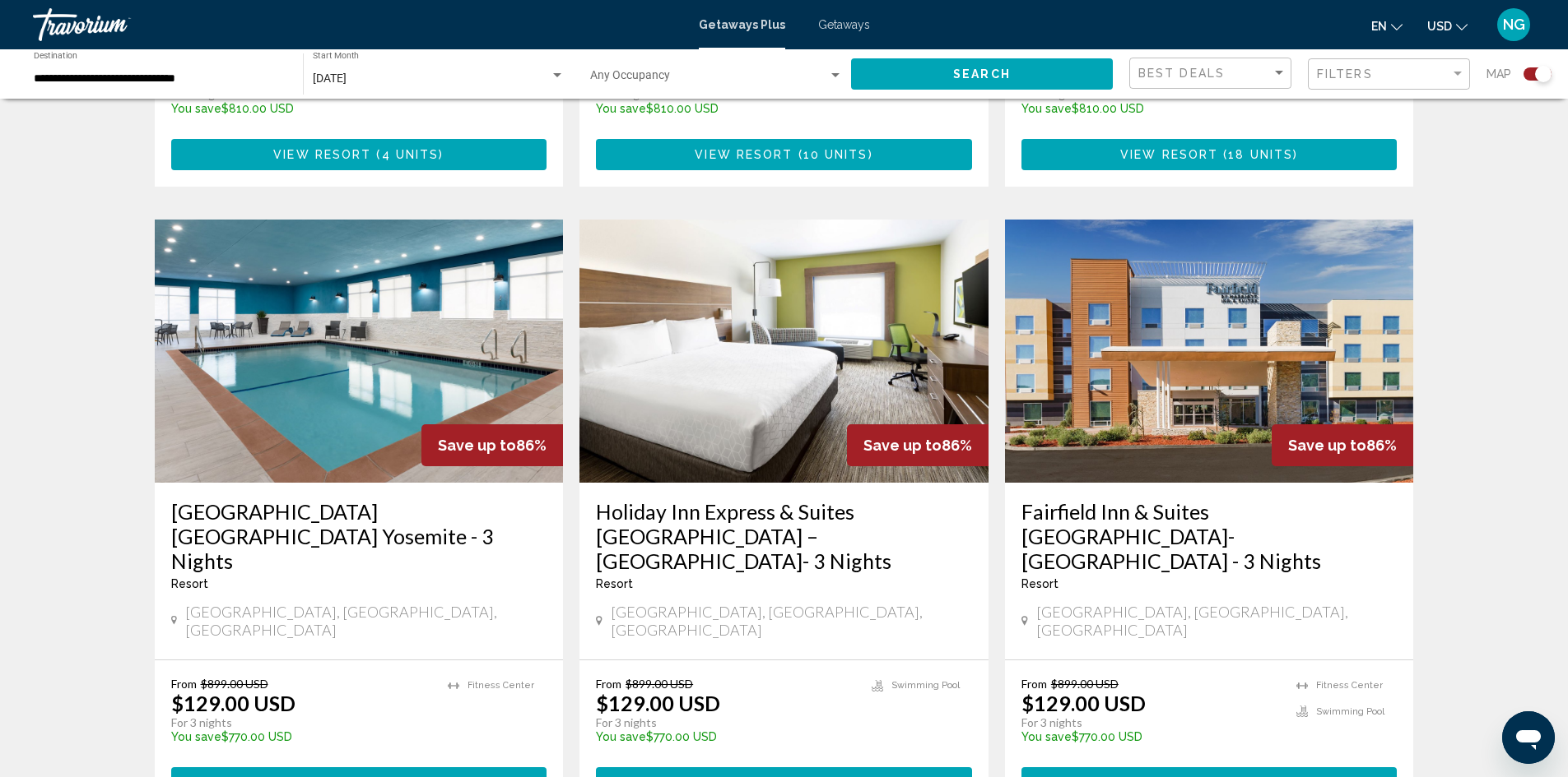
click at [45, 86] on div "**********" at bounding box center [160, 74] width 253 height 45
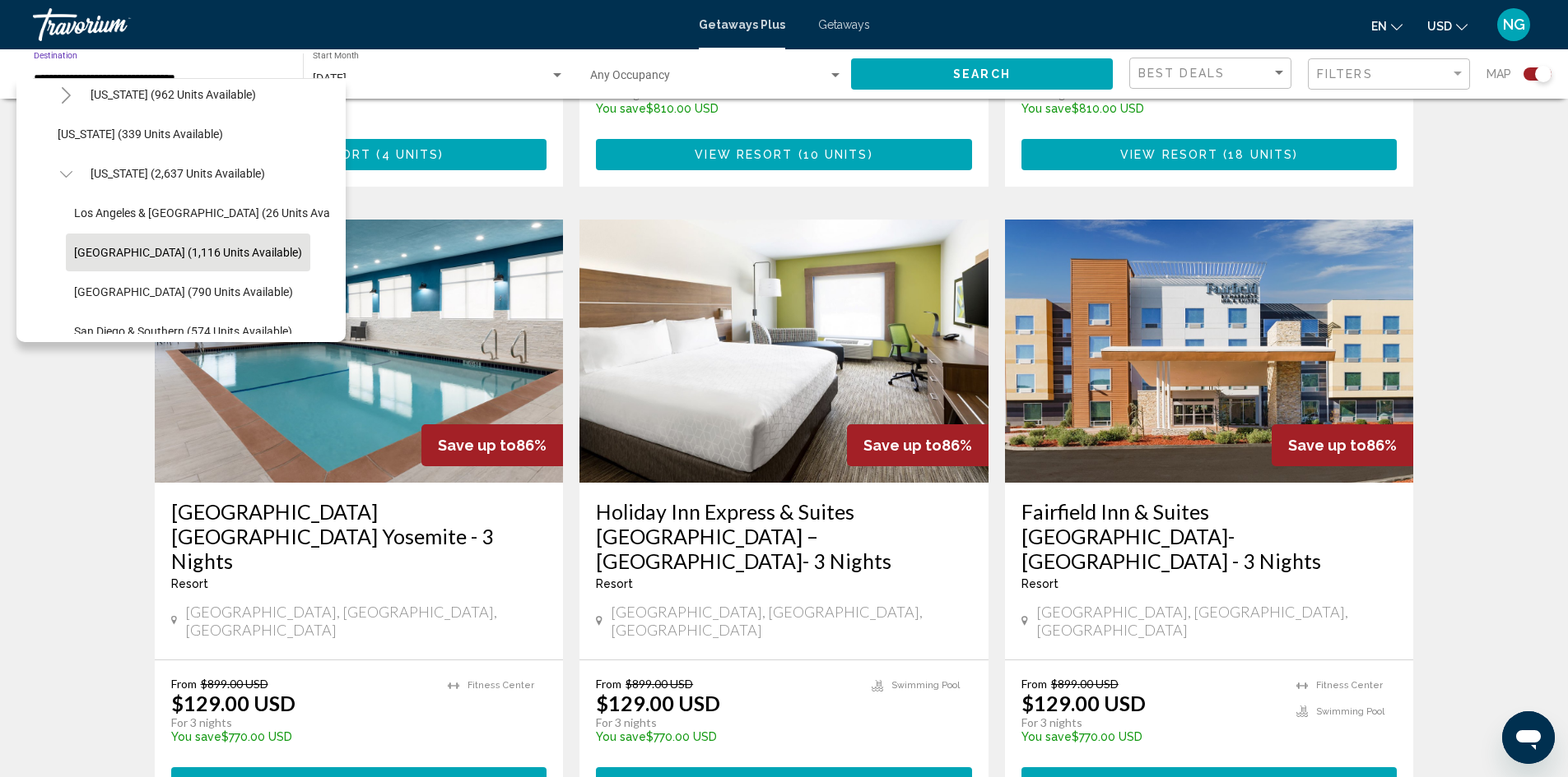
scroll to position [0, 0]
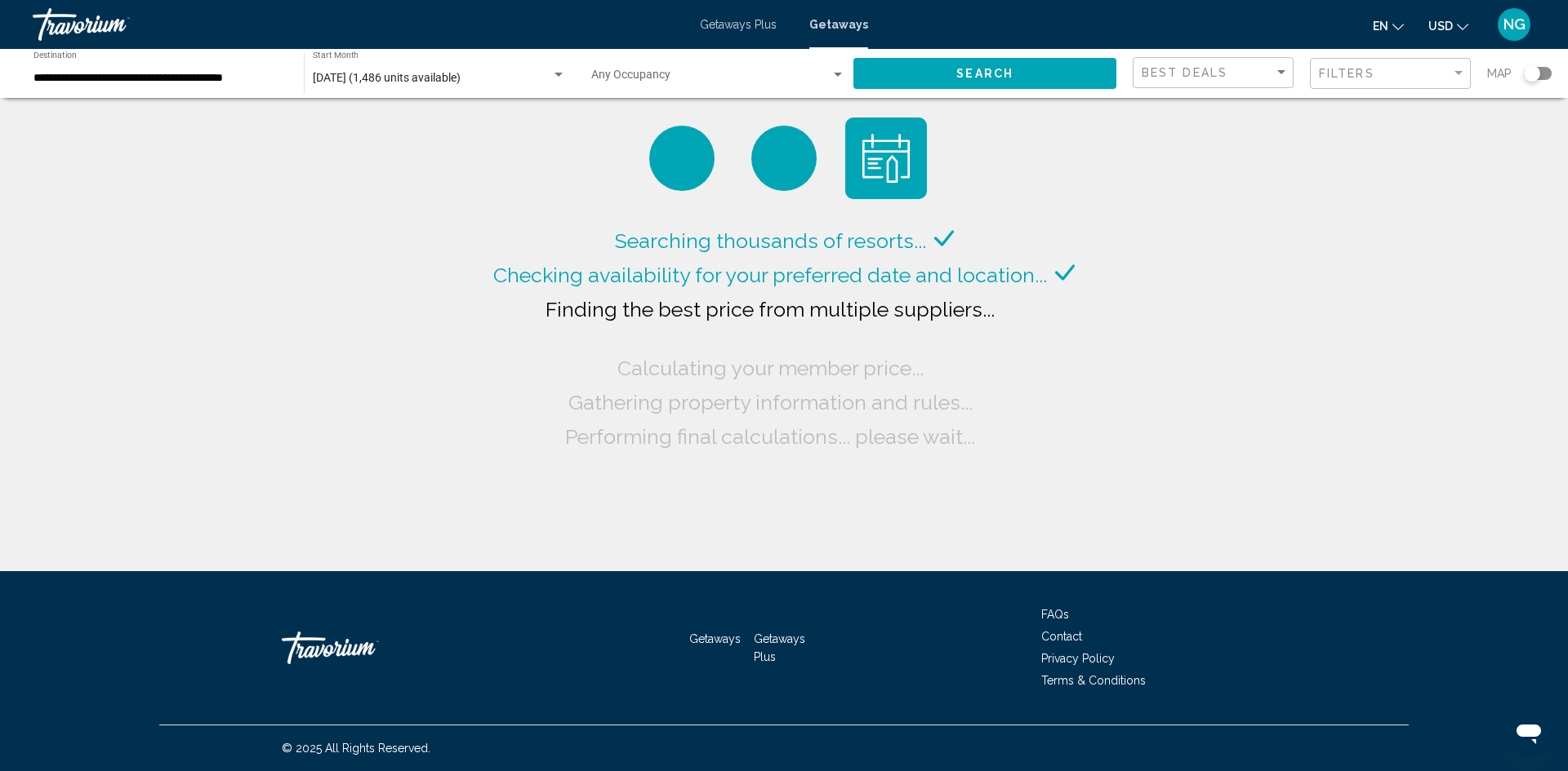
click at [830, 24] on span "Getaways" at bounding box center [838, 24] width 59 height 13
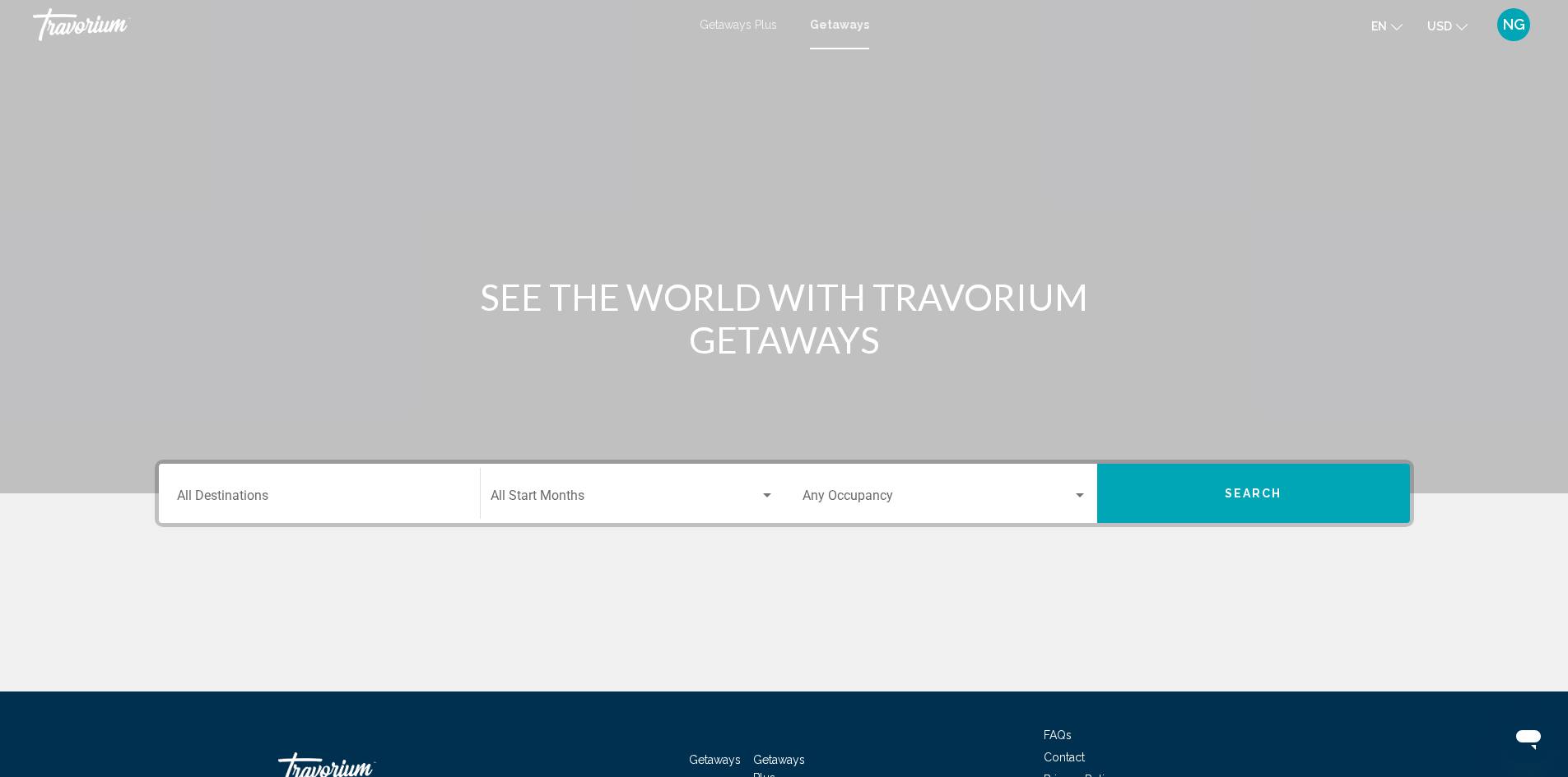
click at [212, 490] on div "Destination All Destinations" at bounding box center [319, 493] width 285 height 52
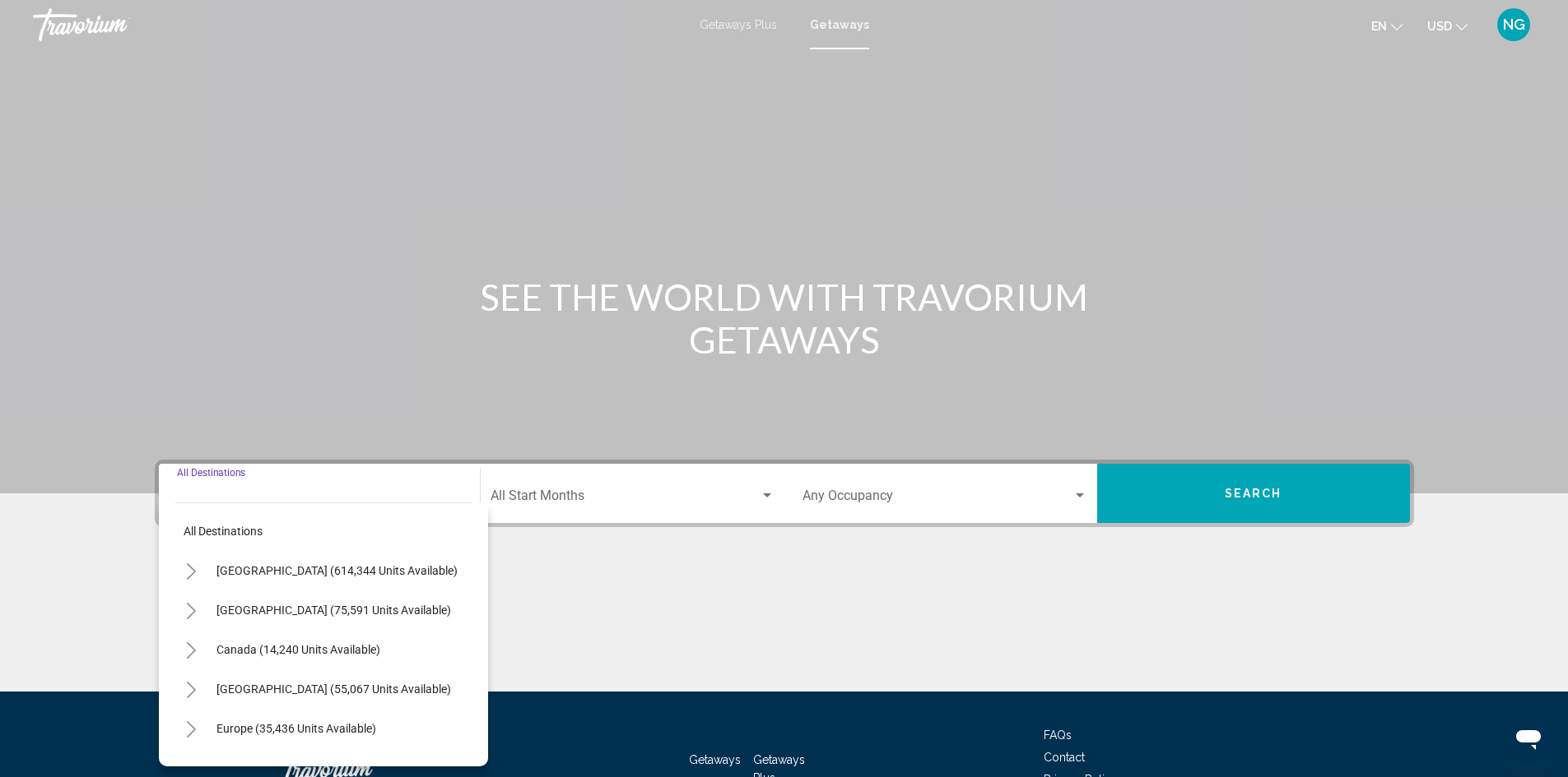
scroll to position [116, 0]
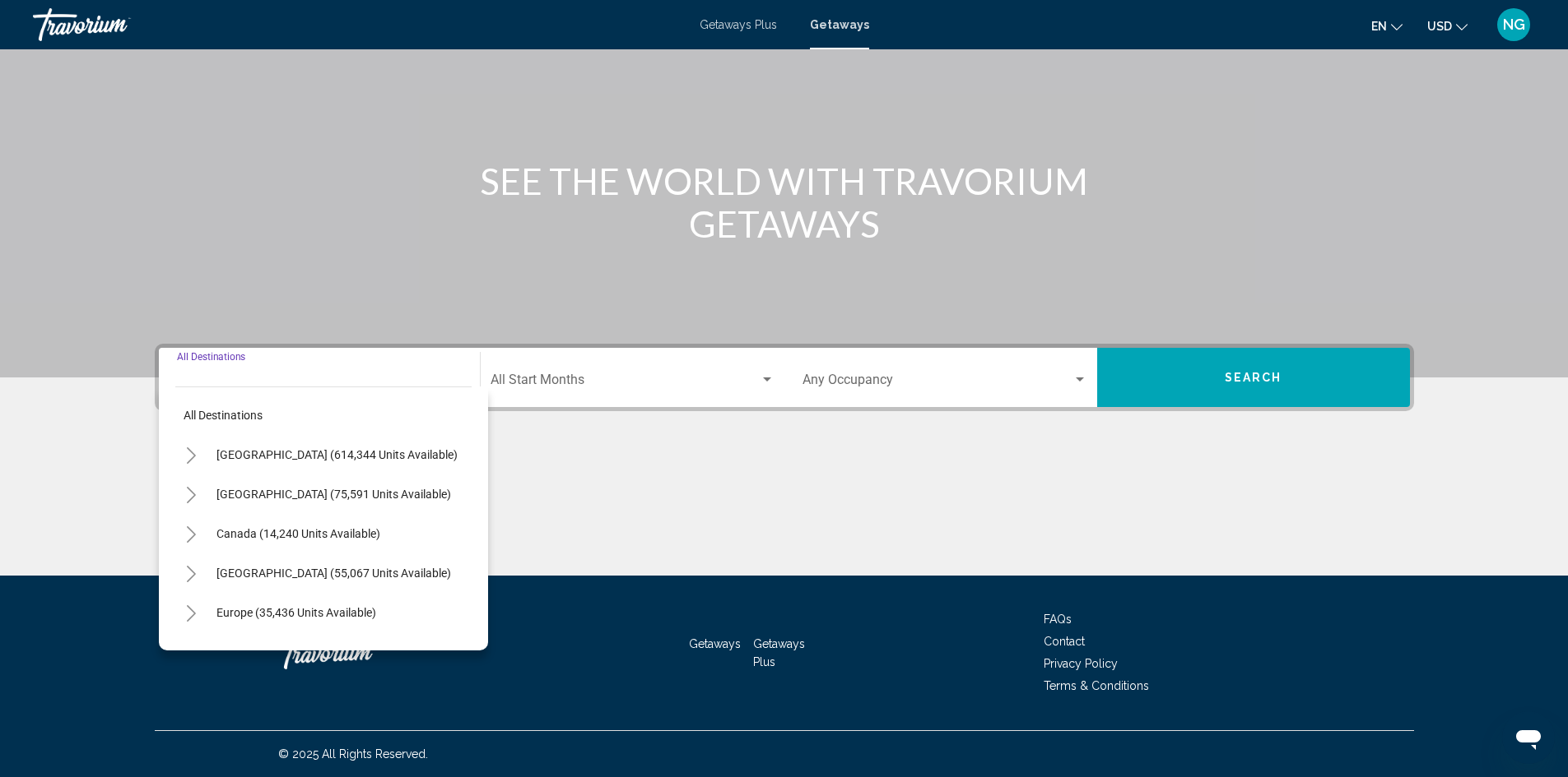
click at [190, 455] on icon "Toggle United States (614,344 units available)" at bounding box center [191, 455] width 12 height 17
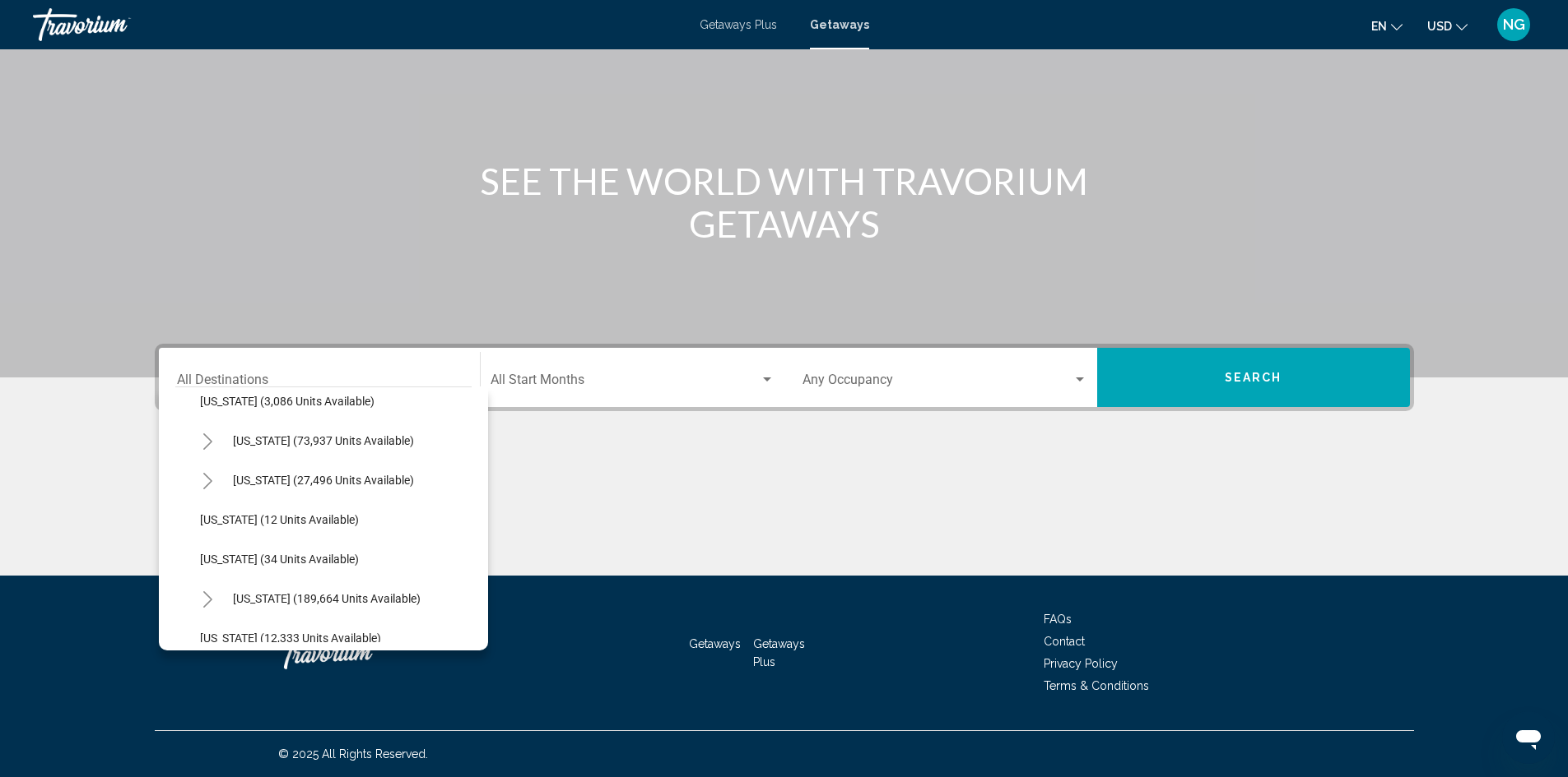
scroll to position [165, 0]
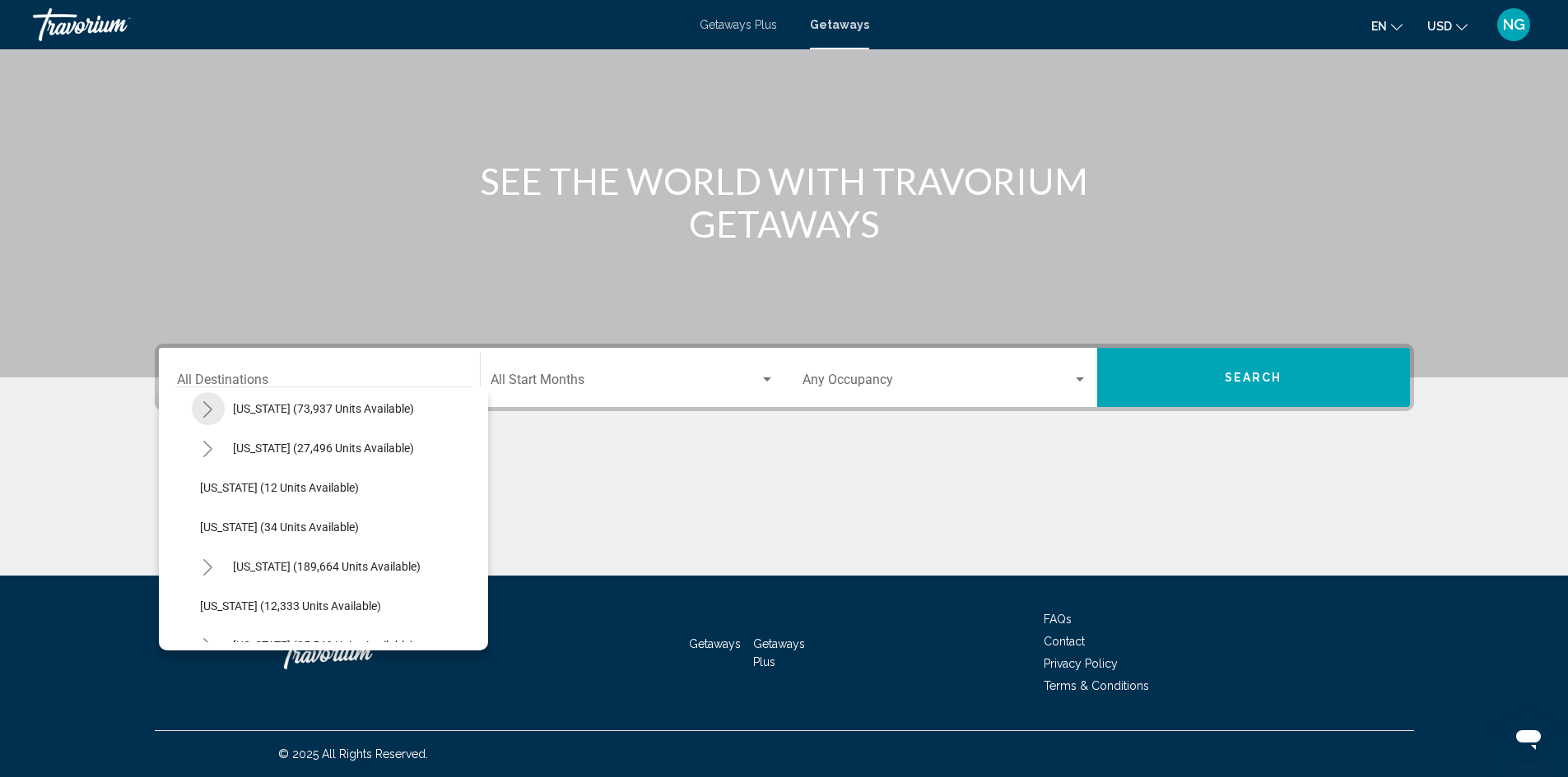
click at [212, 412] on icon "Toggle California (73,937 units available)" at bounding box center [208, 410] width 12 height 17
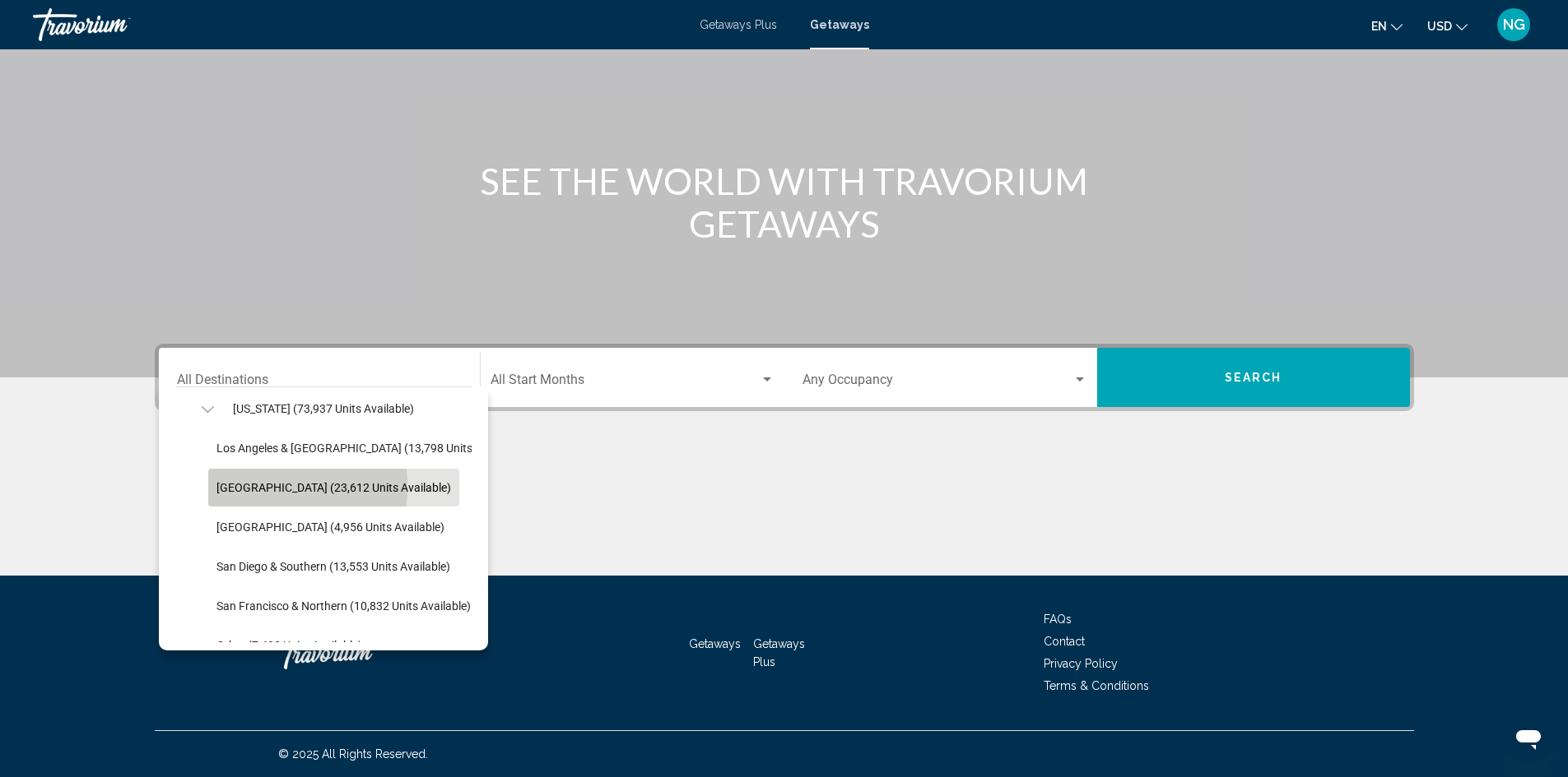
click at [219, 487] on span "[GEOGRAPHIC_DATA] (23,612 units available)" at bounding box center [334, 487] width 234 height 13
type input "**********"
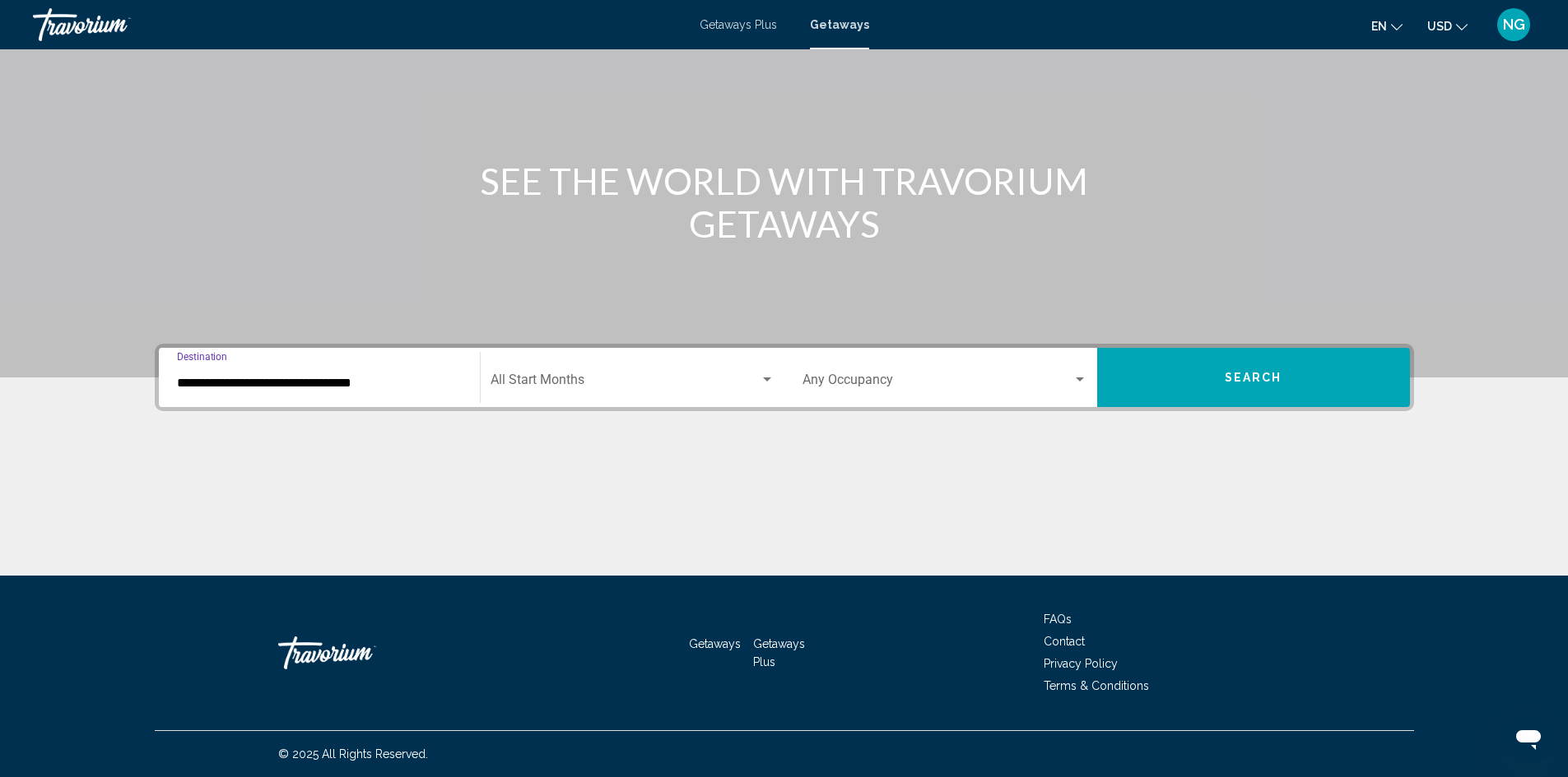
click at [681, 378] on span "Search widget" at bounding box center [624, 383] width 269 height 15
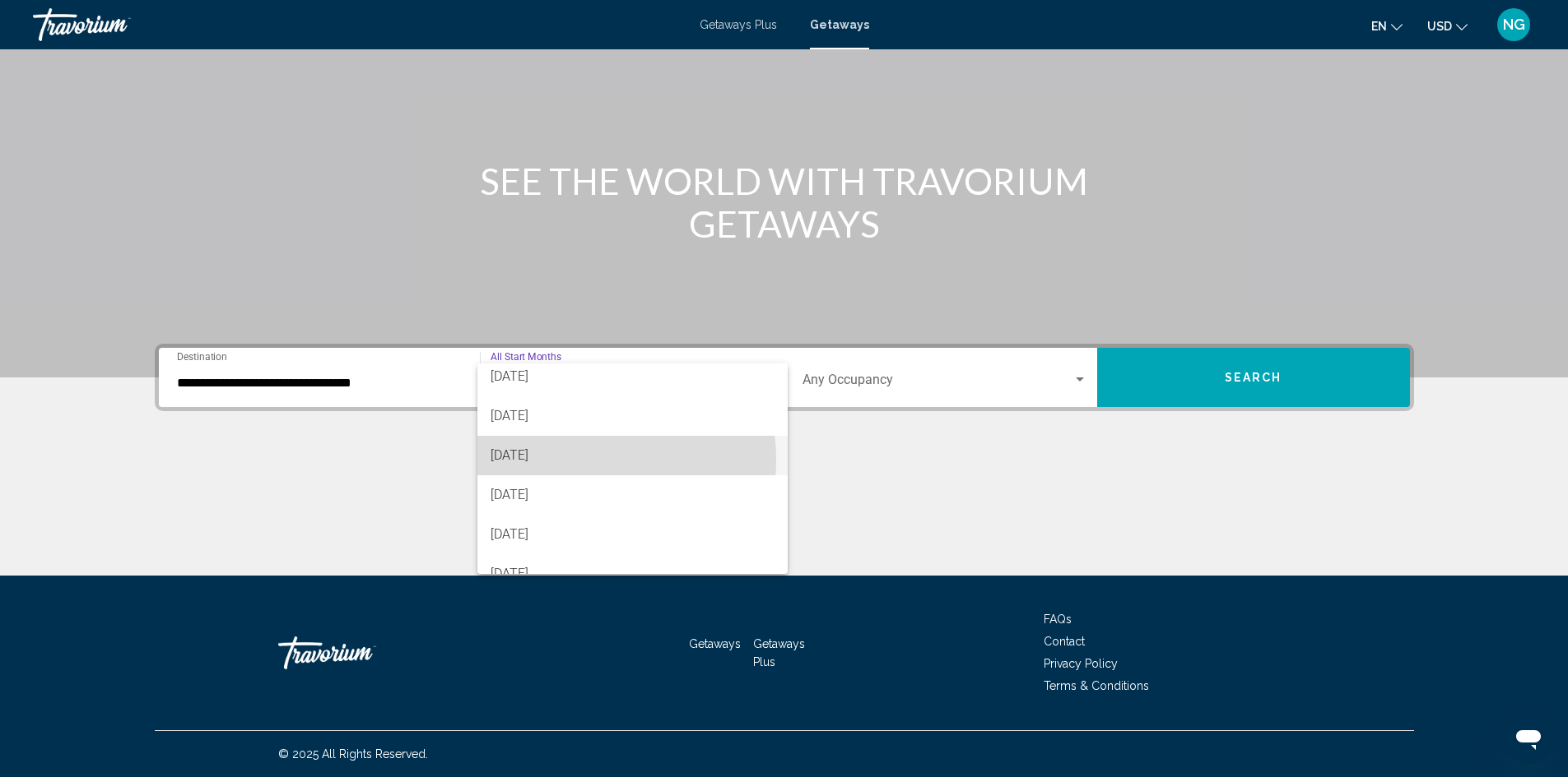
click at [568, 460] on span "[DATE]" at bounding box center [632, 455] width 284 height 40
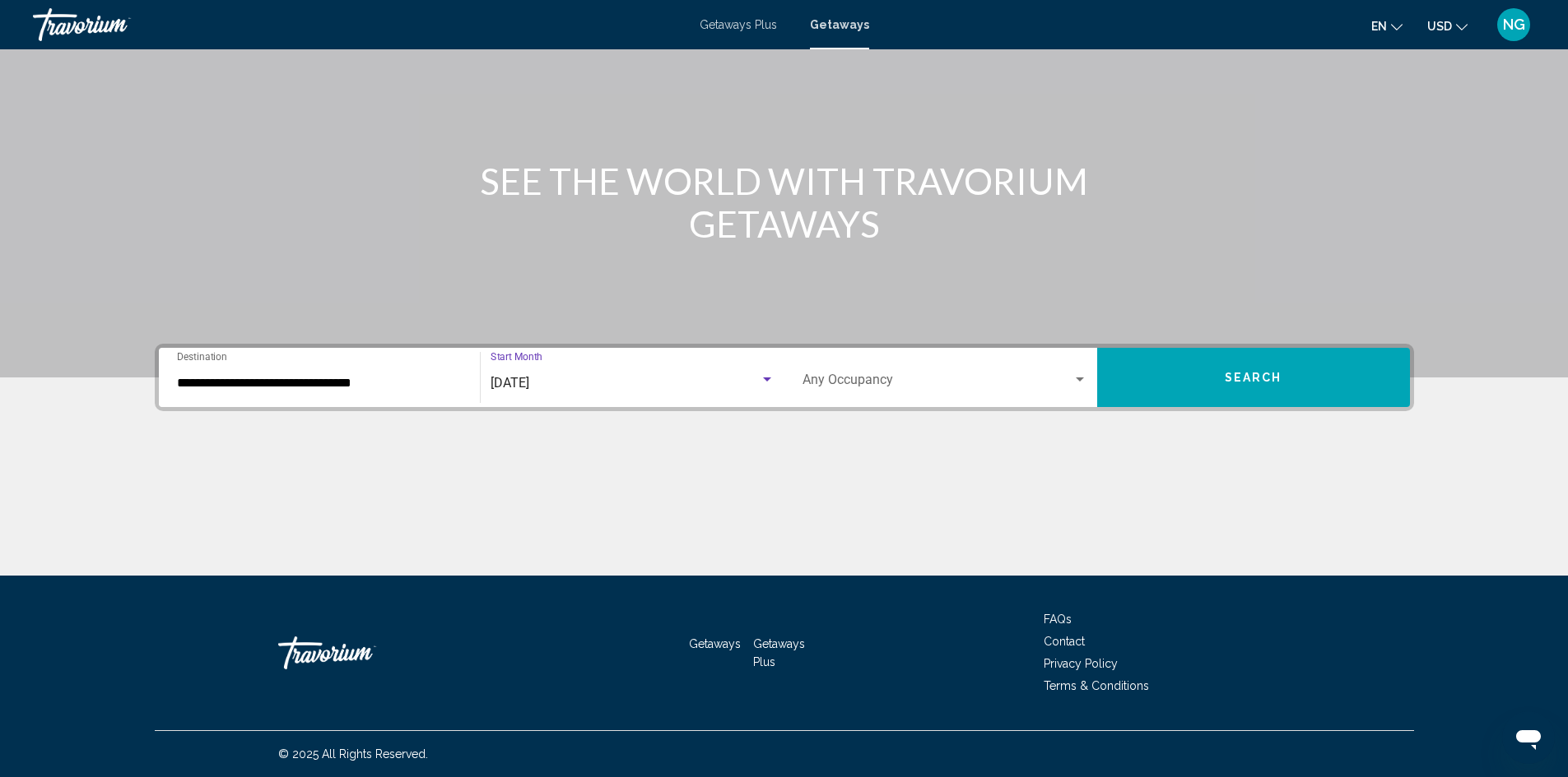
click at [1205, 391] on button "Search" at bounding box center [1253, 377] width 313 height 59
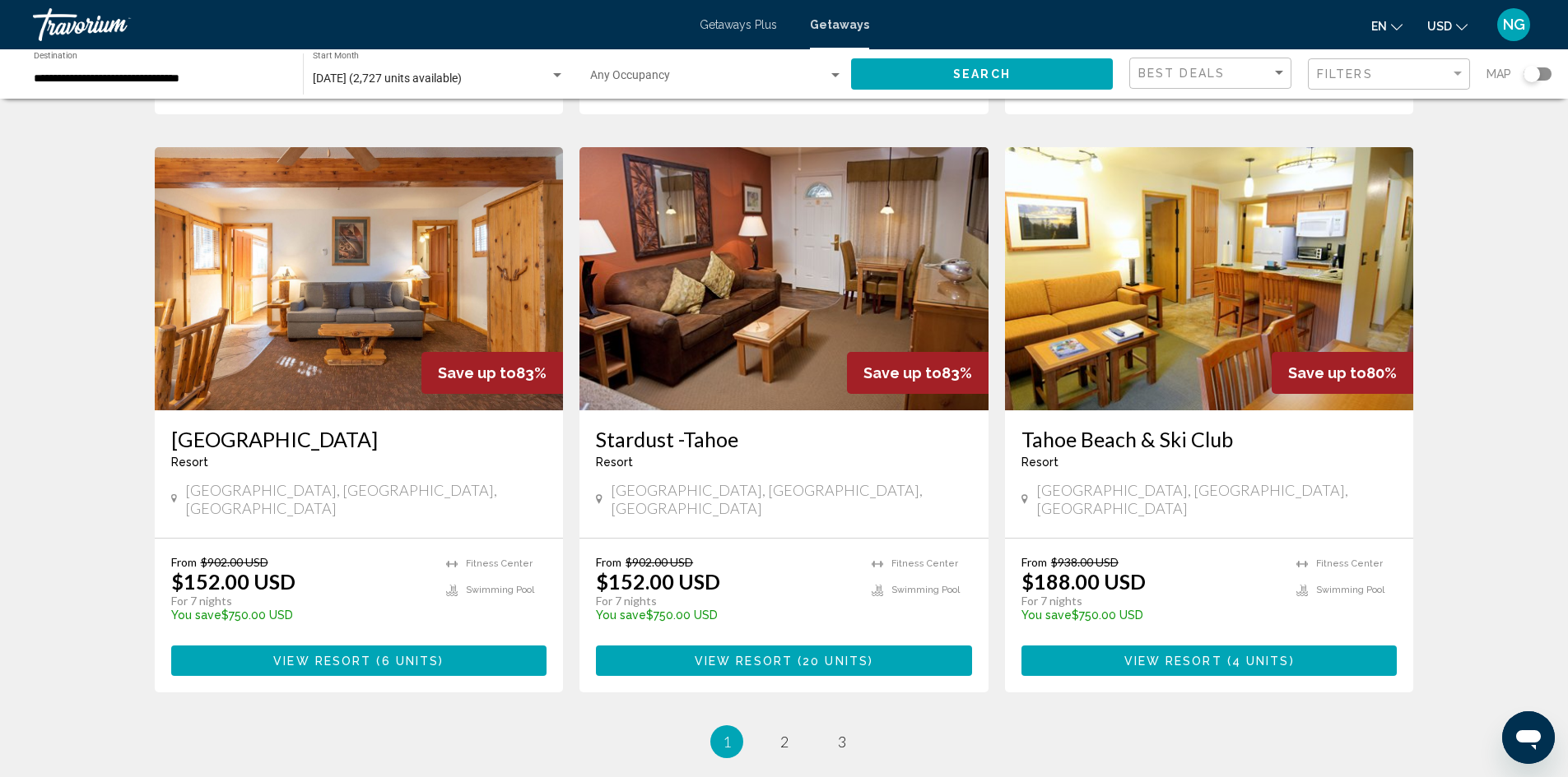
scroll to position [1953, 0]
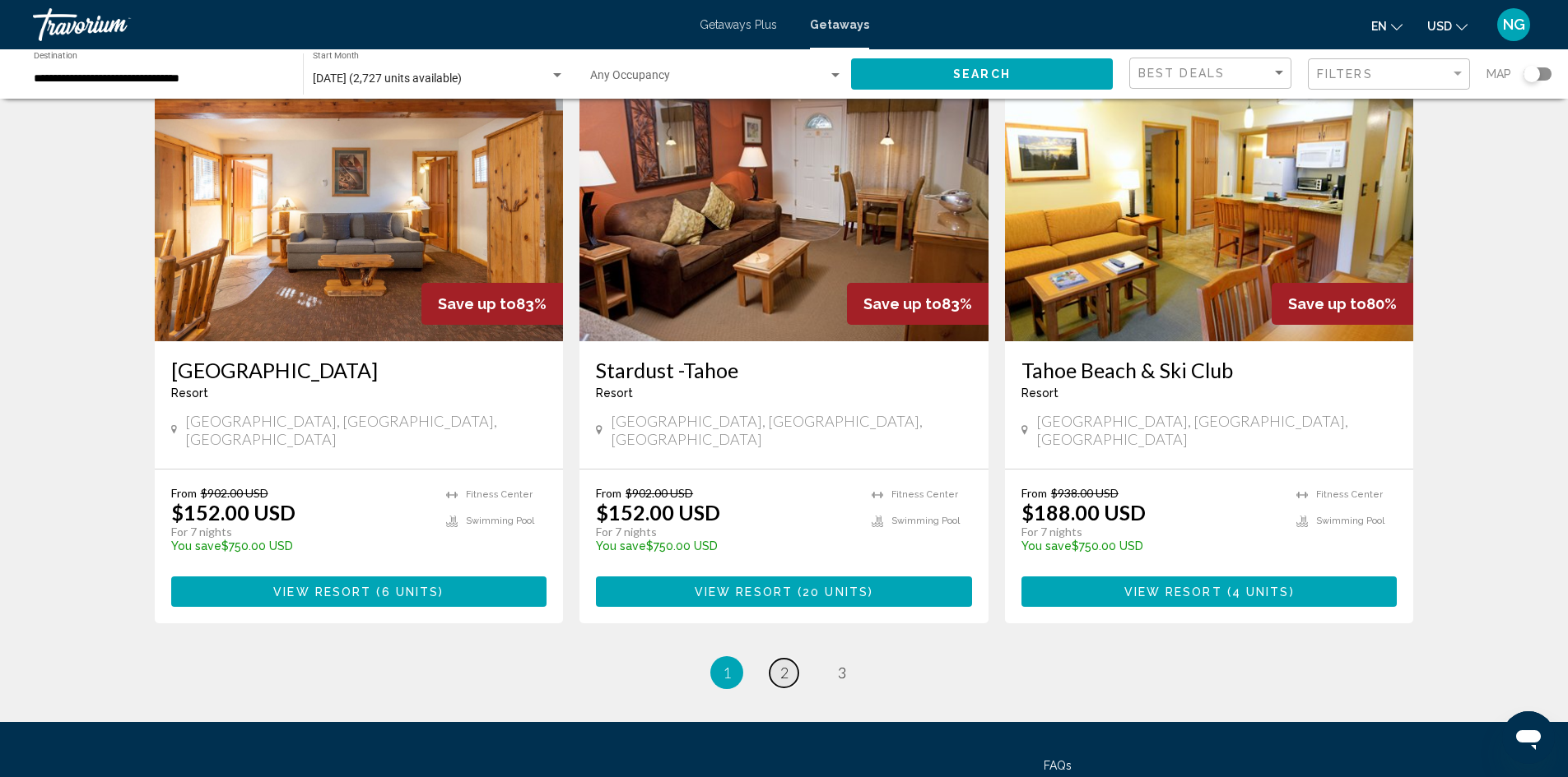
click at [783, 663] on span "2" at bounding box center [784, 672] width 8 height 18
